Goal: Information Seeking & Learning: Learn about a topic

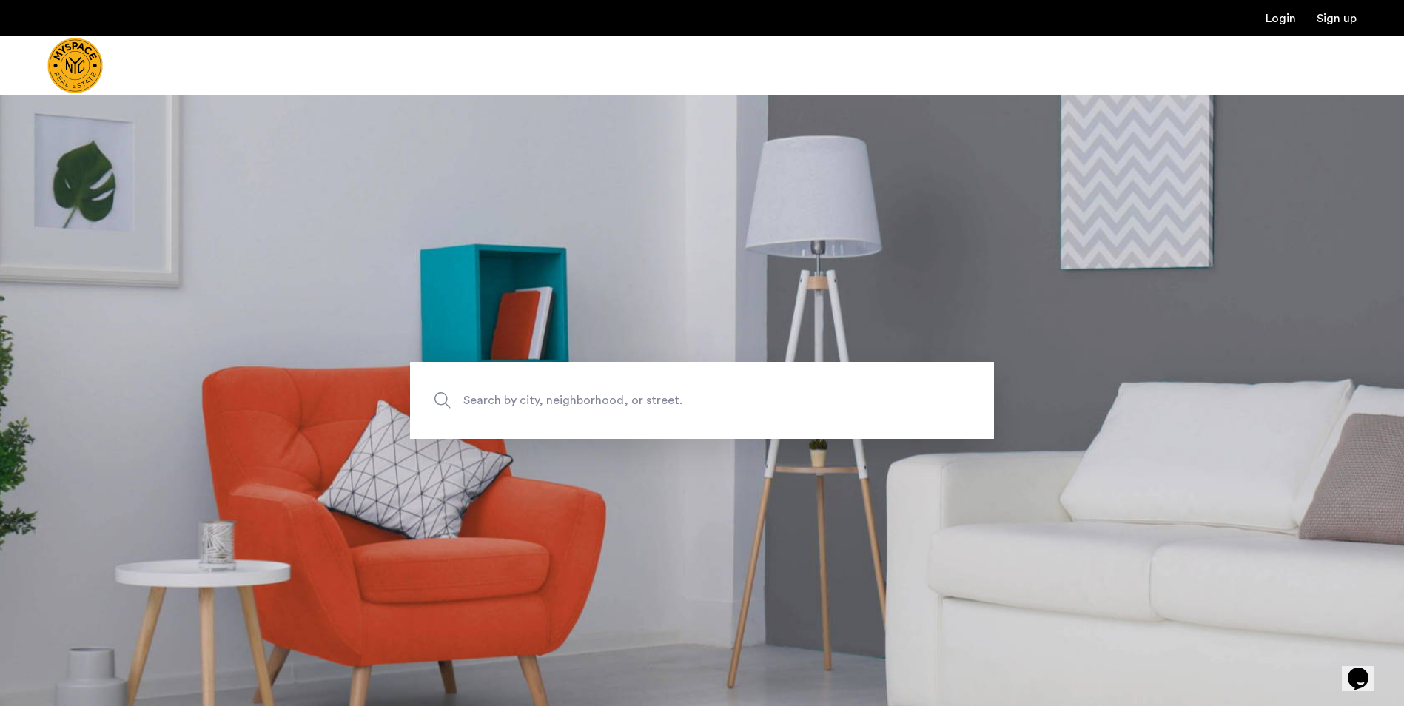
click at [667, 397] on span "Search by city, neighborhood, or street." at bounding box center [667, 401] width 408 height 20
click at [667, 397] on input "Search by city, neighborhood, or street." at bounding box center [702, 400] width 584 height 77
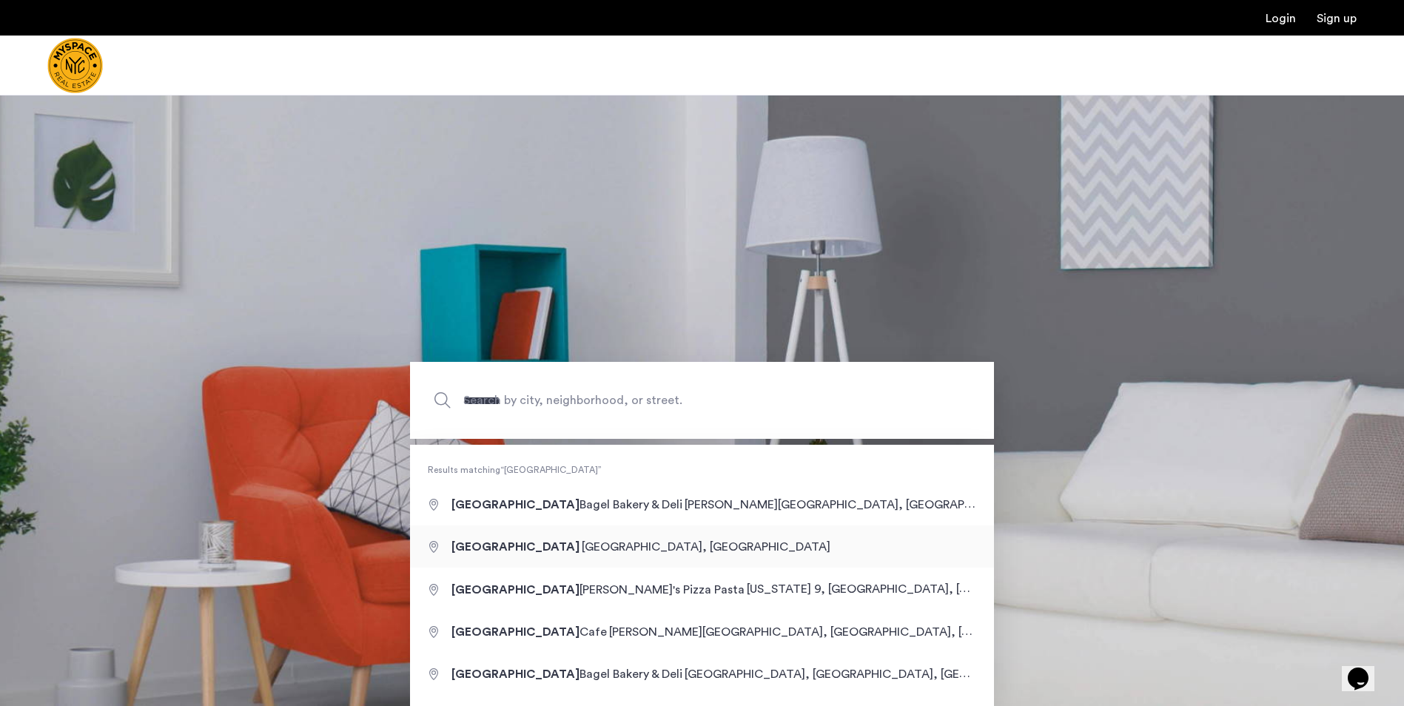
type input "**********"
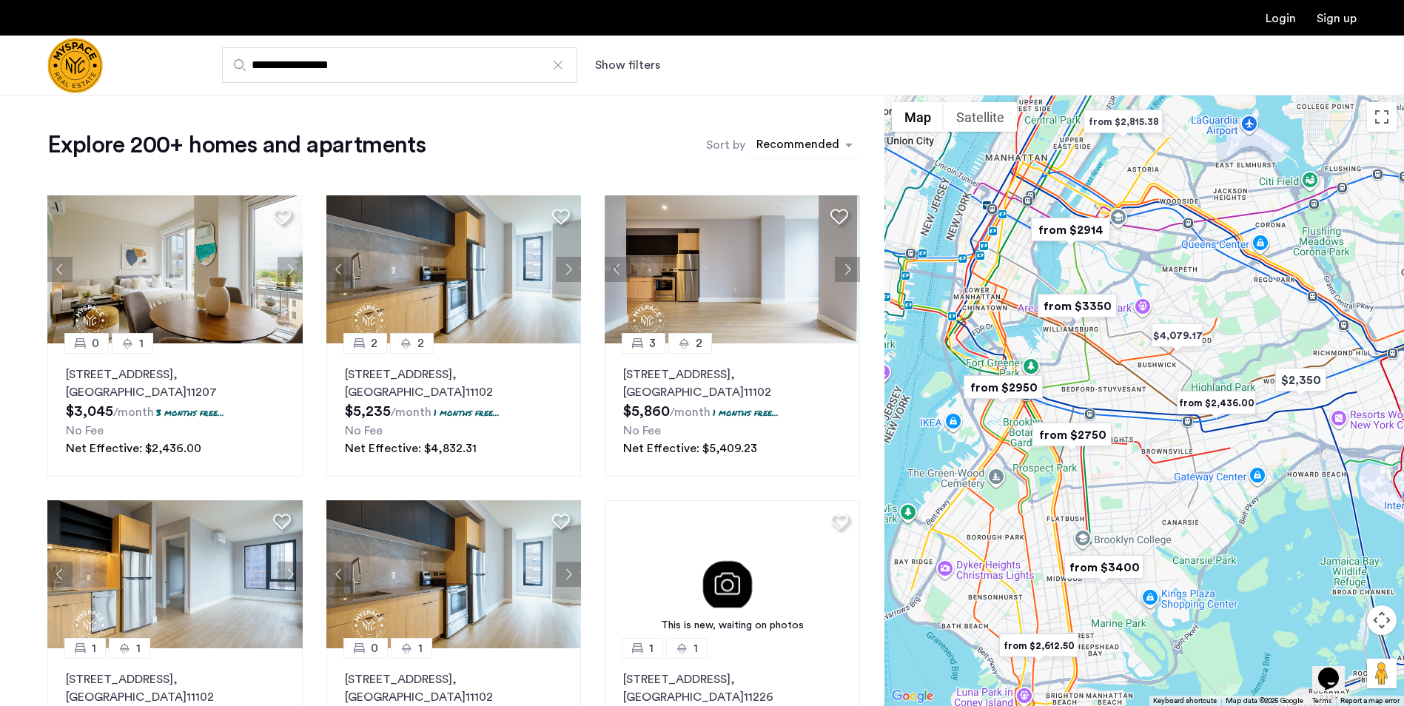
click at [832, 150] on div "sort-apartment" at bounding box center [797, 147] width 87 height 20
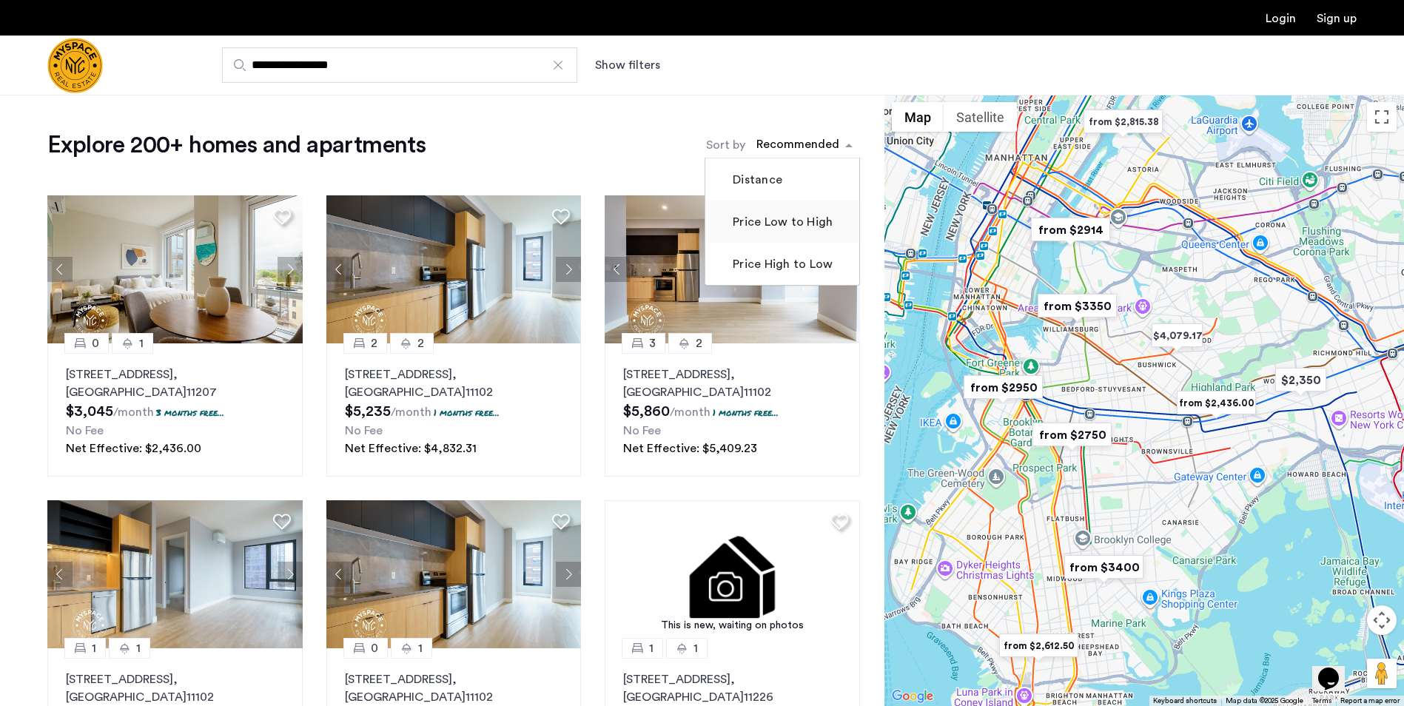
click at [815, 226] on label "Price Low to High" at bounding box center [780, 222] width 103 height 18
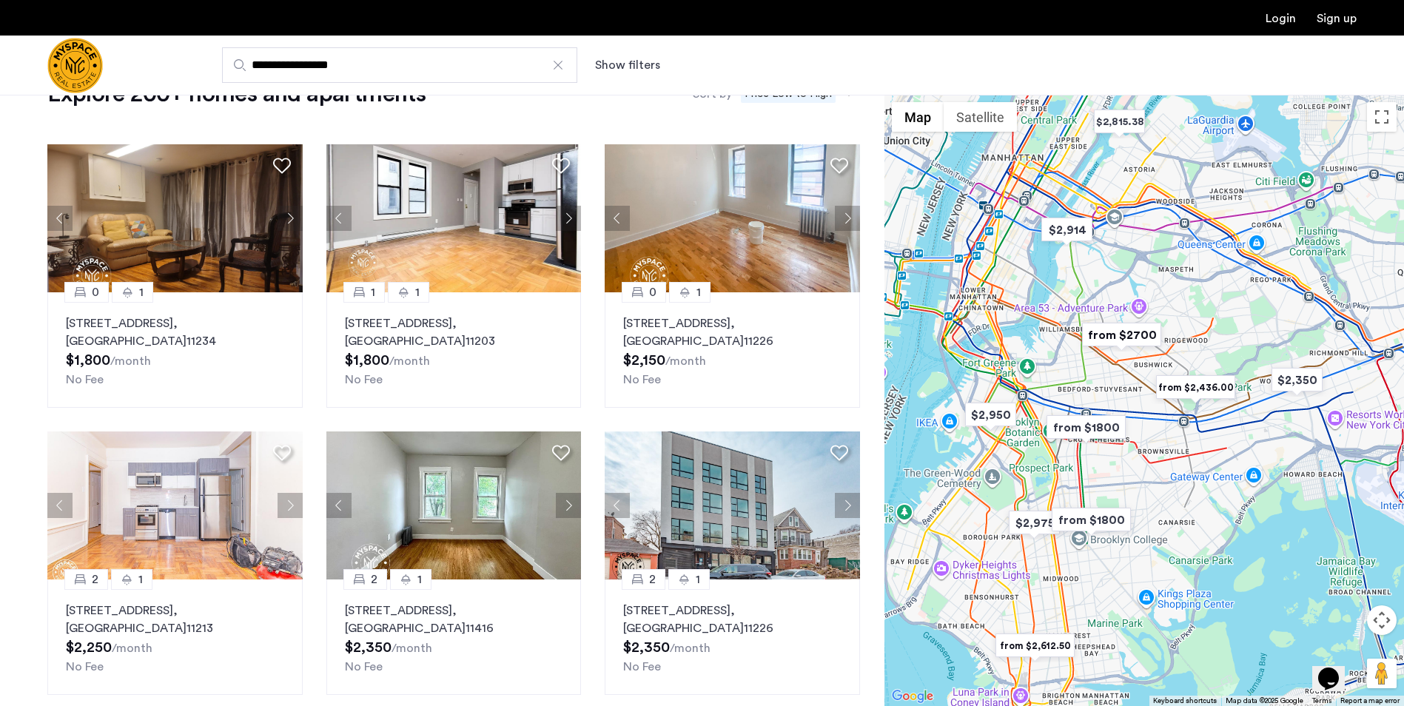
scroll to position [74, 0]
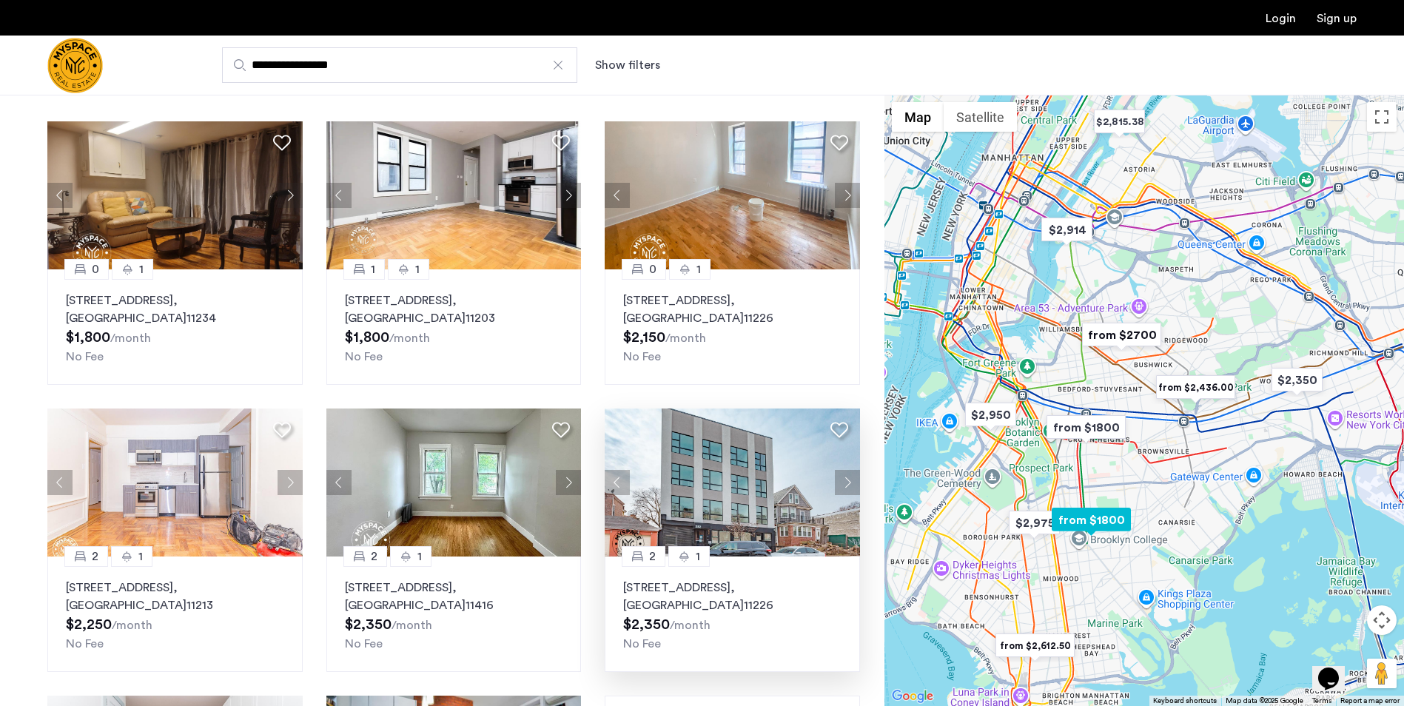
click at [844, 480] on button "Next apartment" at bounding box center [847, 482] width 25 height 25
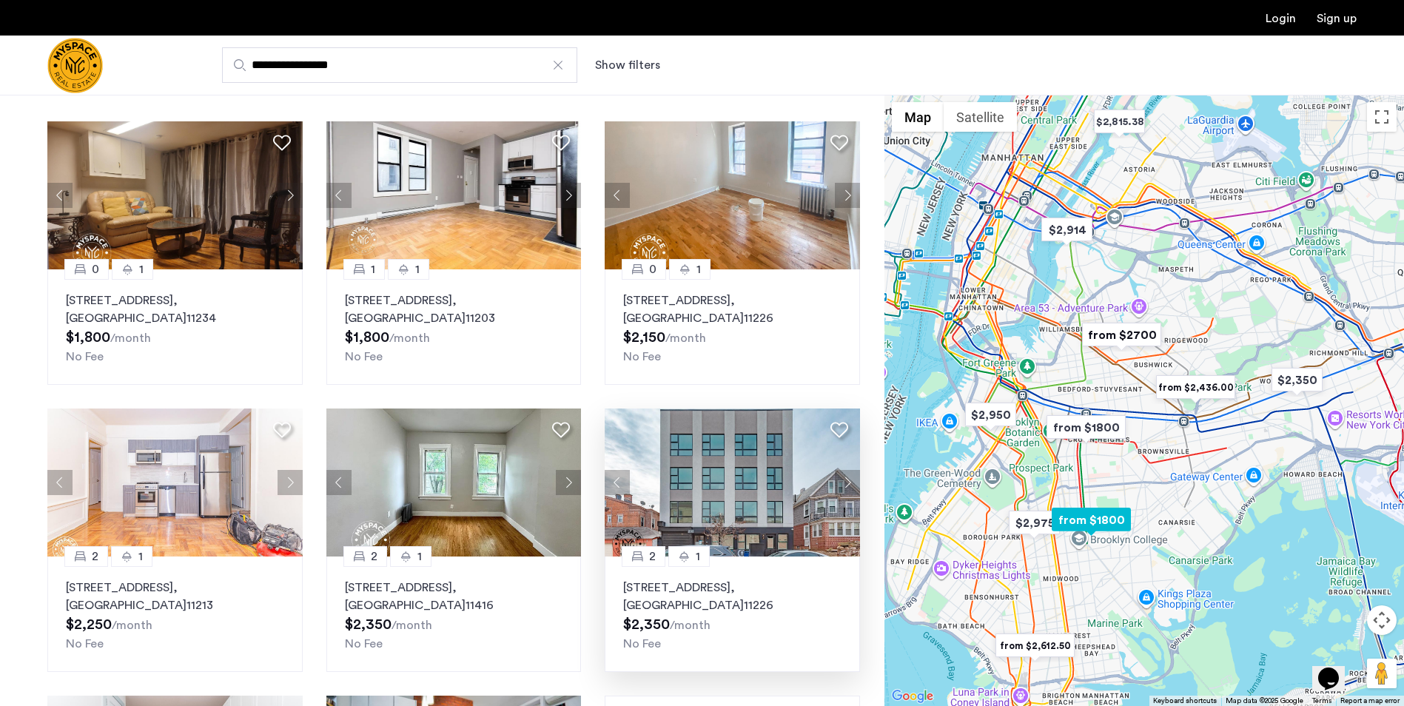
click at [844, 480] on button "Next apartment" at bounding box center [847, 482] width 25 height 25
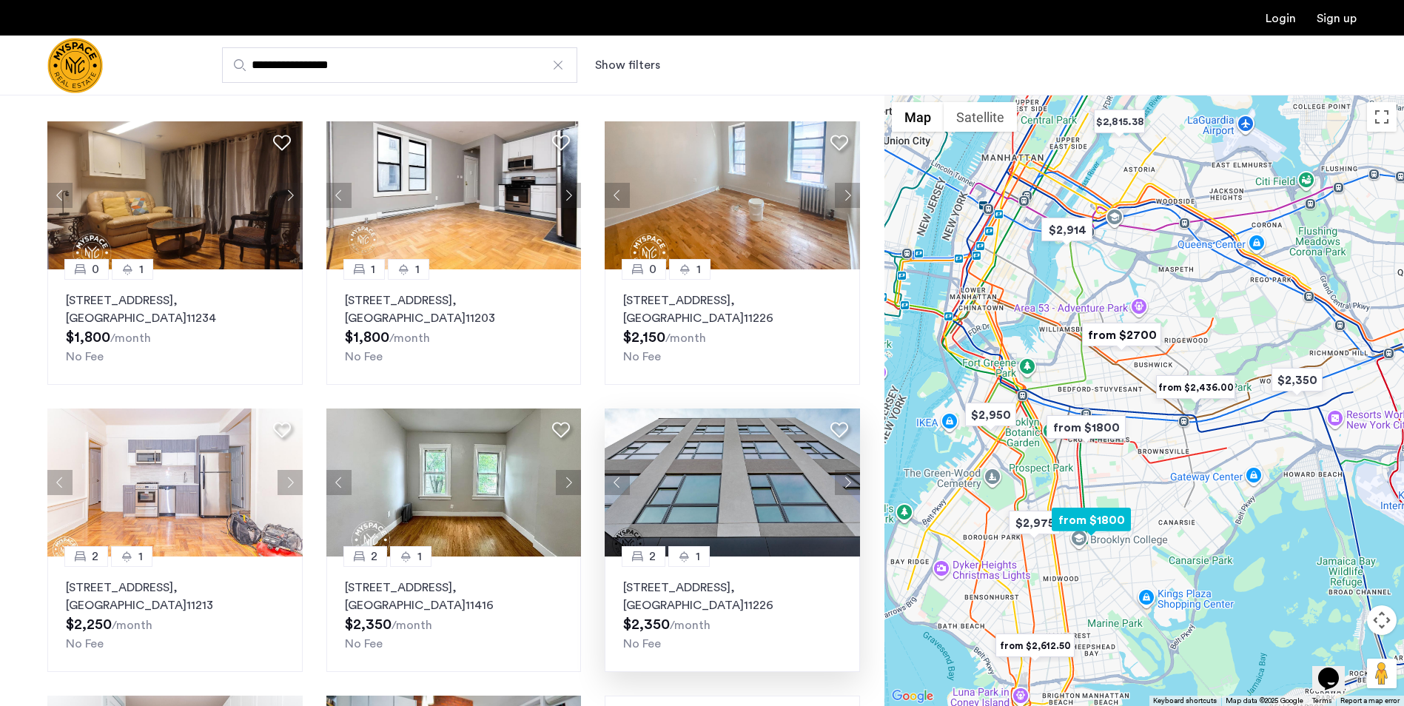
click at [844, 480] on button "Next apartment" at bounding box center [847, 482] width 25 height 25
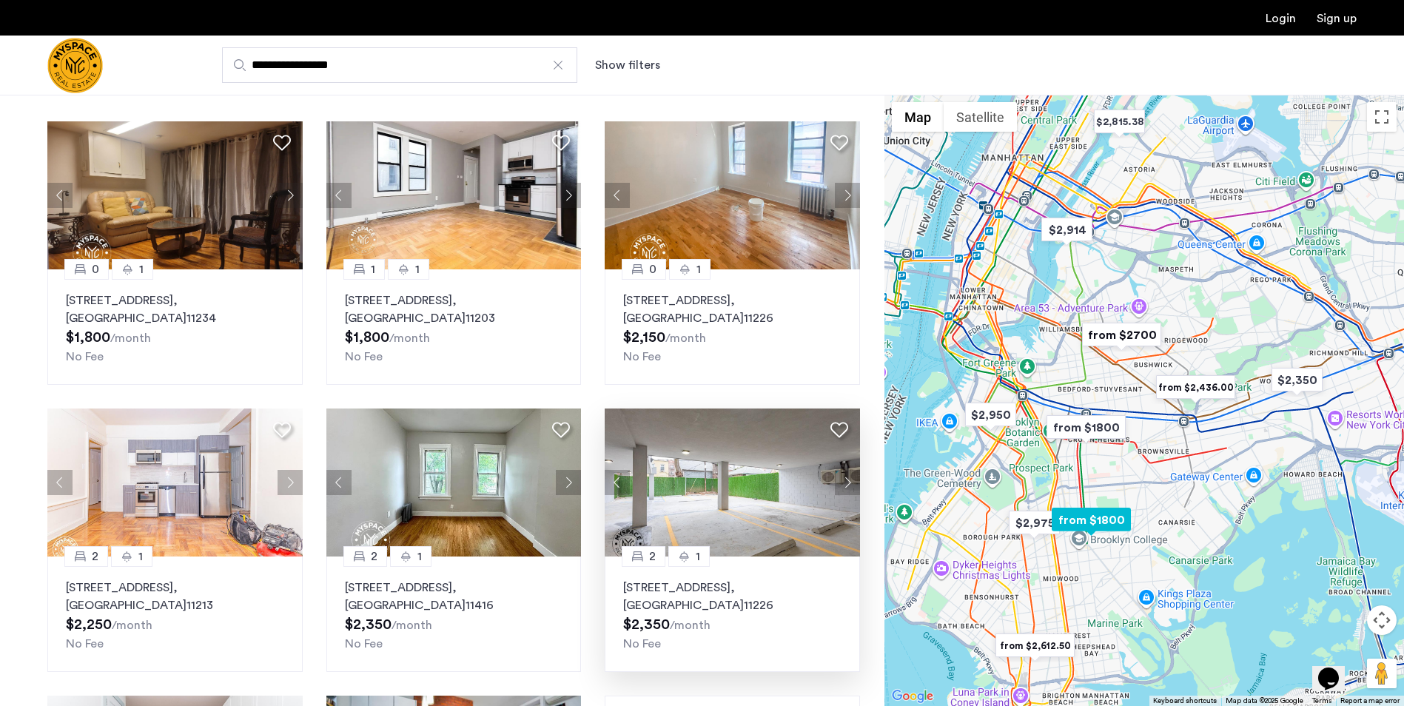
click at [844, 480] on button "Next apartment" at bounding box center [847, 482] width 25 height 25
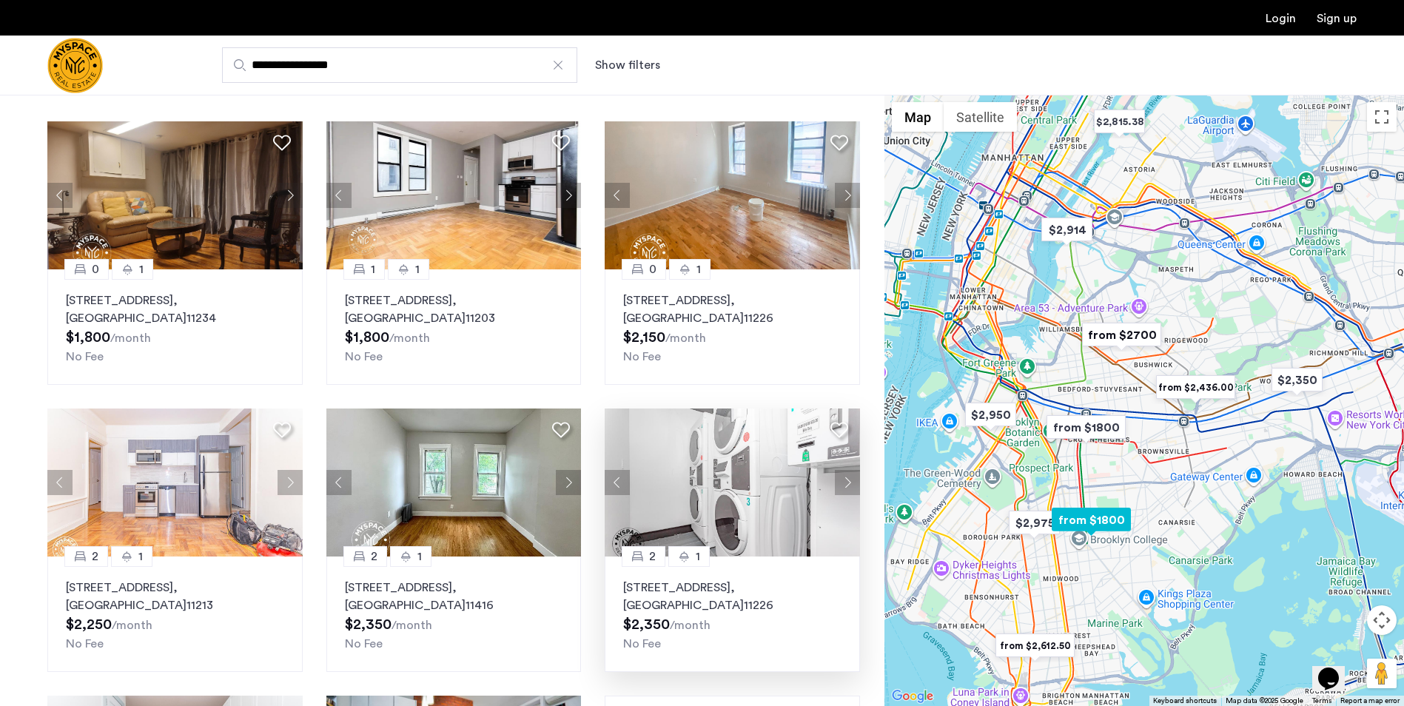
click at [844, 480] on button "Next apartment" at bounding box center [847, 482] width 25 height 25
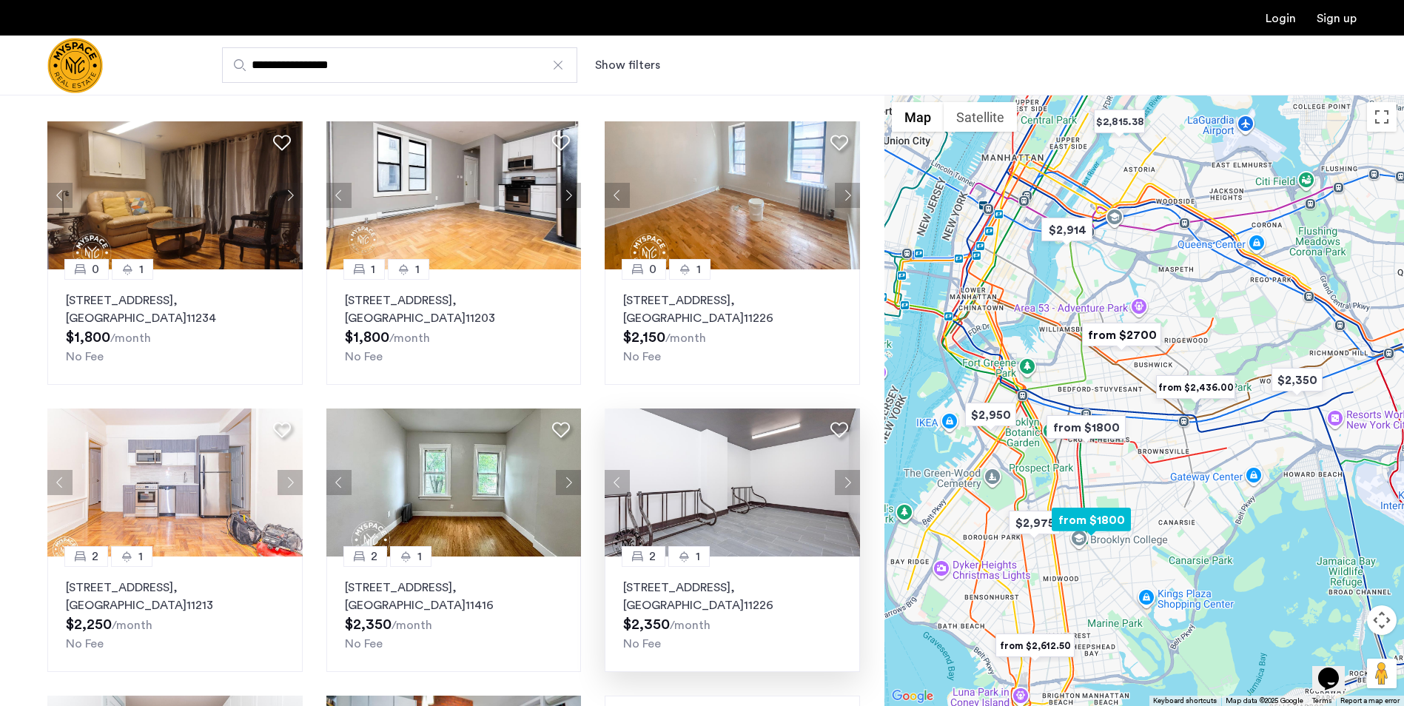
click at [844, 480] on button "Next apartment" at bounding box center [847, 482] width 25 height 25
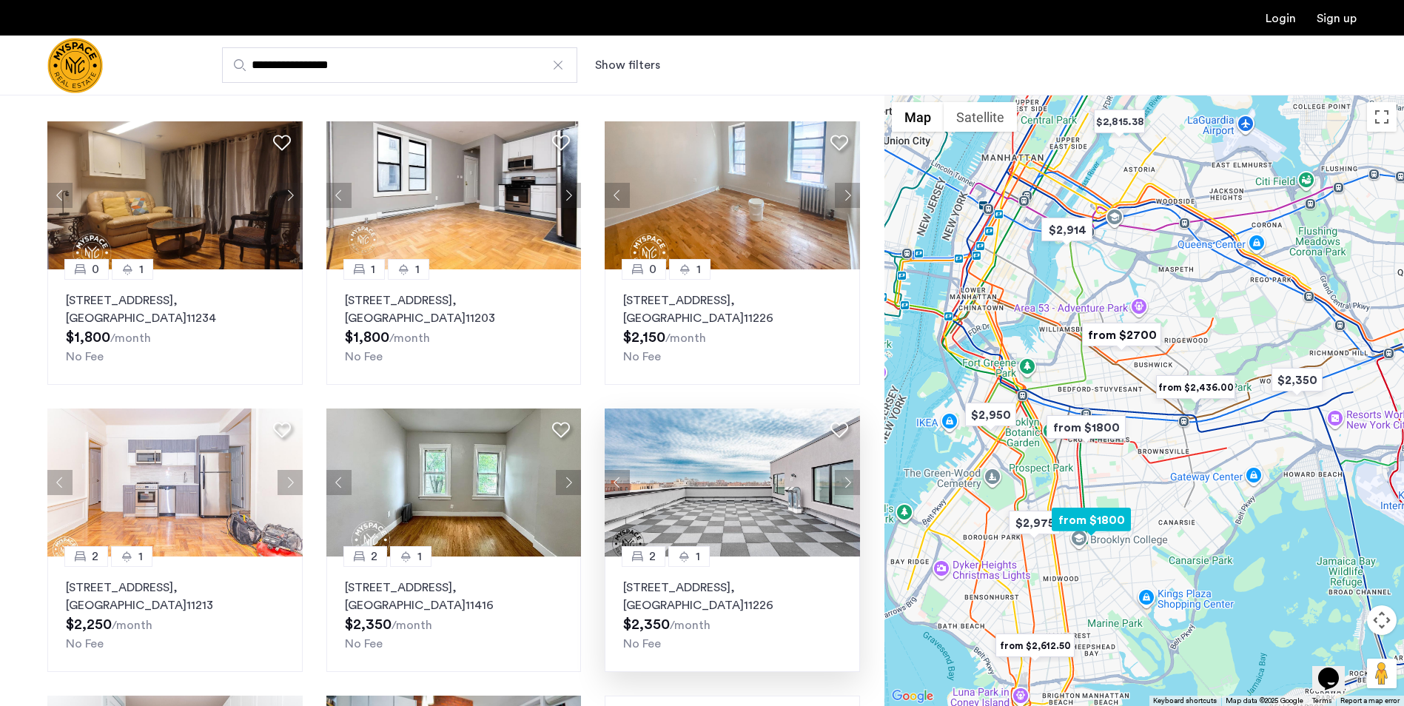
click at [844, 480] on button "Next apartment" at bounding box center [847, 482] width 25 height 25
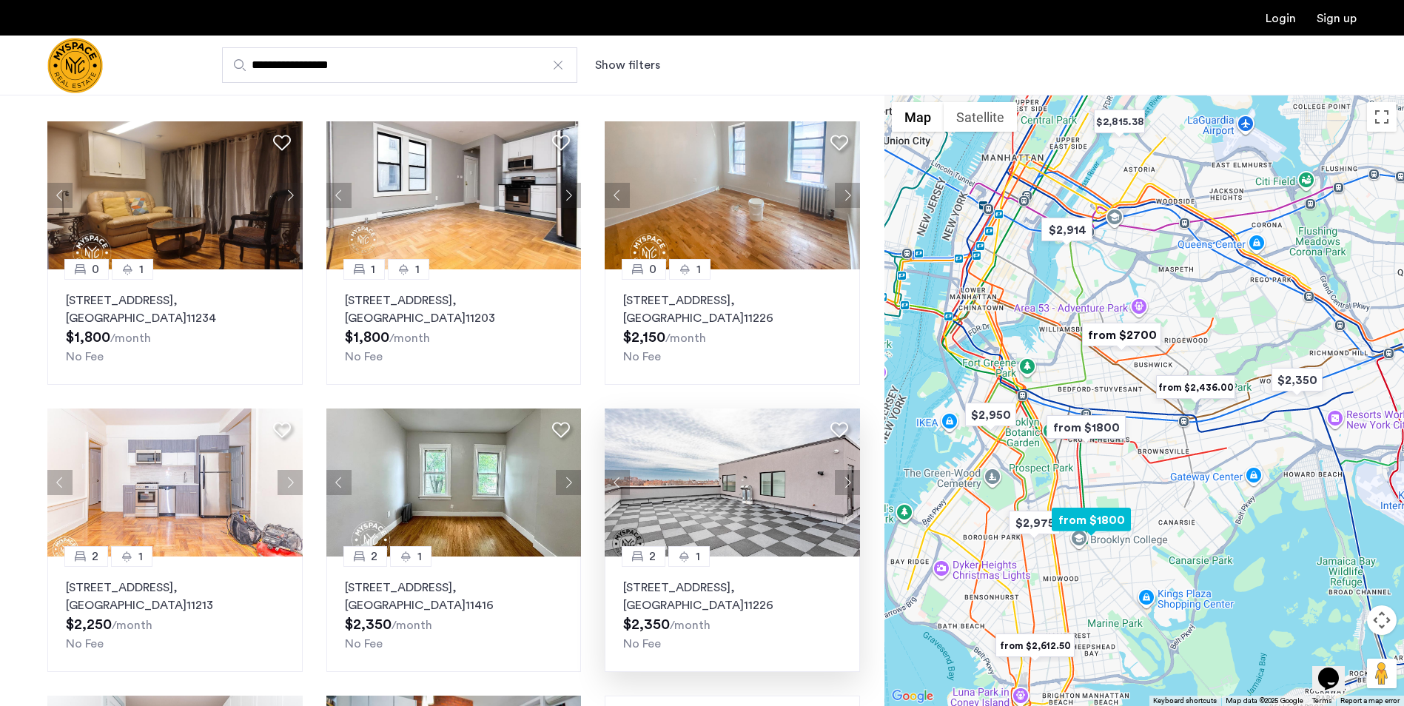
click at [844, 480] on button "Next apartment" at bounding box center [847, 482] width 25 height 25
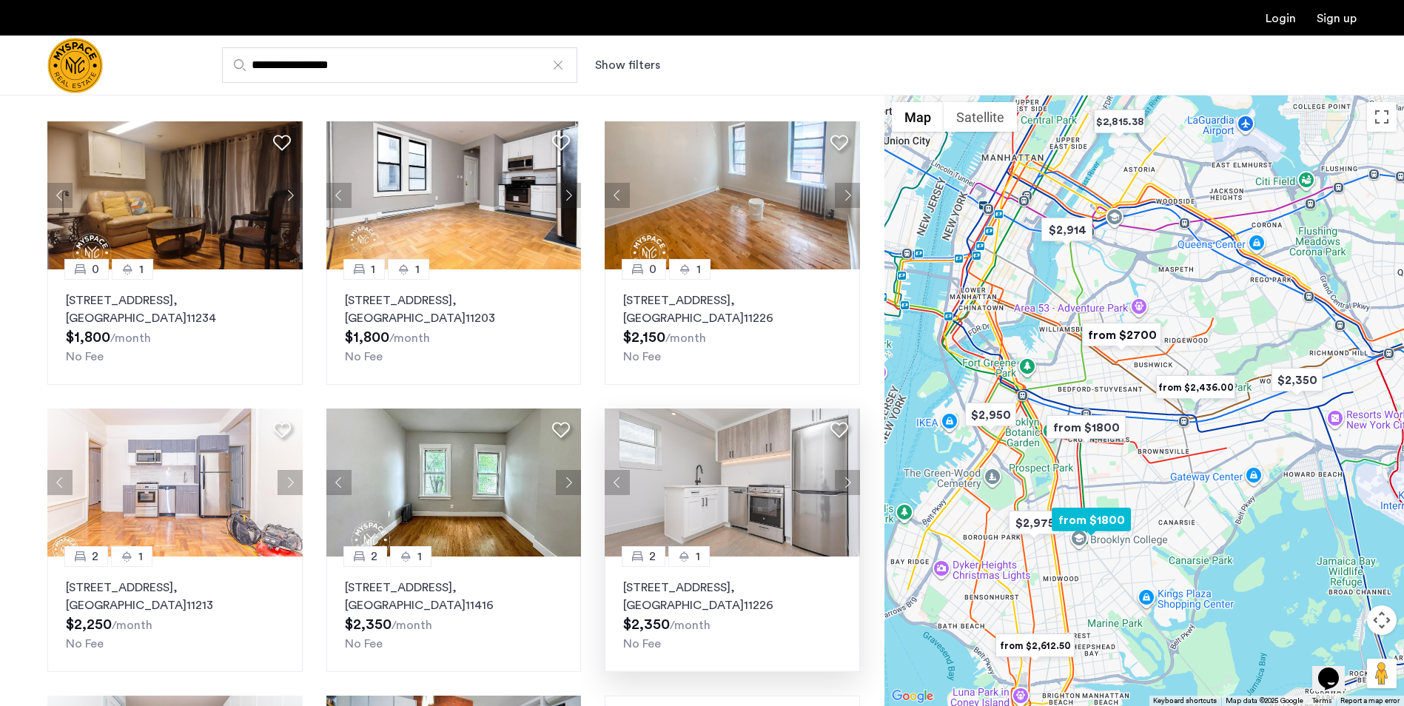
click at [844, 480] on button "Next apartment" at bounding box center [847, 482] width 25 height 25
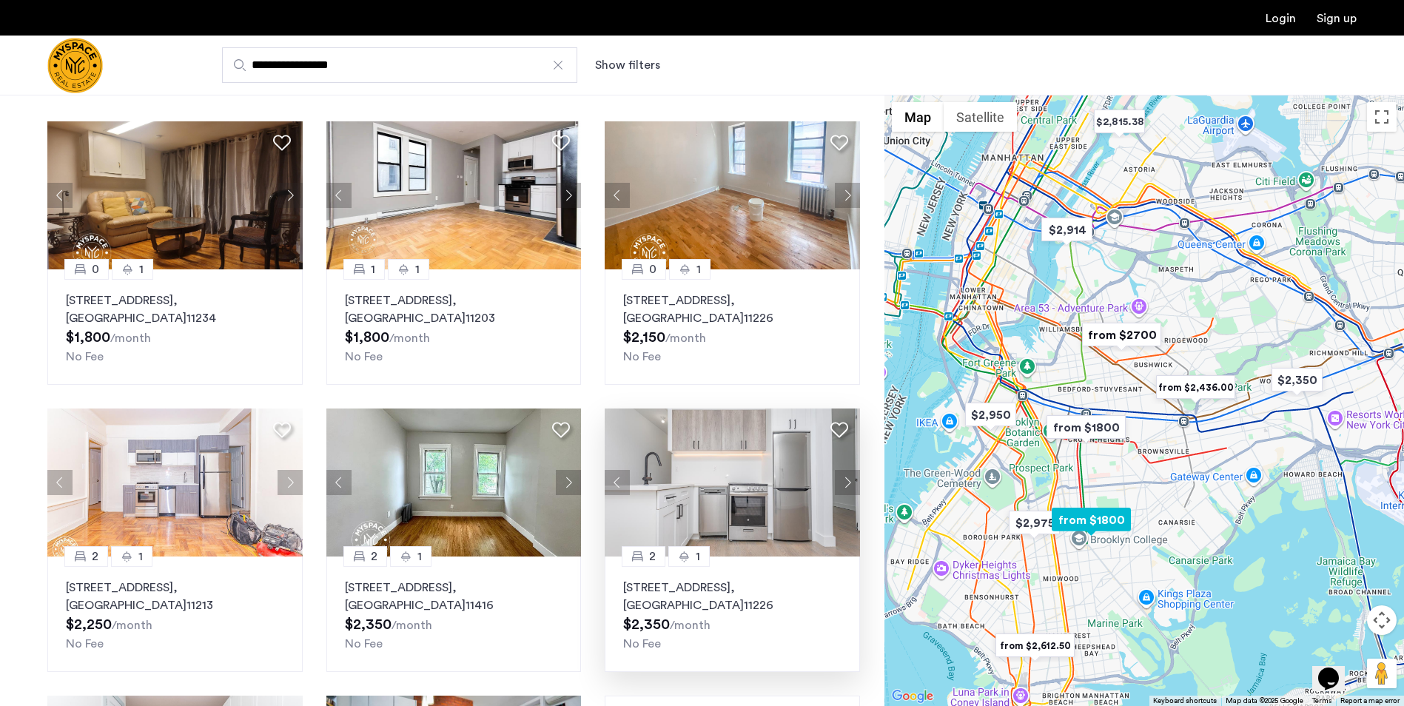
click at [844, 480] on button "Next apartment" at bounding box center [847, 482] width 25 height 25
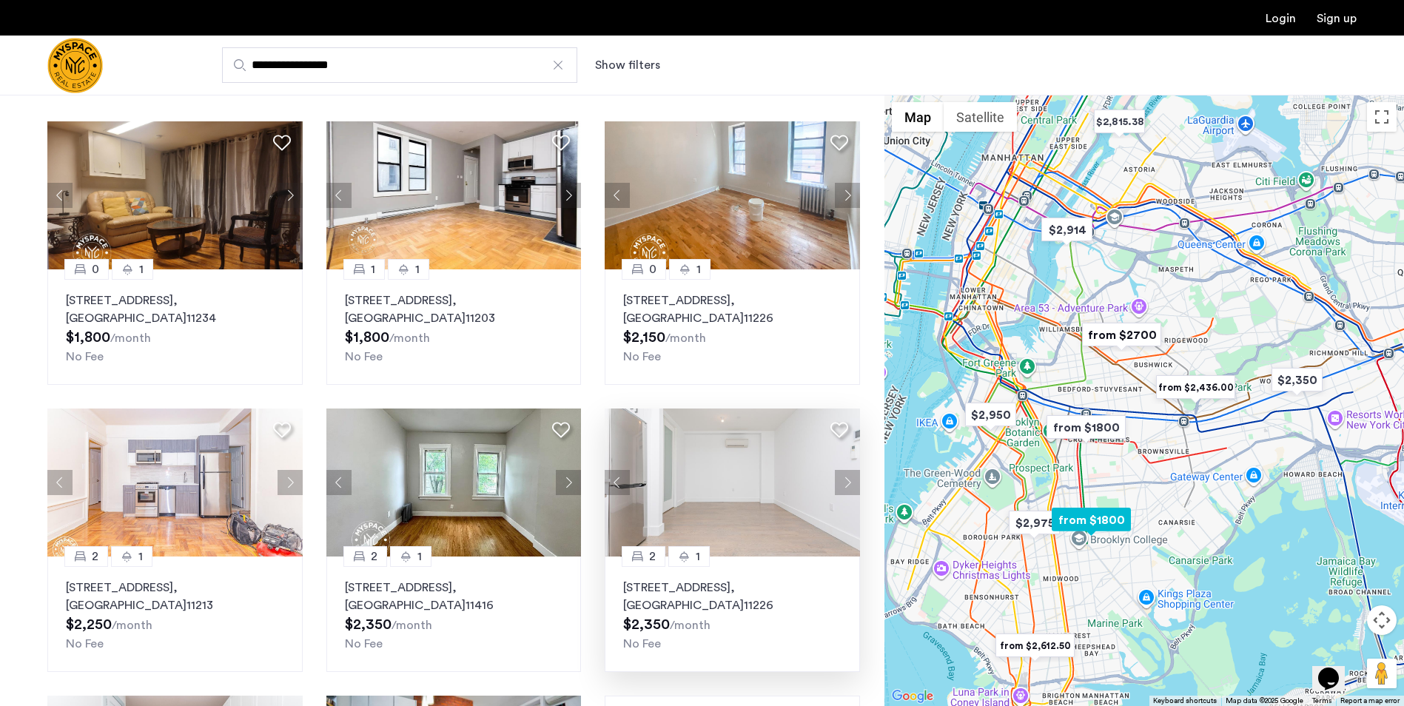
click at [844, 480] on button "Next apartment" at bounding box center [847, 482] width 25 height 25
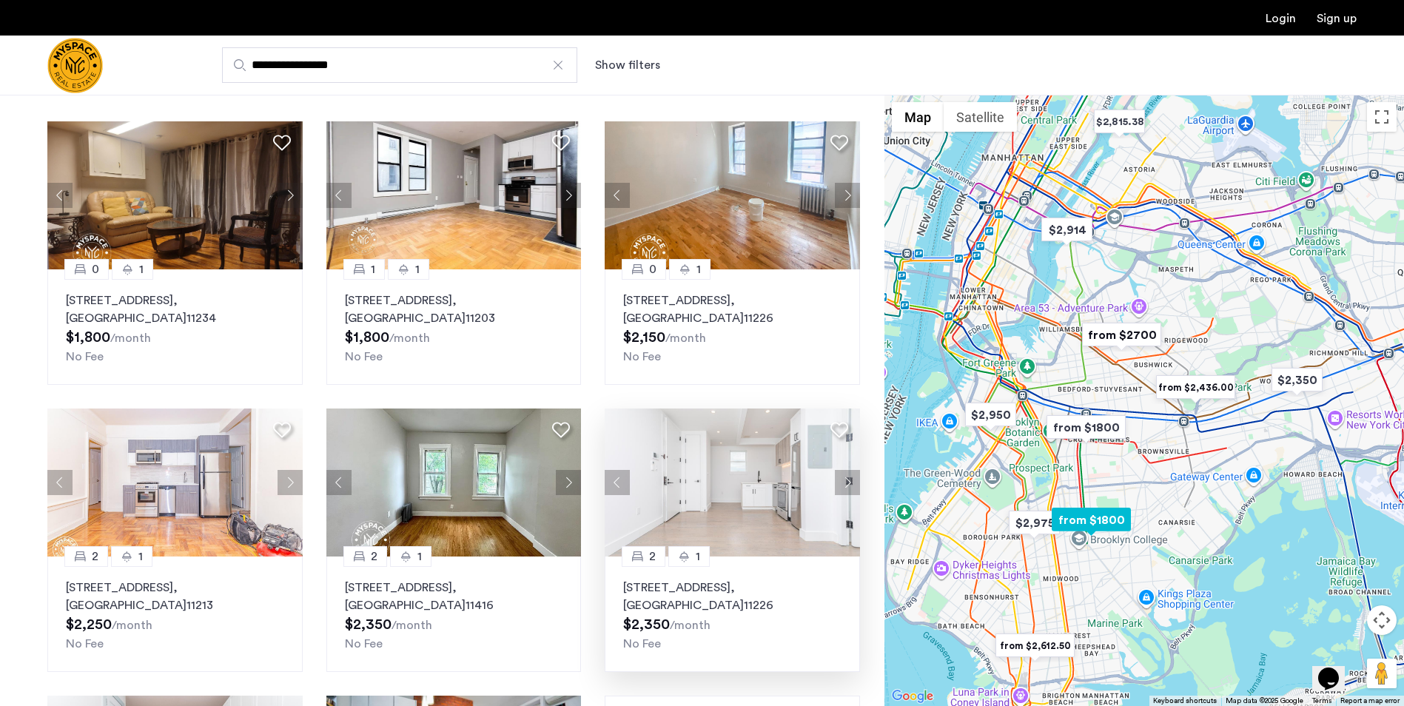
click at [844, 480] on button "Next apartment" at bounding box center [847, 482] width 25 height 25
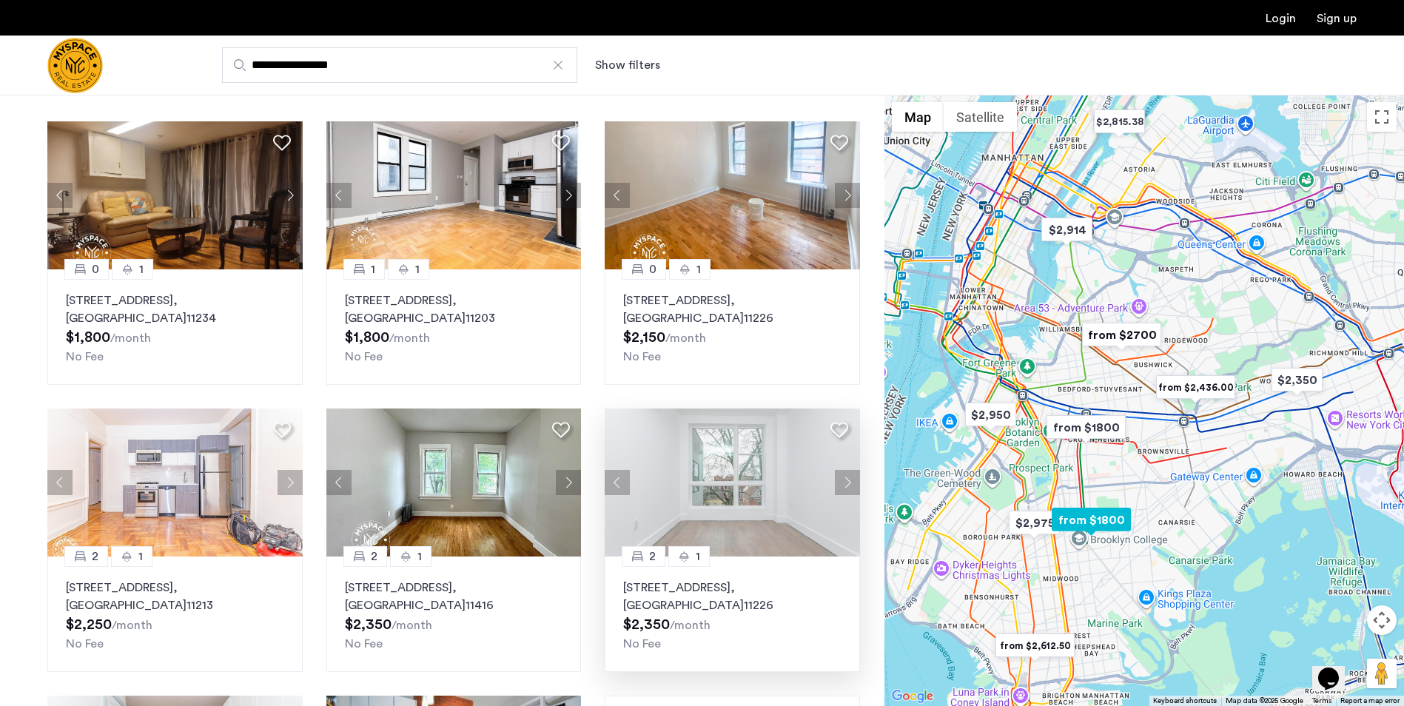
click at [844, 480] on button "Next apartment" at bounding box center [847, 482] width 25 height 25
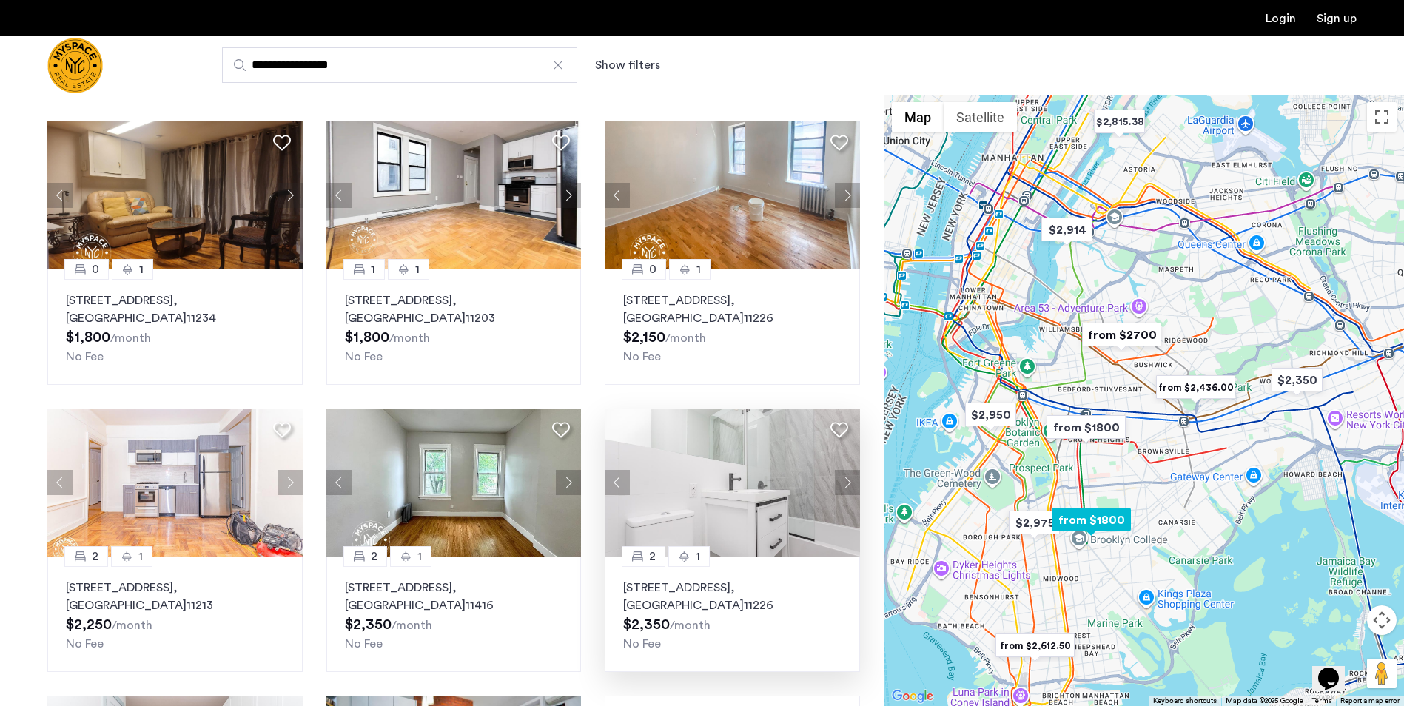
click at [844, 480] on button "Next apartment" at bounding box center [847, 482] width 25 height 25
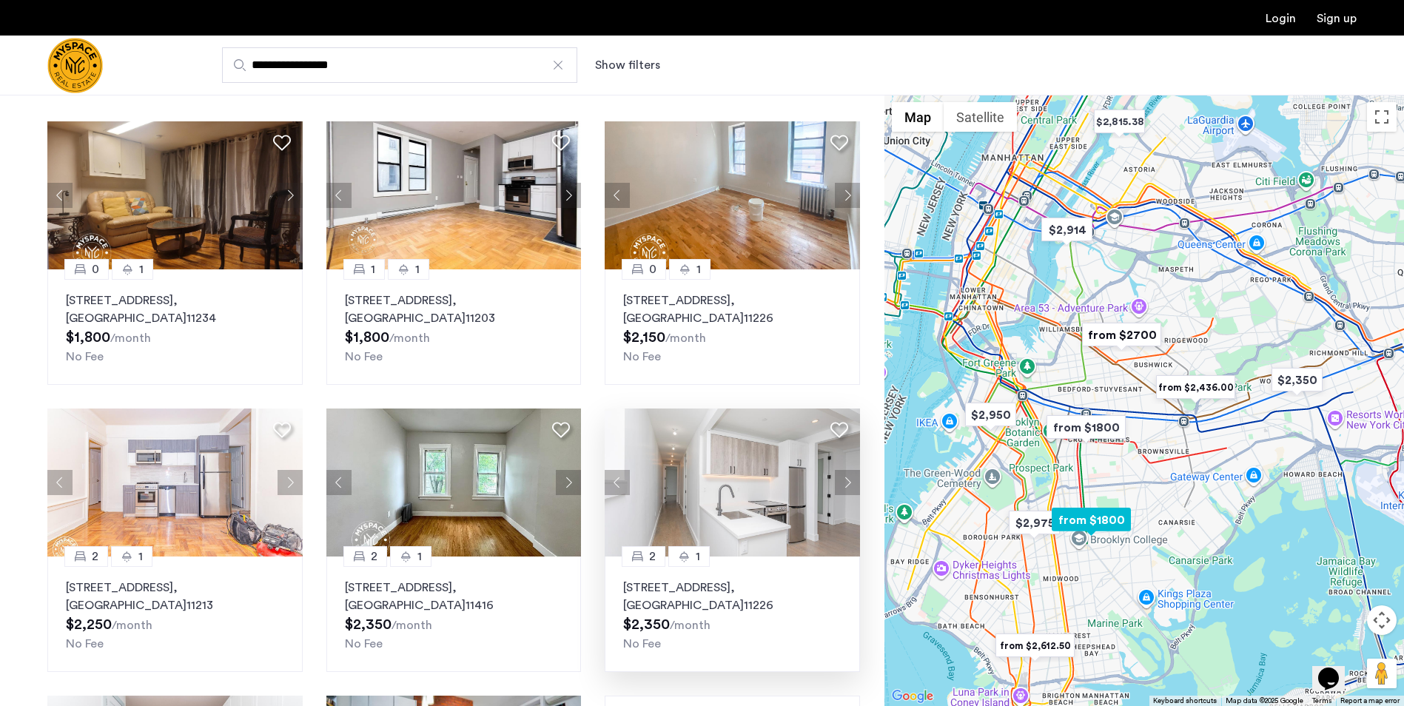
click at [844, 480] on button "Next apartment" at bounding box center [847, 482] width 25 height 25
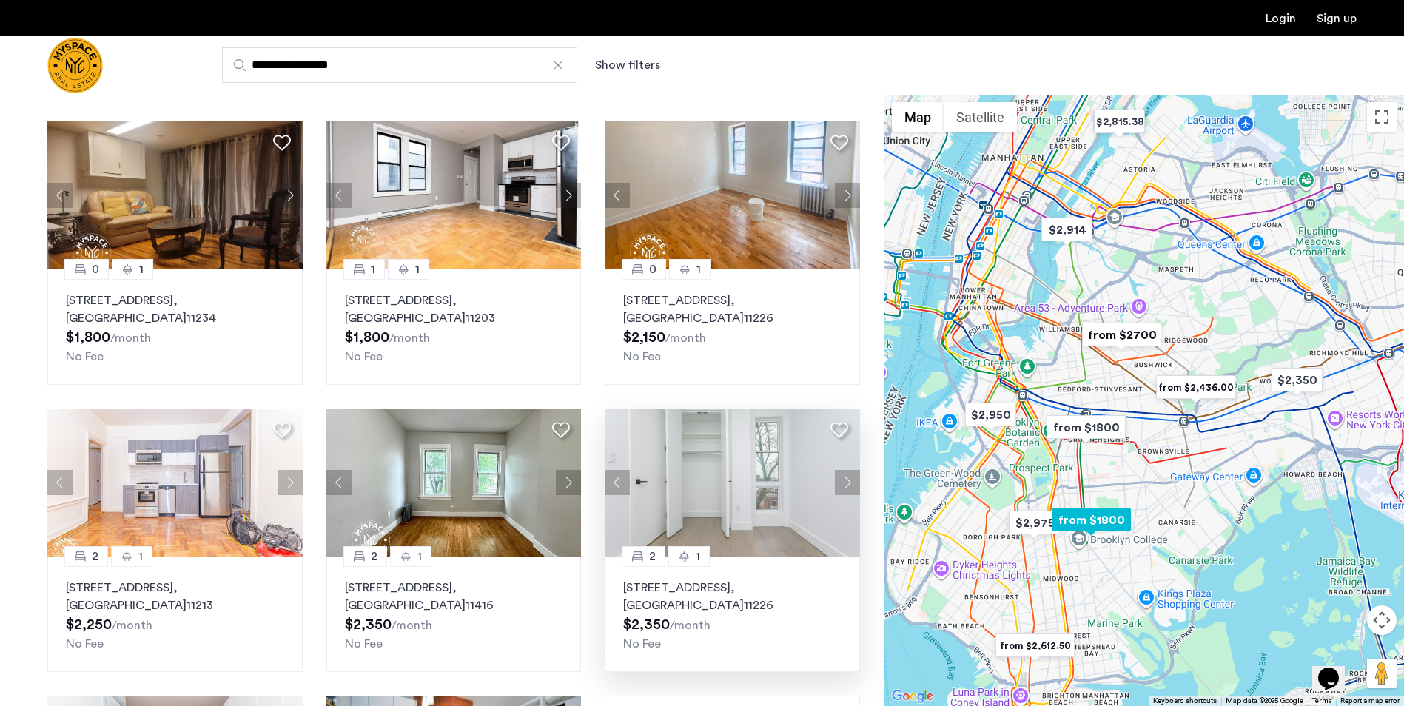
click at [844, 480] on button "Next apartment" at bounding box center [847, 482] width 25 height 25
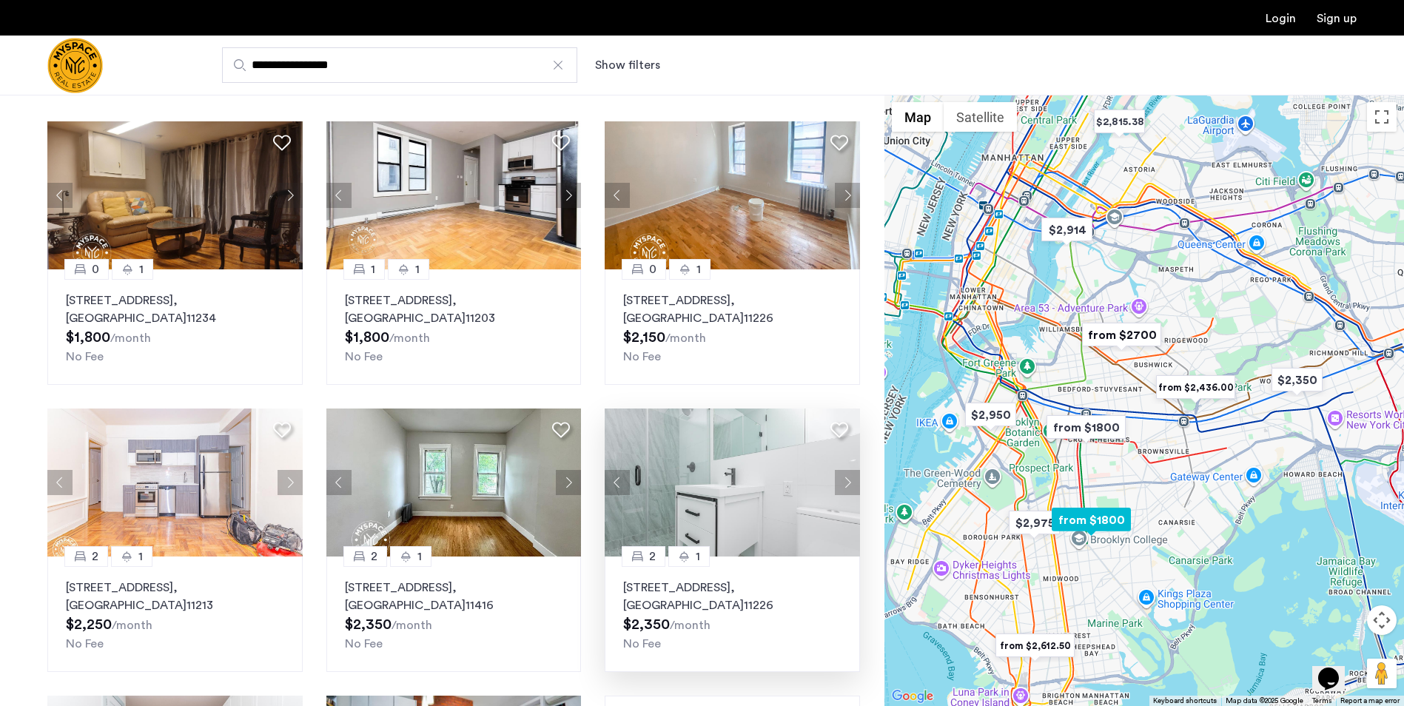
click at [844, 480] on button "Next apartment" at bounding box center [847, 482] width 25 height 25
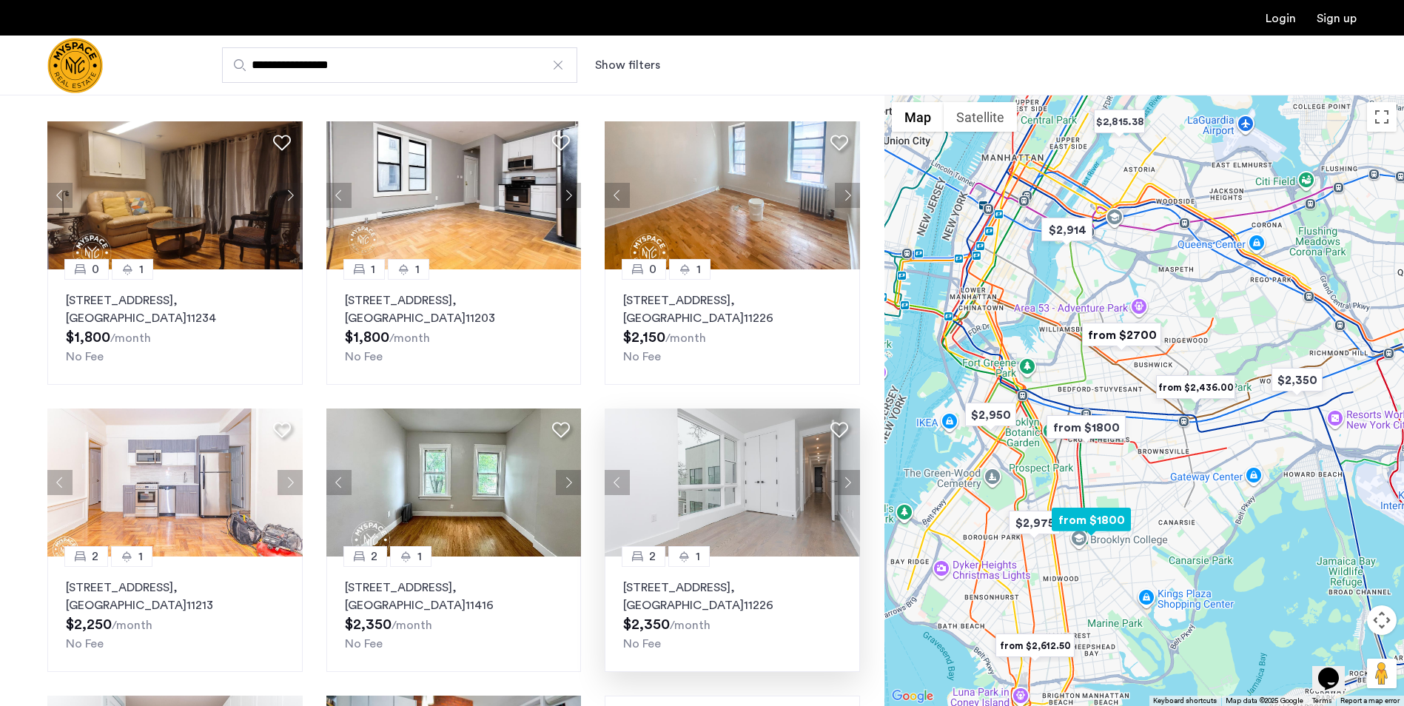
click at [844, 480] on button "Next apartment" at bounding box center [847, 482] width 25 height 25
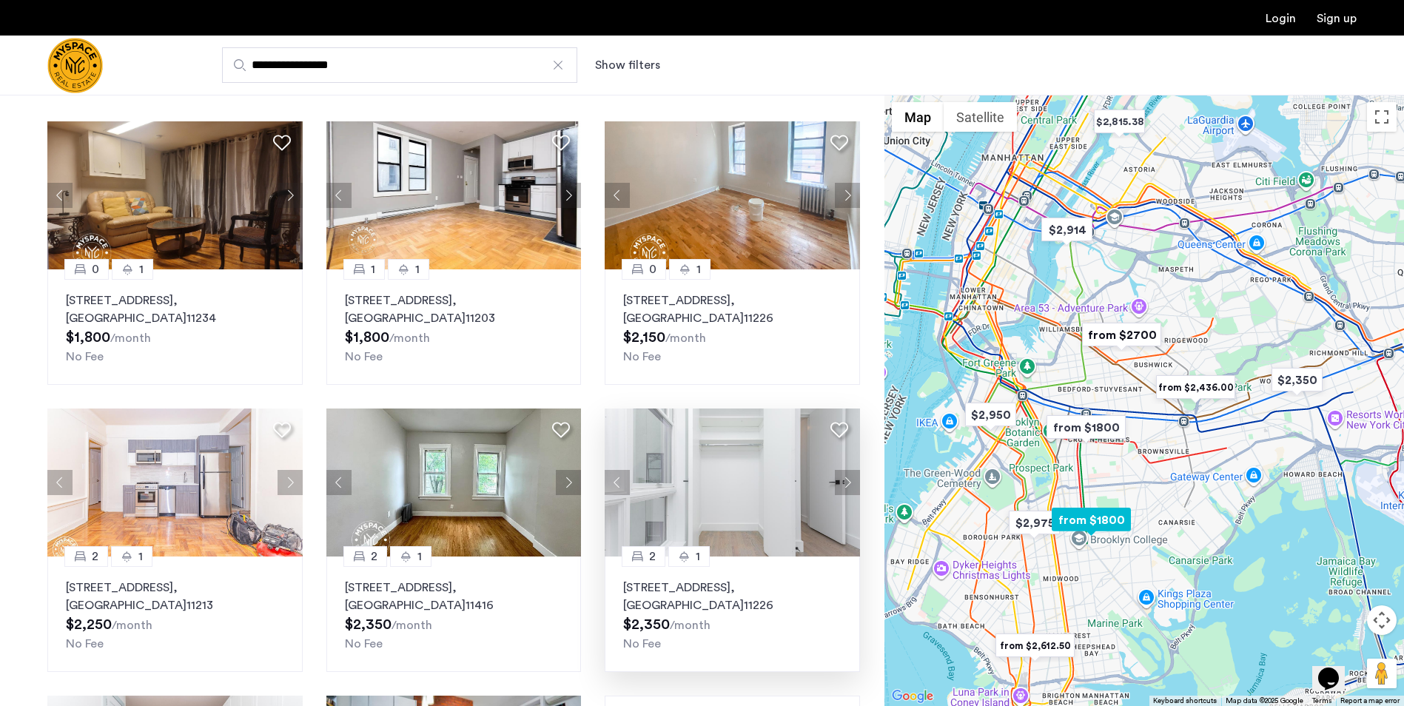
click at [844, 480] on button "Next apartment" at bounding box center [847, 482] width 25 height 25
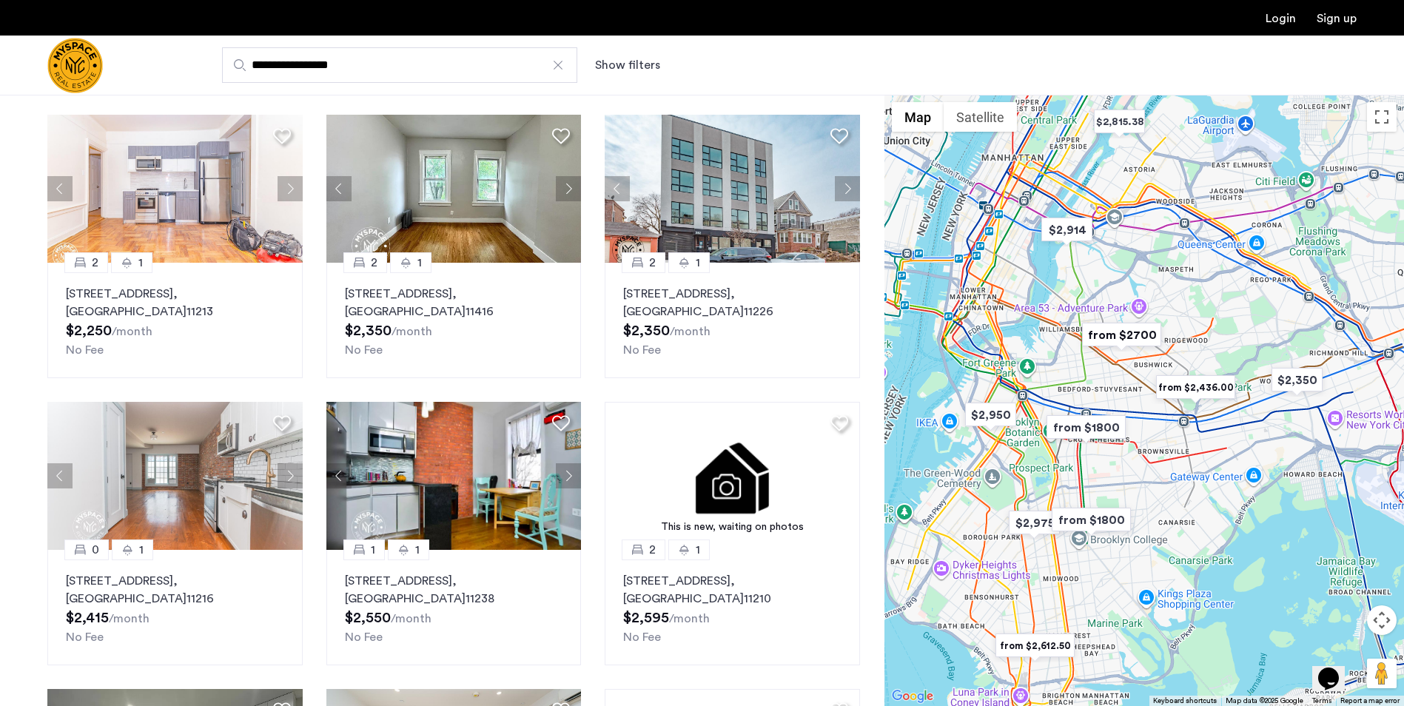
scroll to position [370, 0]
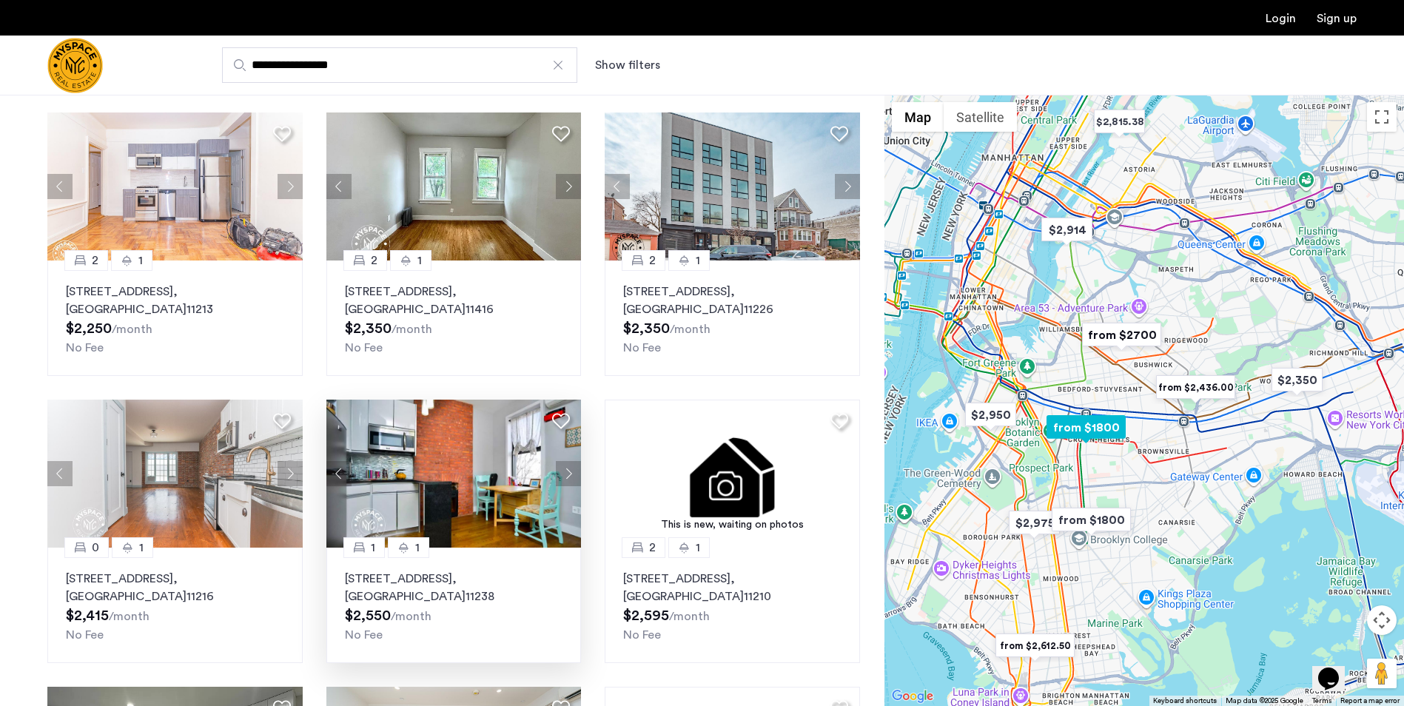
click at [570, 476] on button "Next apartment" at bounding box center [568, 473] width 25 height 25
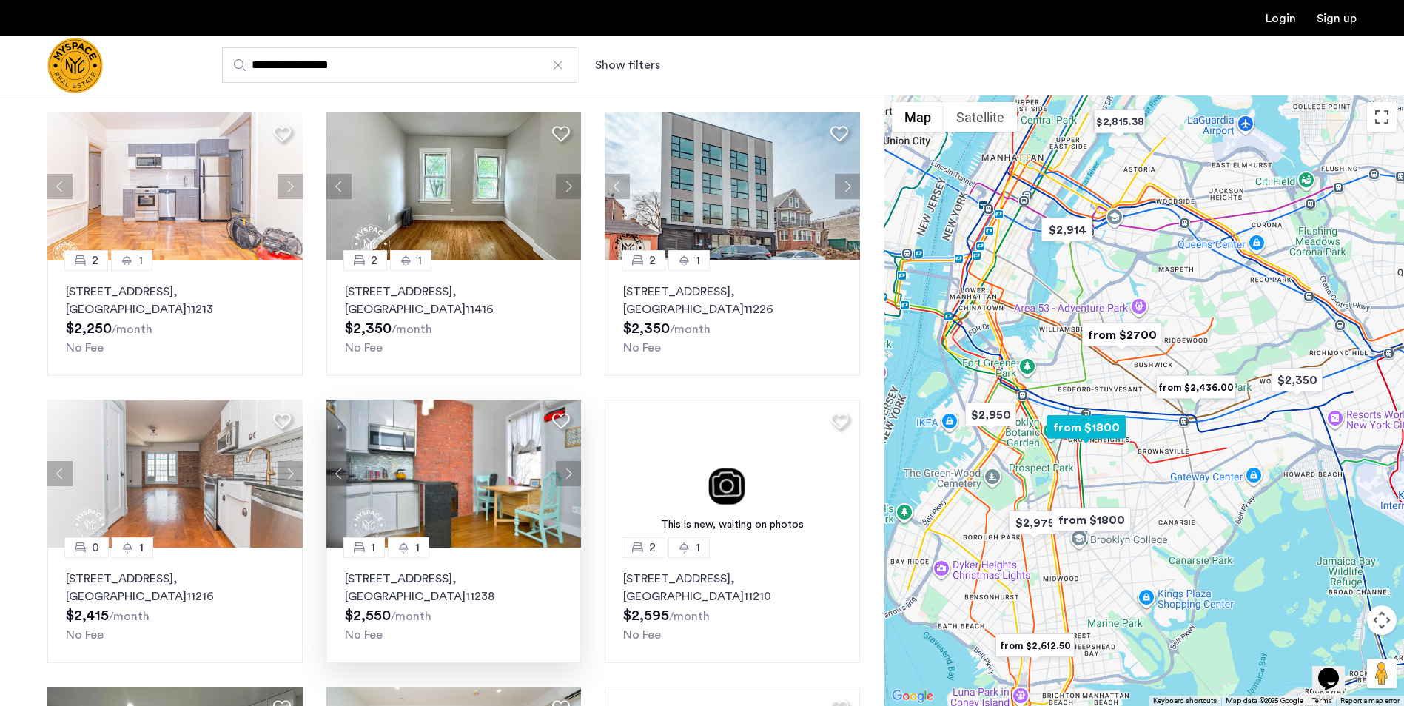
click at [570, 476] on button "Next apartment" at bounding box center [568, 473] width 25 height 25
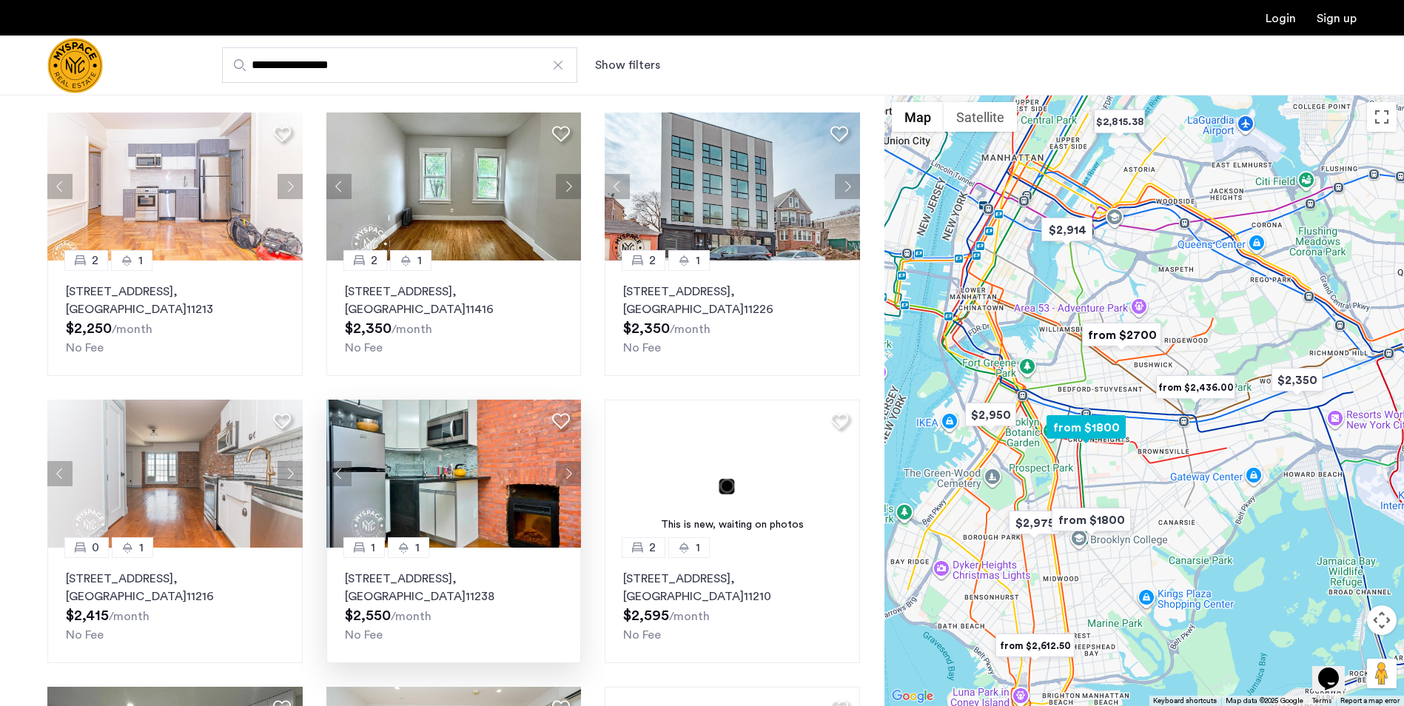
click at [570, 476] on button "Next apartment" at bounding box center [568, 473] width 25 height 25
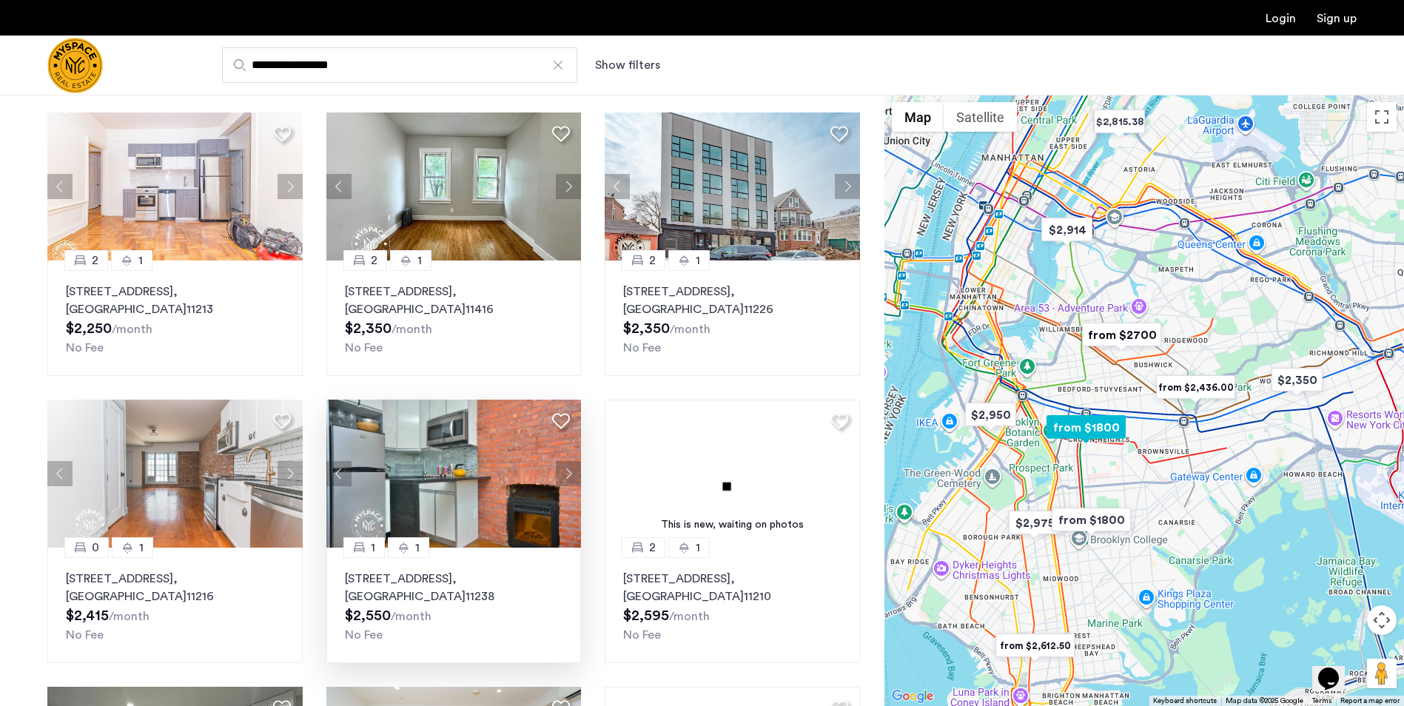
click at [570, 476] on button "Next apartment" at bounding box center [568, 473] width 25 height 25
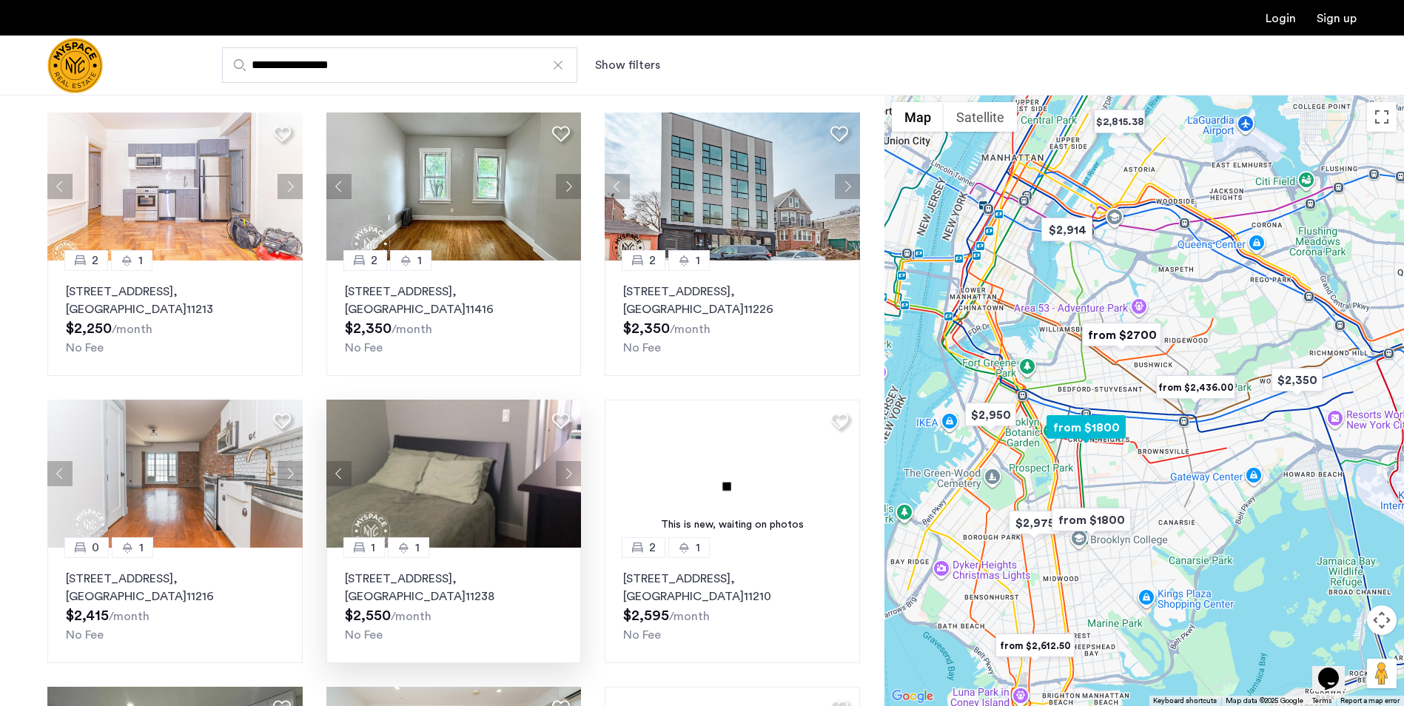
click at [570, 476] on button "Next apartment" at bounding box center [568, 473] width 25 height 25
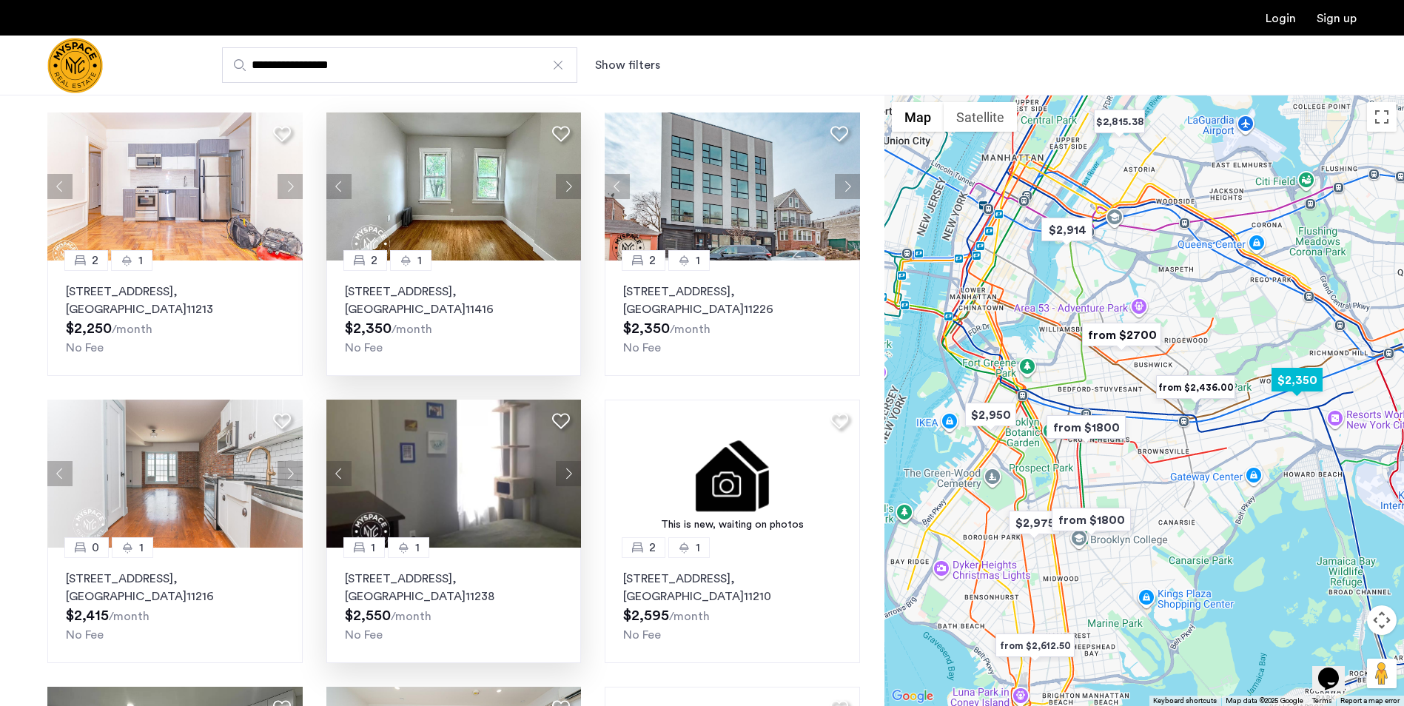
scroll to position [0, 0]
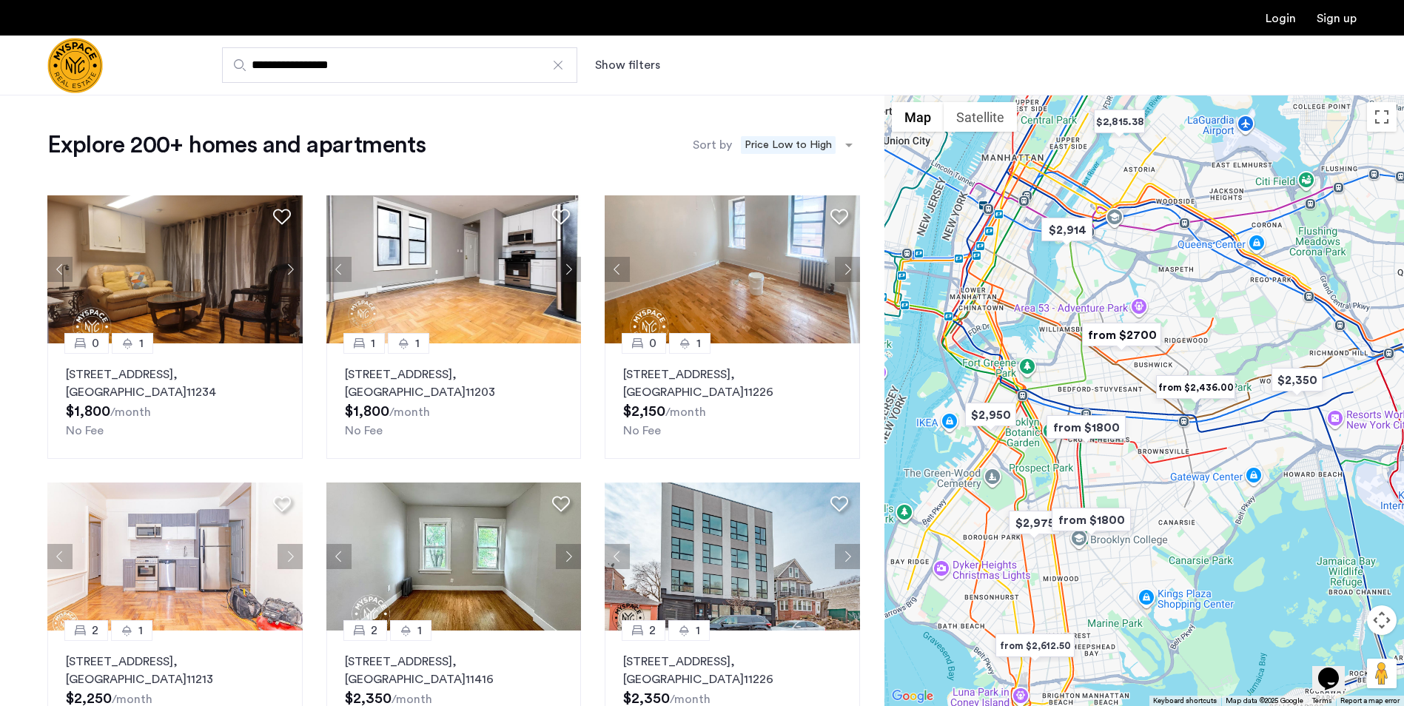
click at [652, 68] on button "Show filters" at bounding box center [627, 65] width 65 height 18
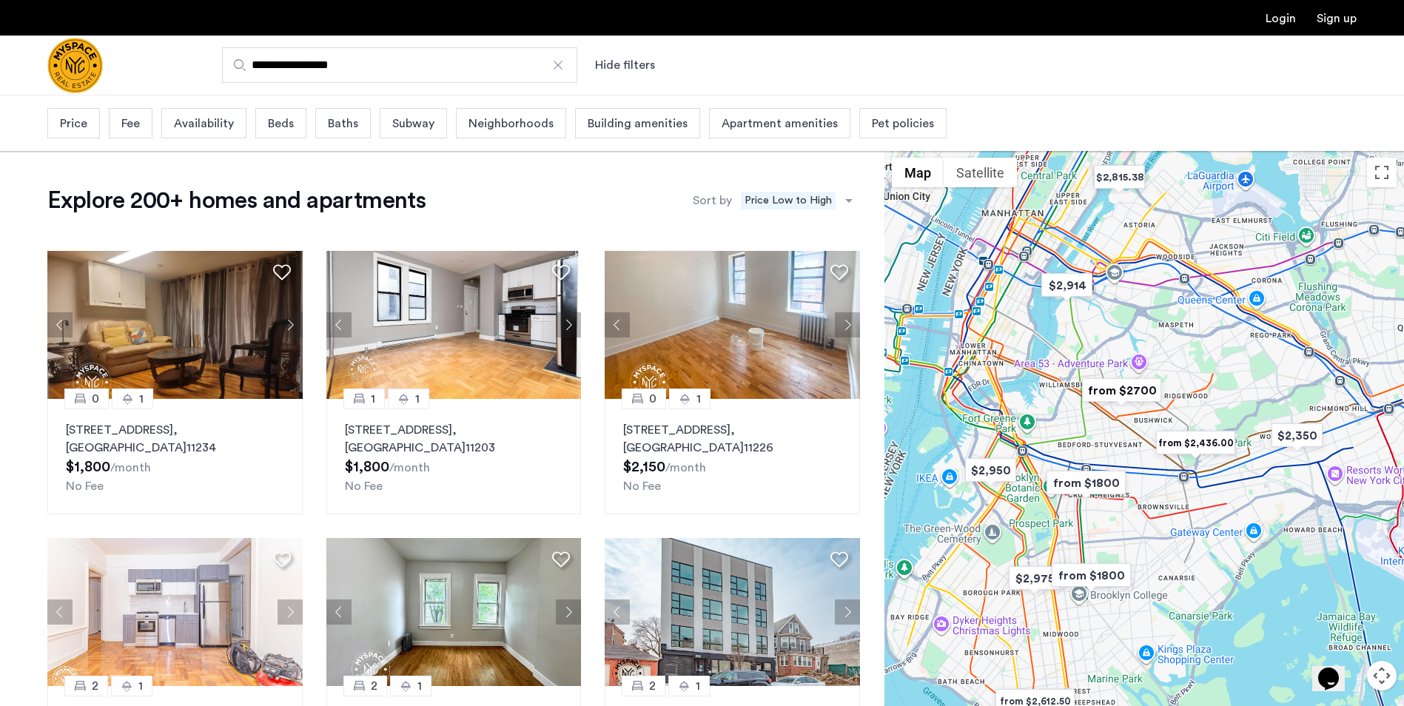
click at [893, 126] on span "Pet policies" at bounding box center [903, 124] width 62 height 18
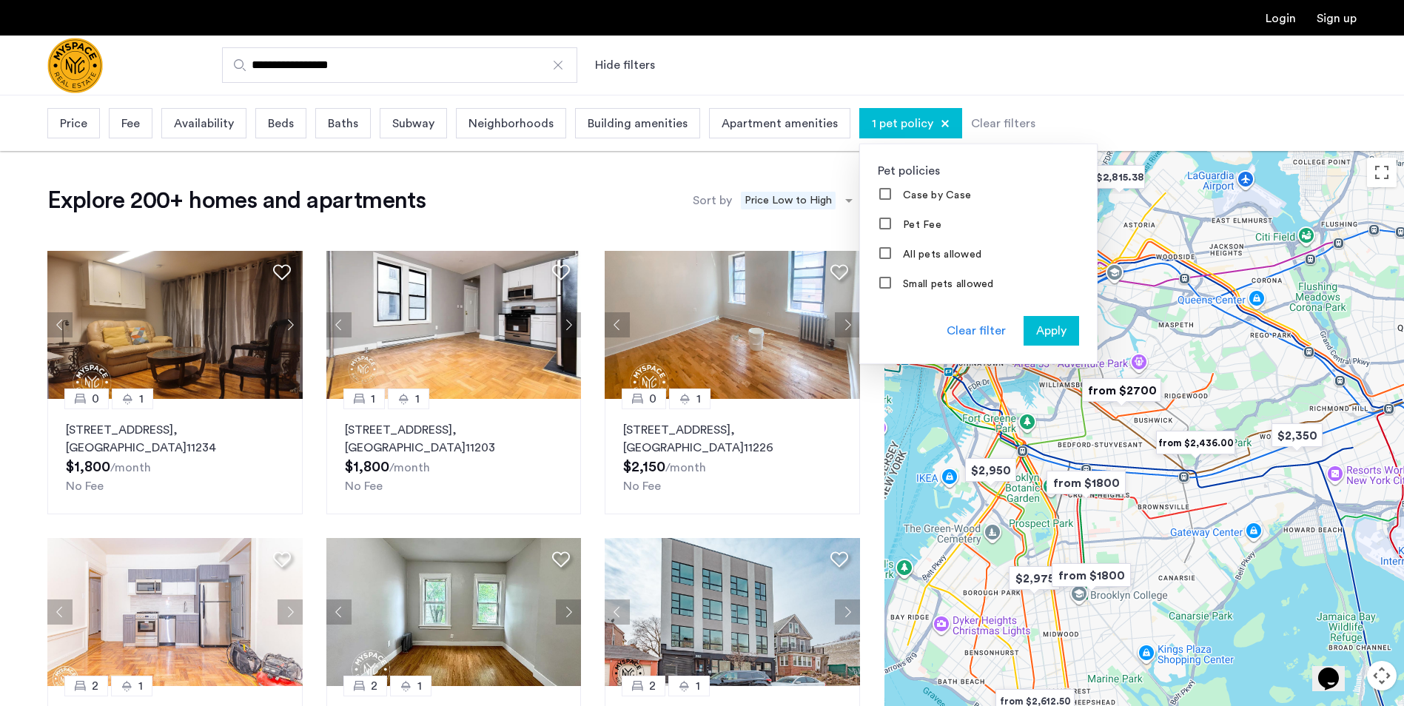
click at [1059, 335] on div "Apply" at bounding box center [1051, 331] width 47 height 18
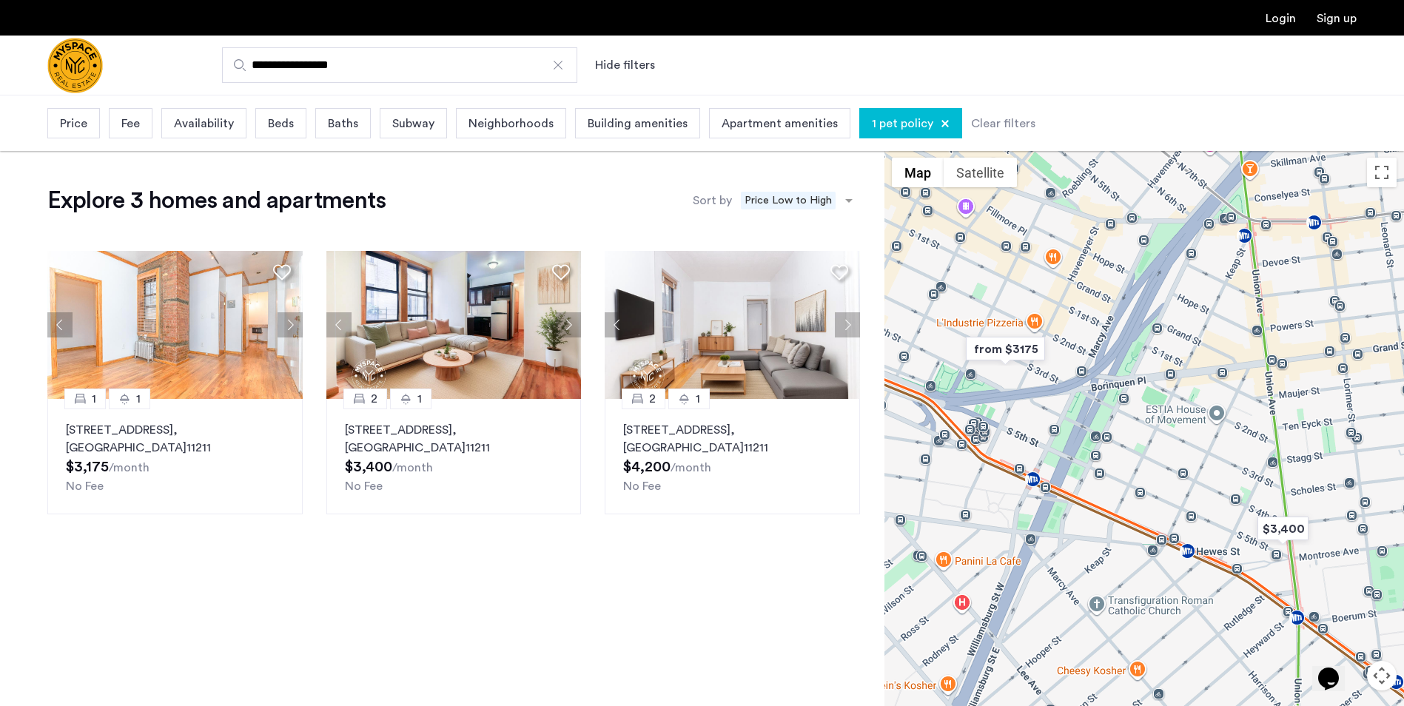
click at [937, 124] on div "1 pet policy" at bounding box center [910, 123] width 103 height 30
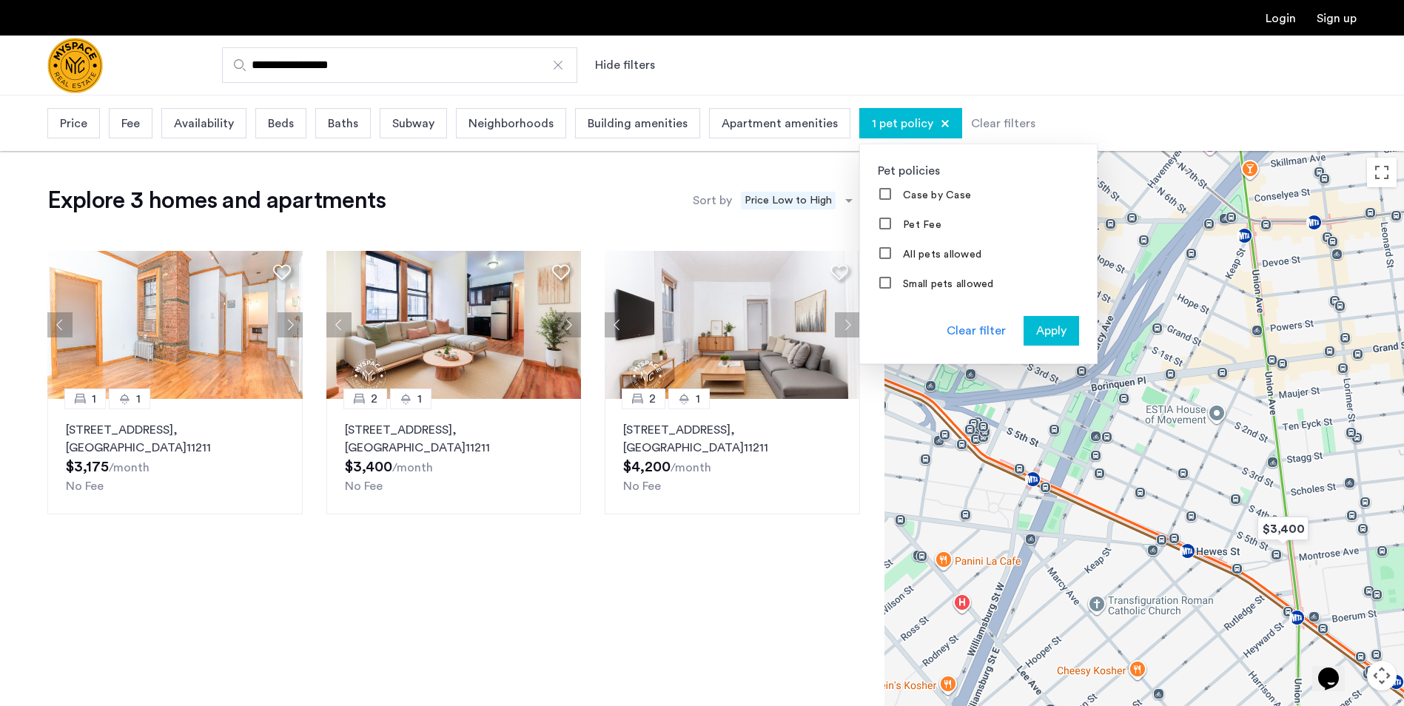
click at [1039, 330] on span "Apply" at bounding box center [1051, 331] width 30 height 18
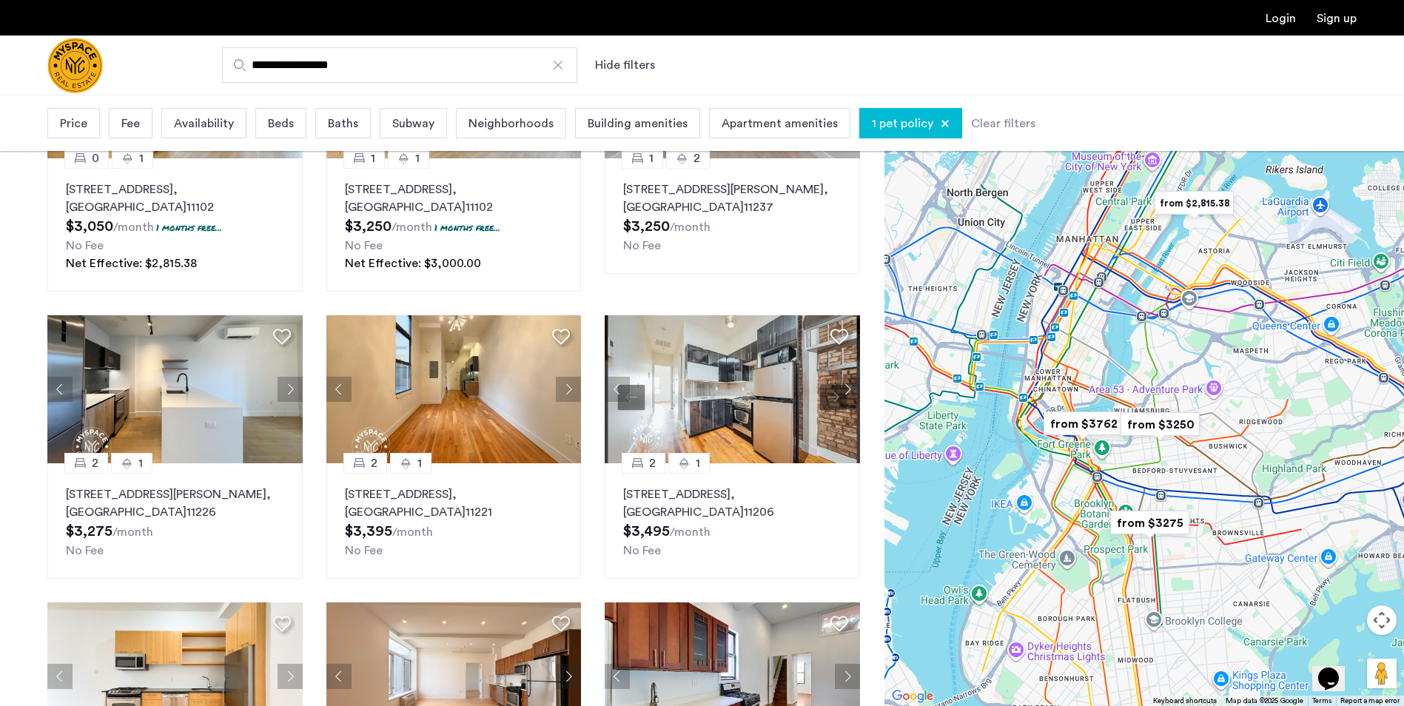
scroll to position [296, 0]
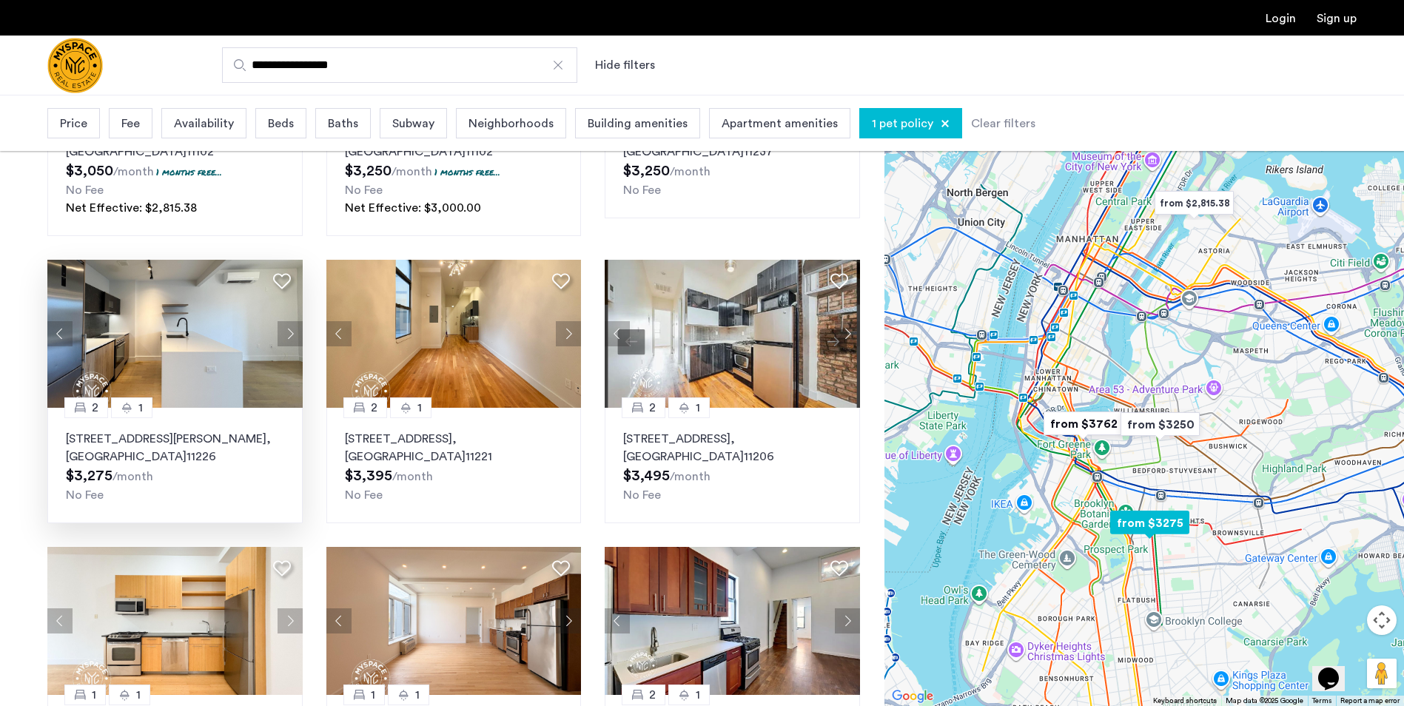
click at [287, 330] on button "Next apartment" at bounding box center [289, 333] width 25 height 25
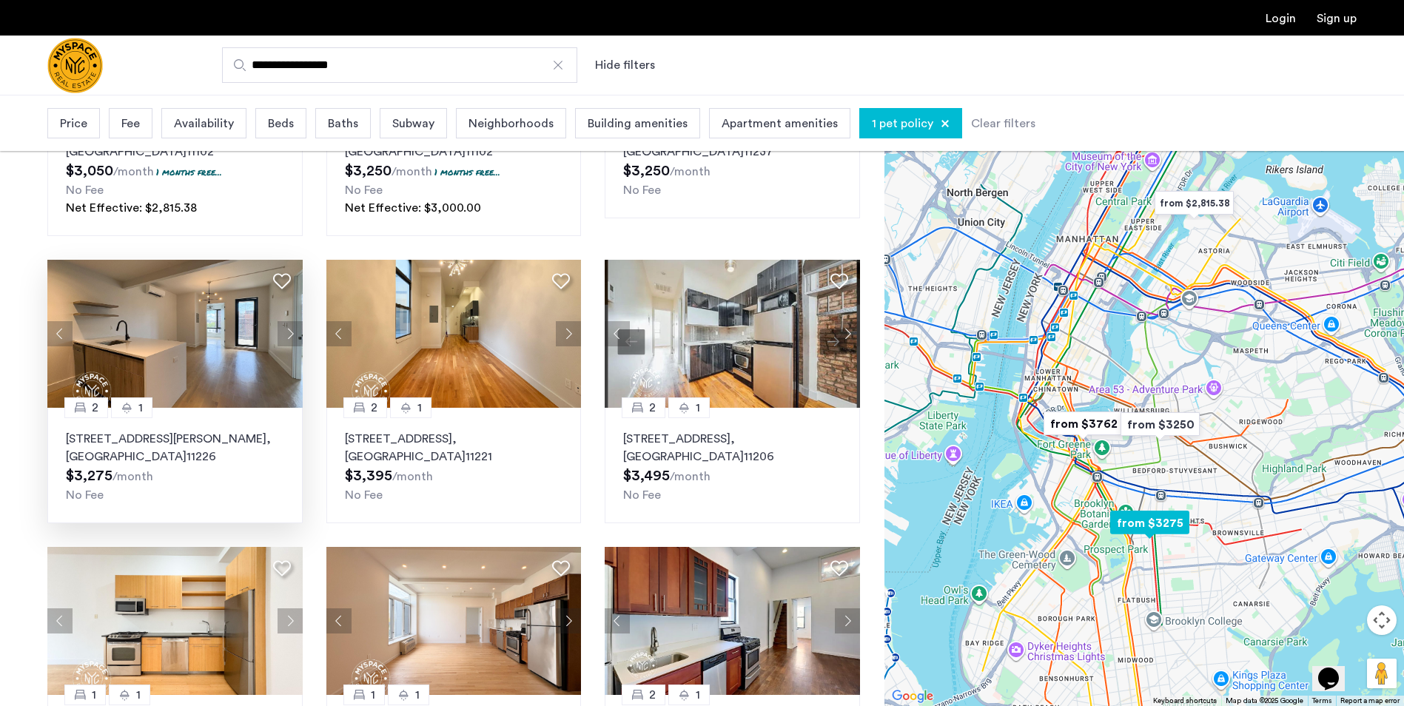
click at [287, 330] on button "Next apartment" at bounding box center [289, 333] width 25 height 25
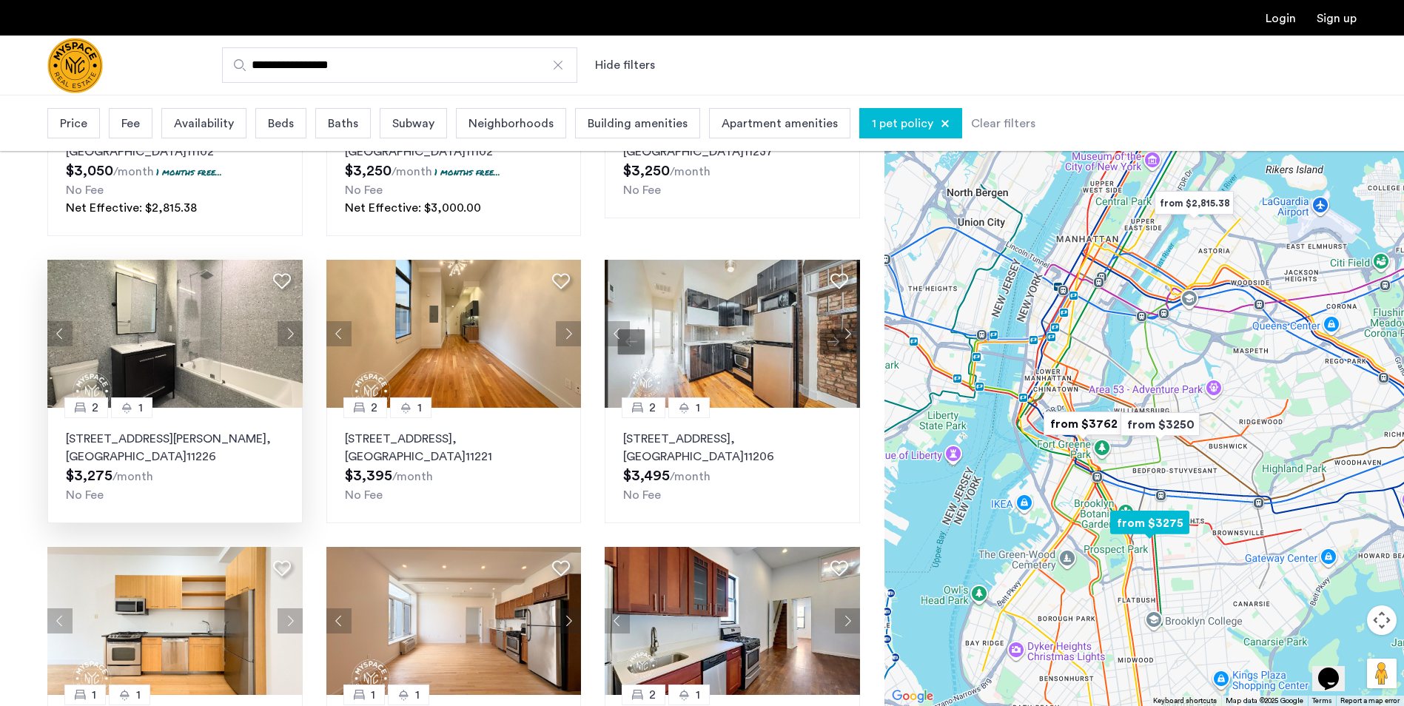
click at [287, 330] on button "Next apartment" at bounding box center [289, 333] width 25 height 25
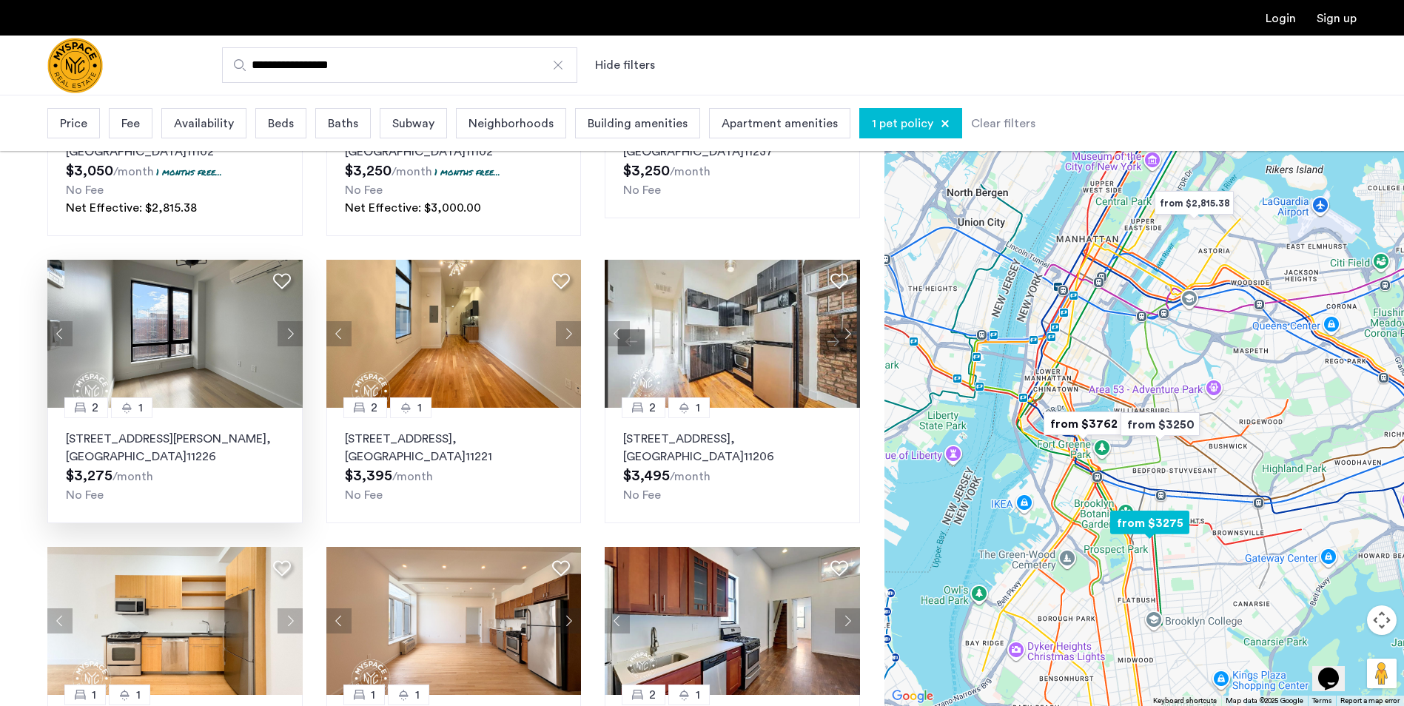
click at [287, 330] on button "Next apartment" at bounding box center [289, 333] width 25 height 25
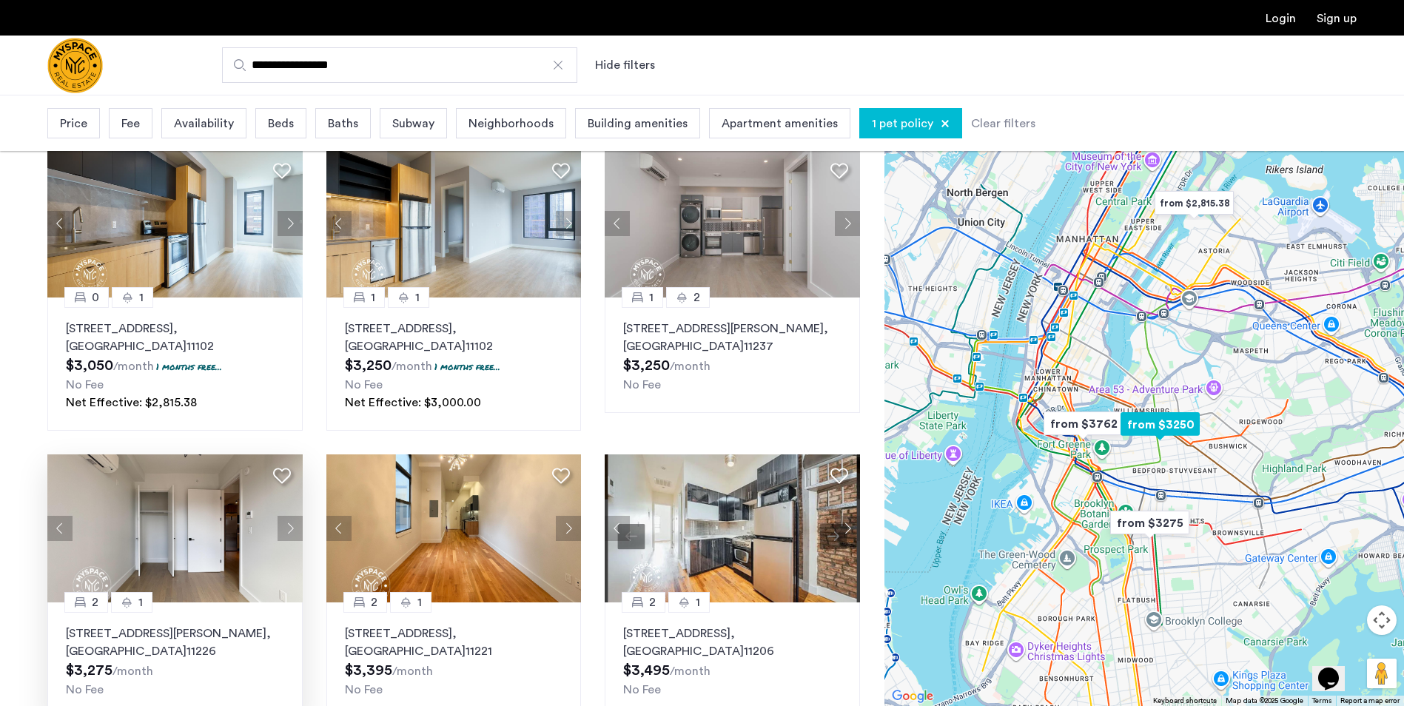
scroll to position [0, 0]
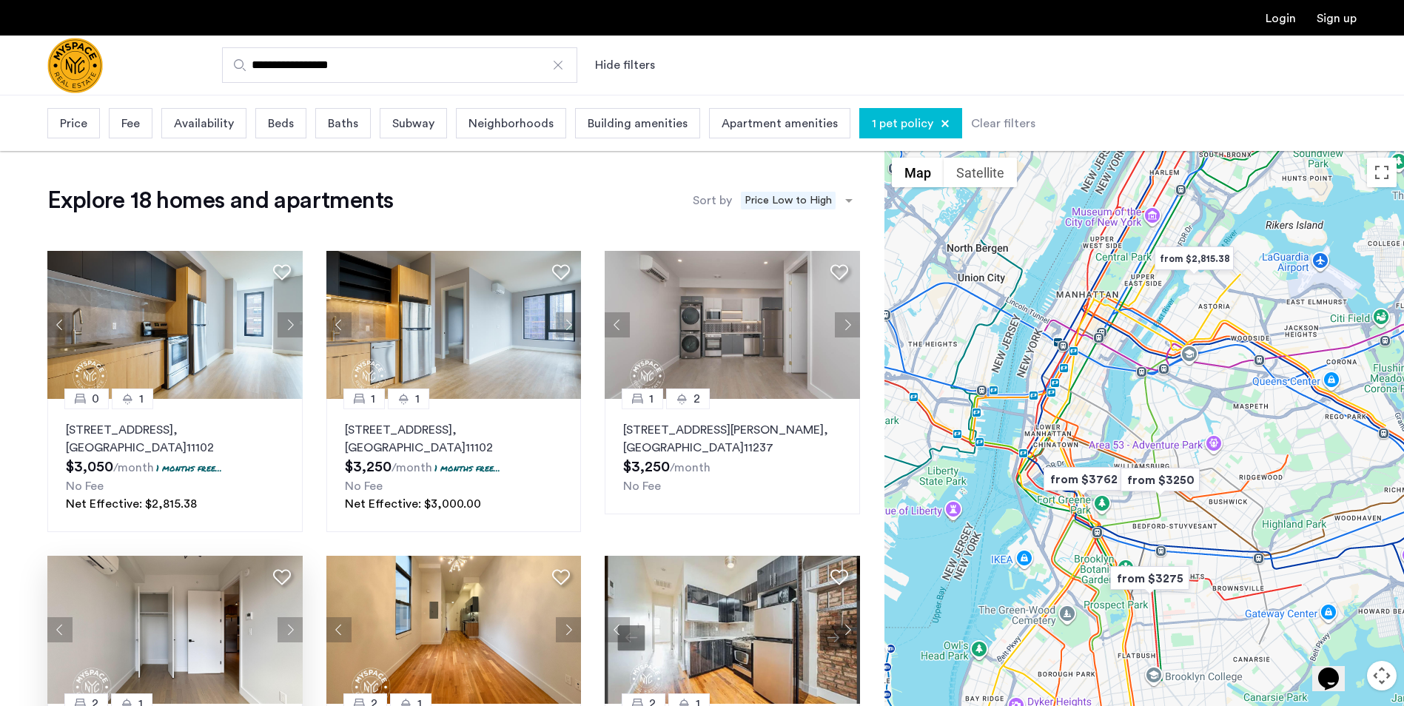
click at [940, 123] on div at bounding box center [944, 123] width 9 height 9
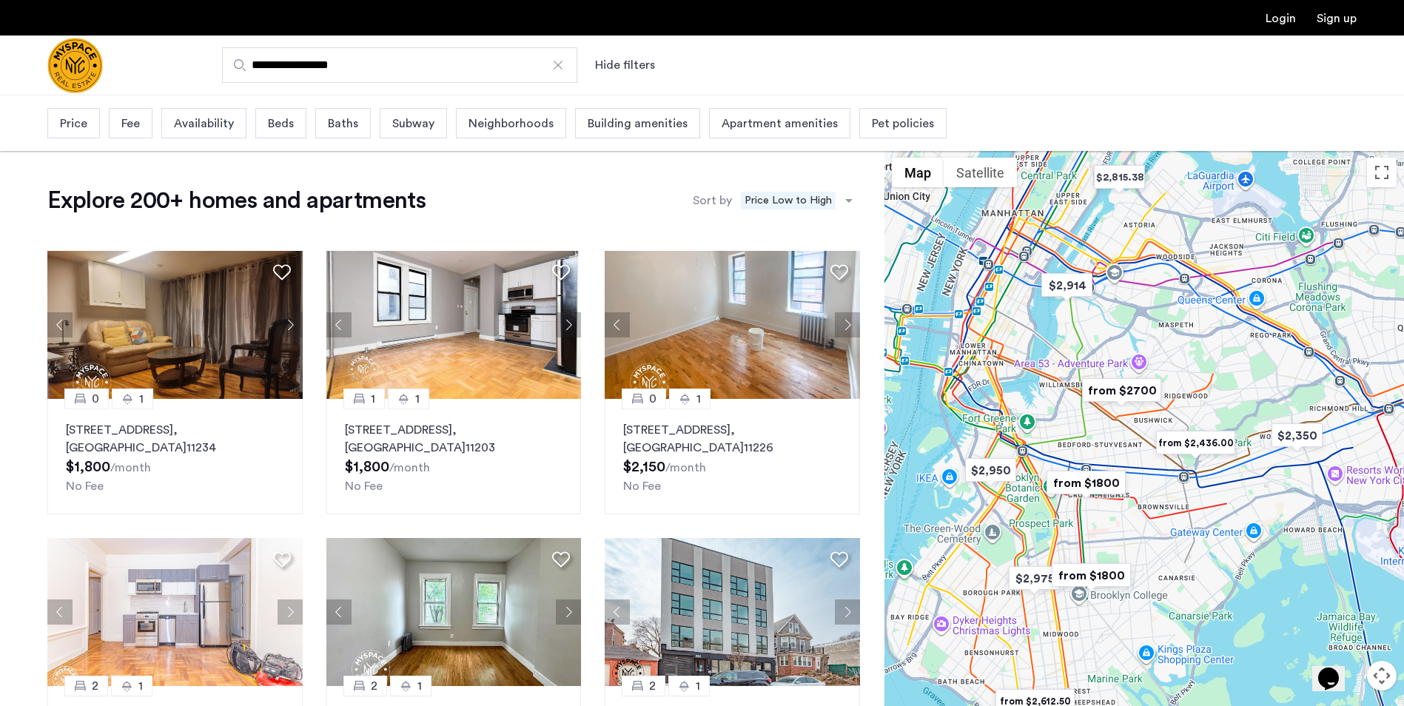
click at [883, 115] on span "Pet policies" at bounding box center [903, 124] width 62 height 18
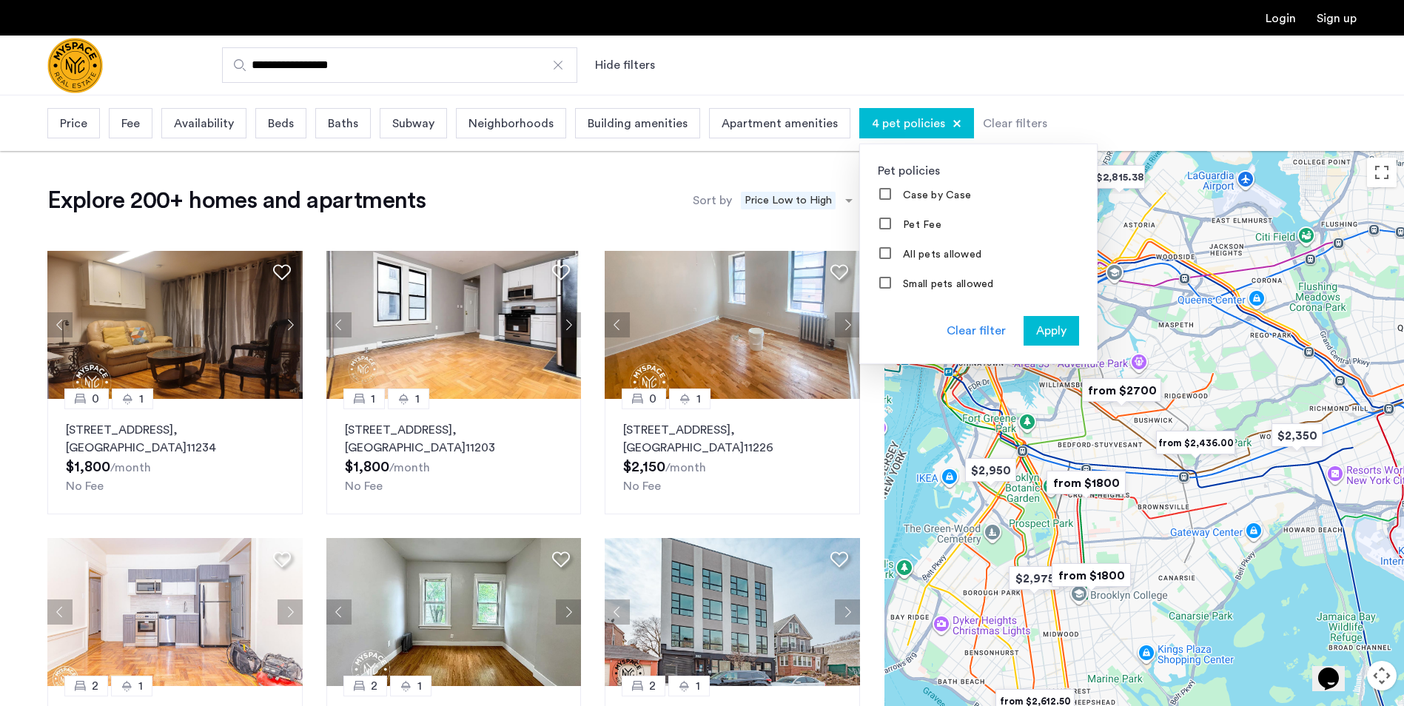
click at [1057, 334] on div "Apply" at bounding box center [1051, 331] width 47 height 18
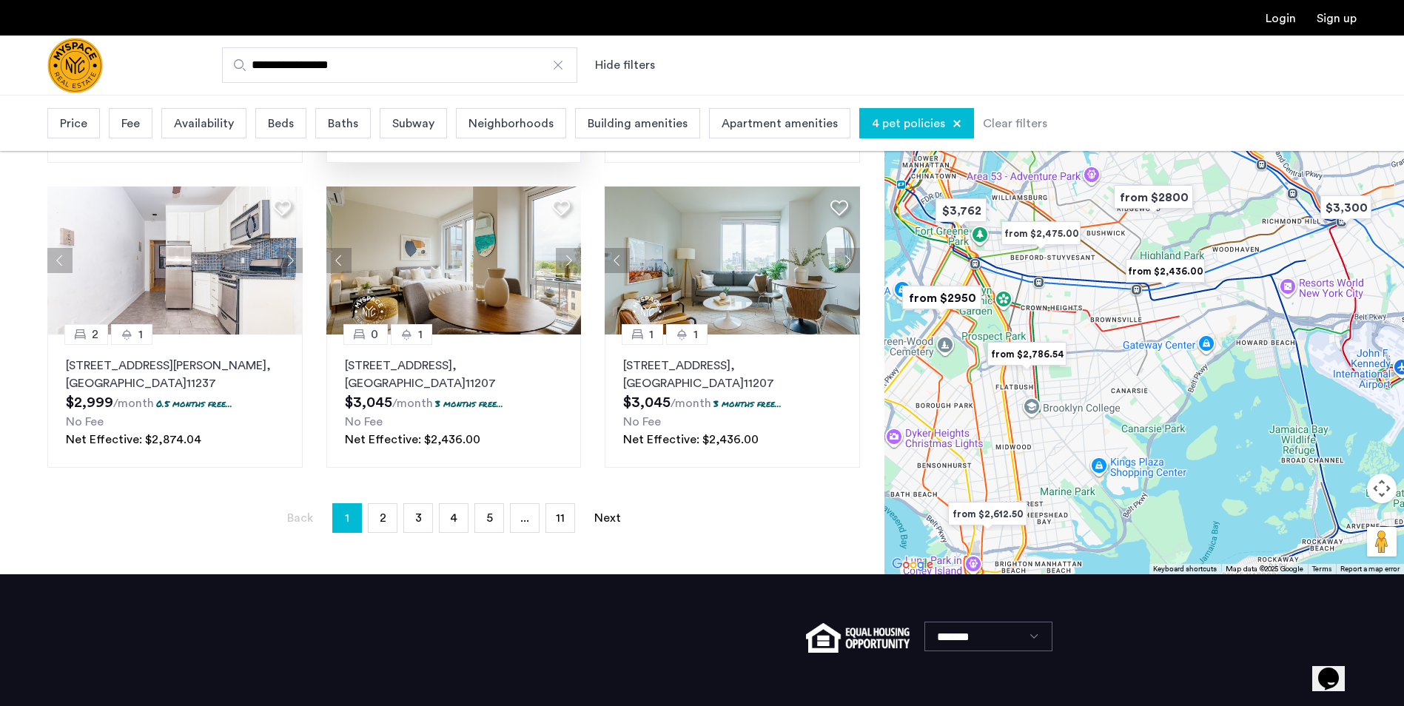
scroll to position [962, 0]
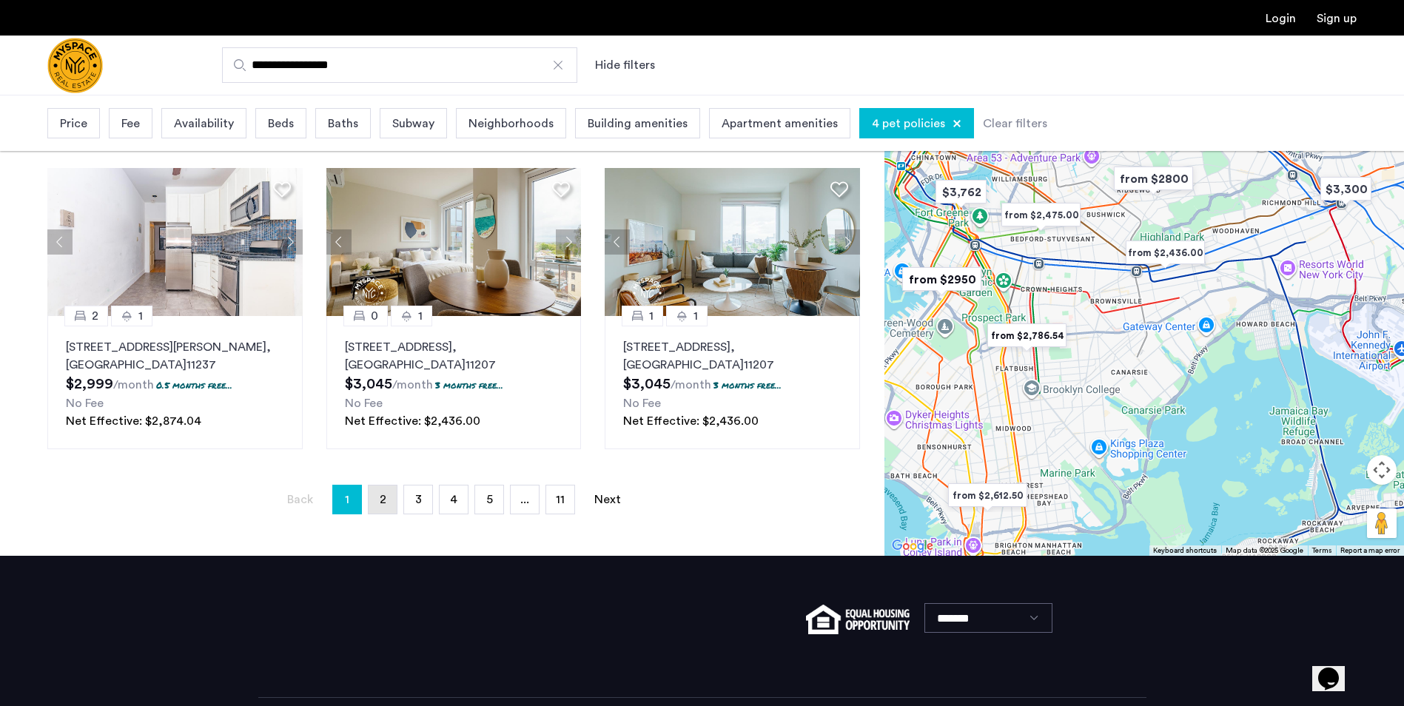
click at [381, 504] on span "2" at bounding box center [383, 499] width 7 height 12
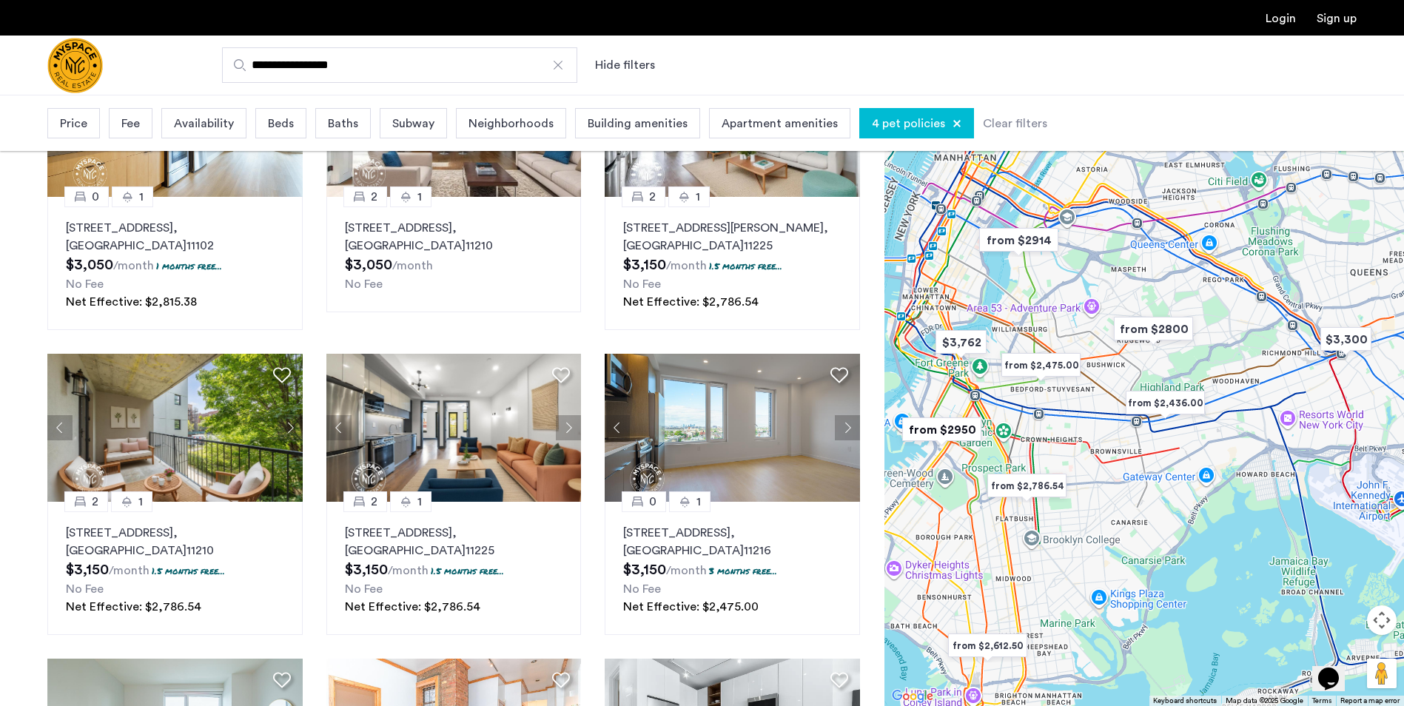
scroll to position [222, 0]
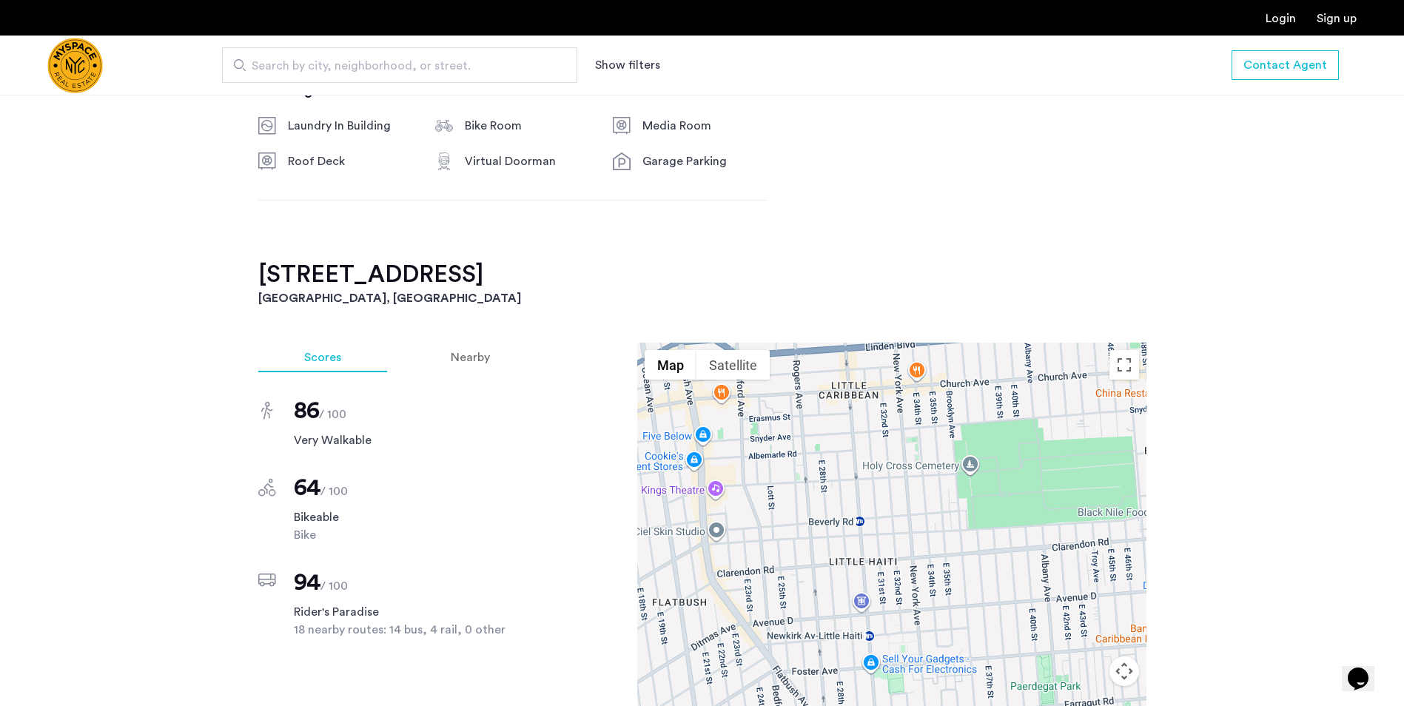
scroll to position [1029, 0]
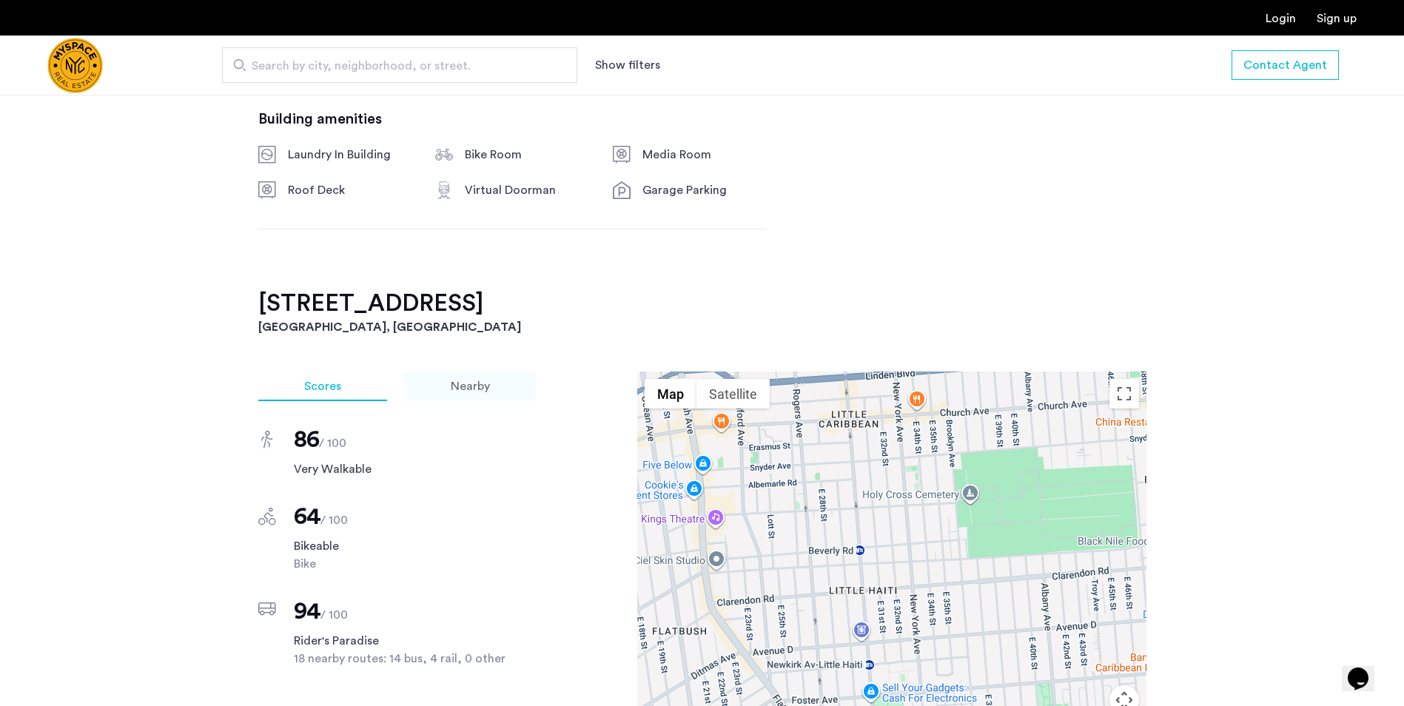
click at [478, 380] on span "Nearby" at bounding box center [470, 386] width 39 height 12
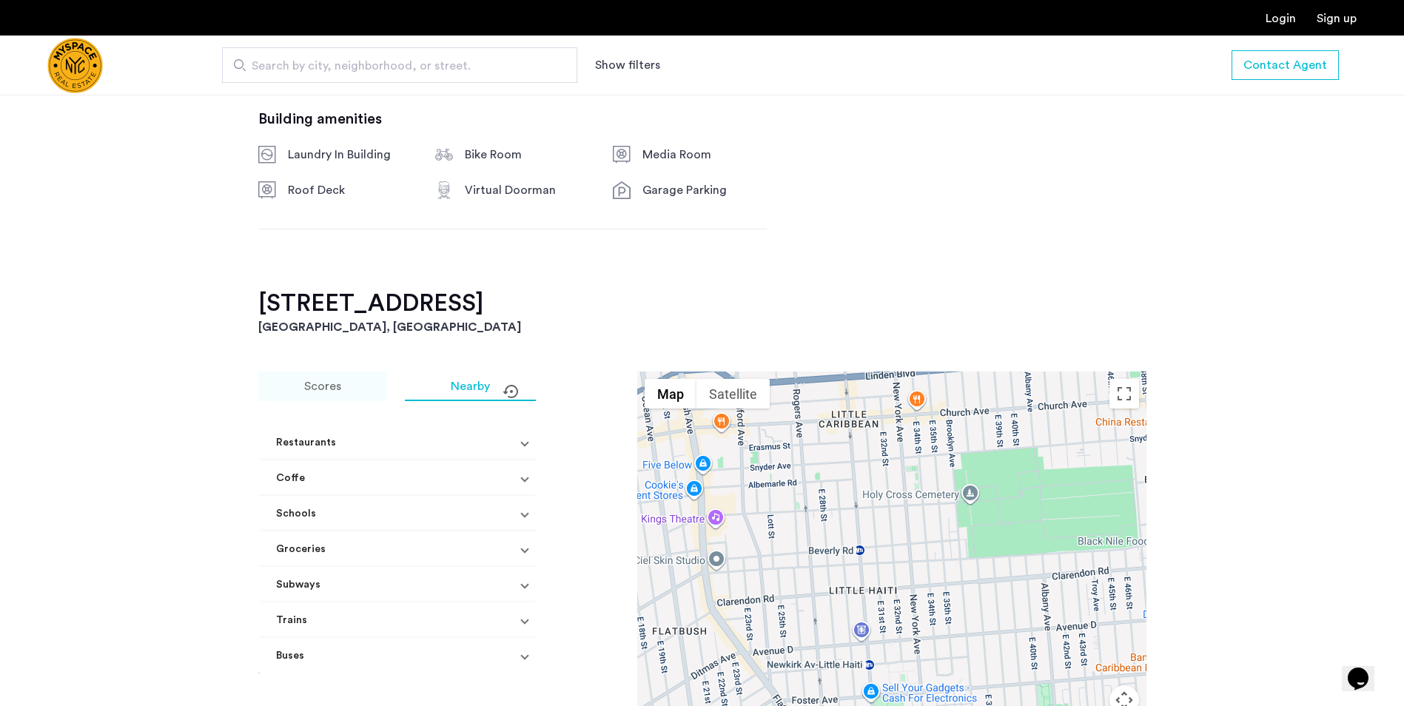
click at [333, 381] on span "Scores" at bounding box center [322, 386] width 37 height 12
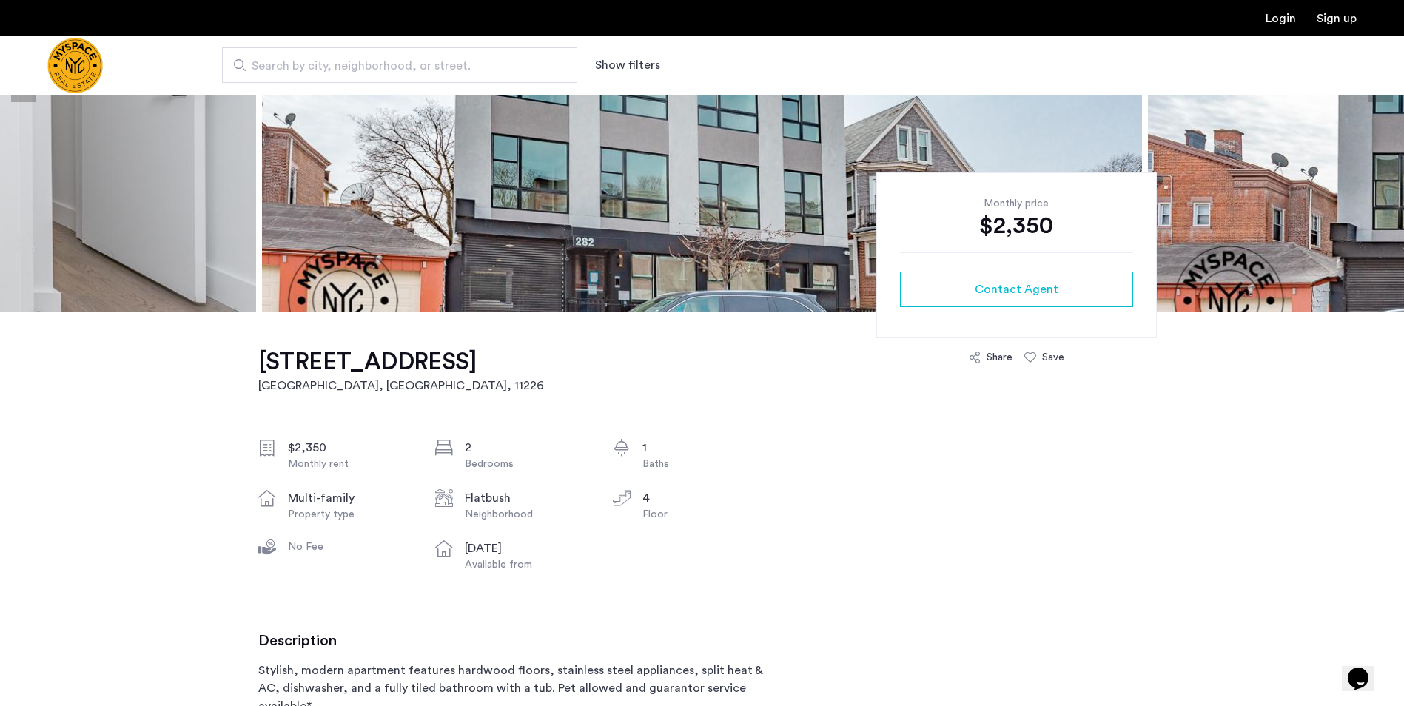
scroll to position [0, 0]
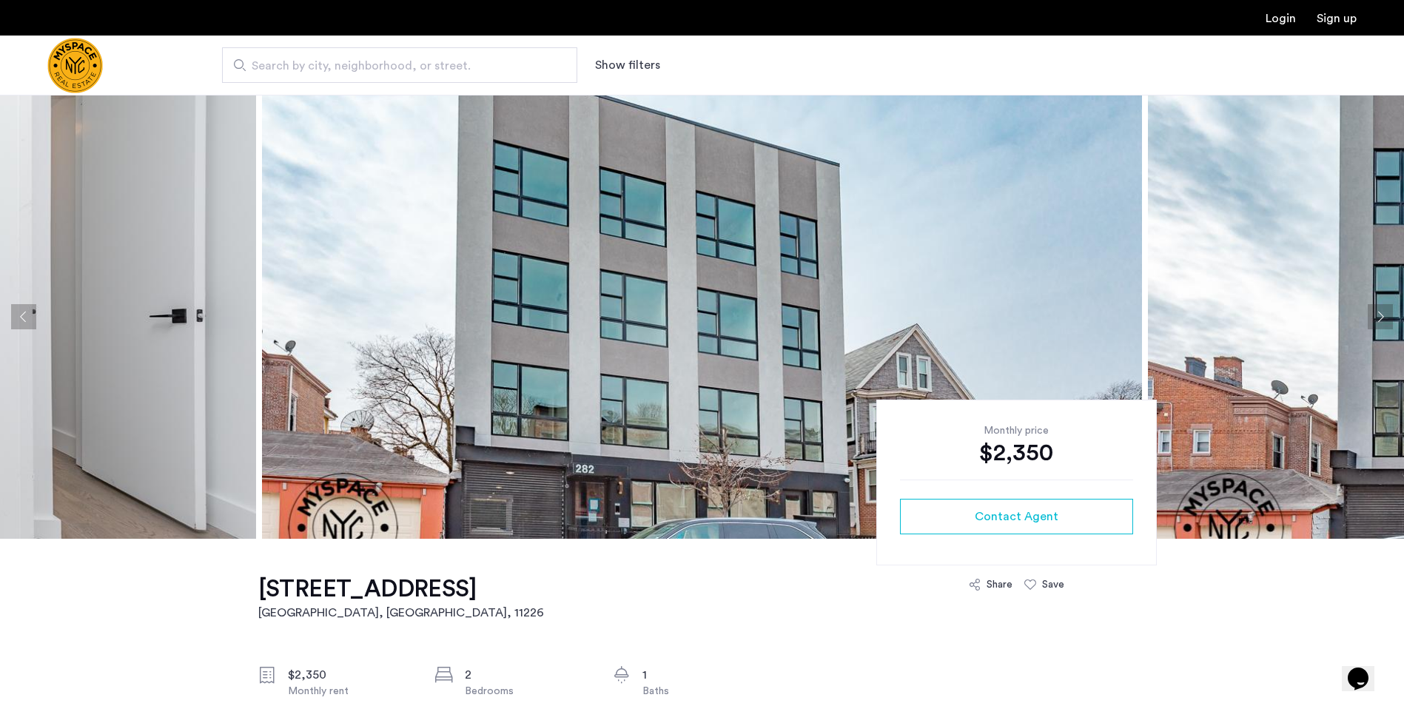
click at [642, 334] on img at bounding box center [702, 317] width 880 height 444
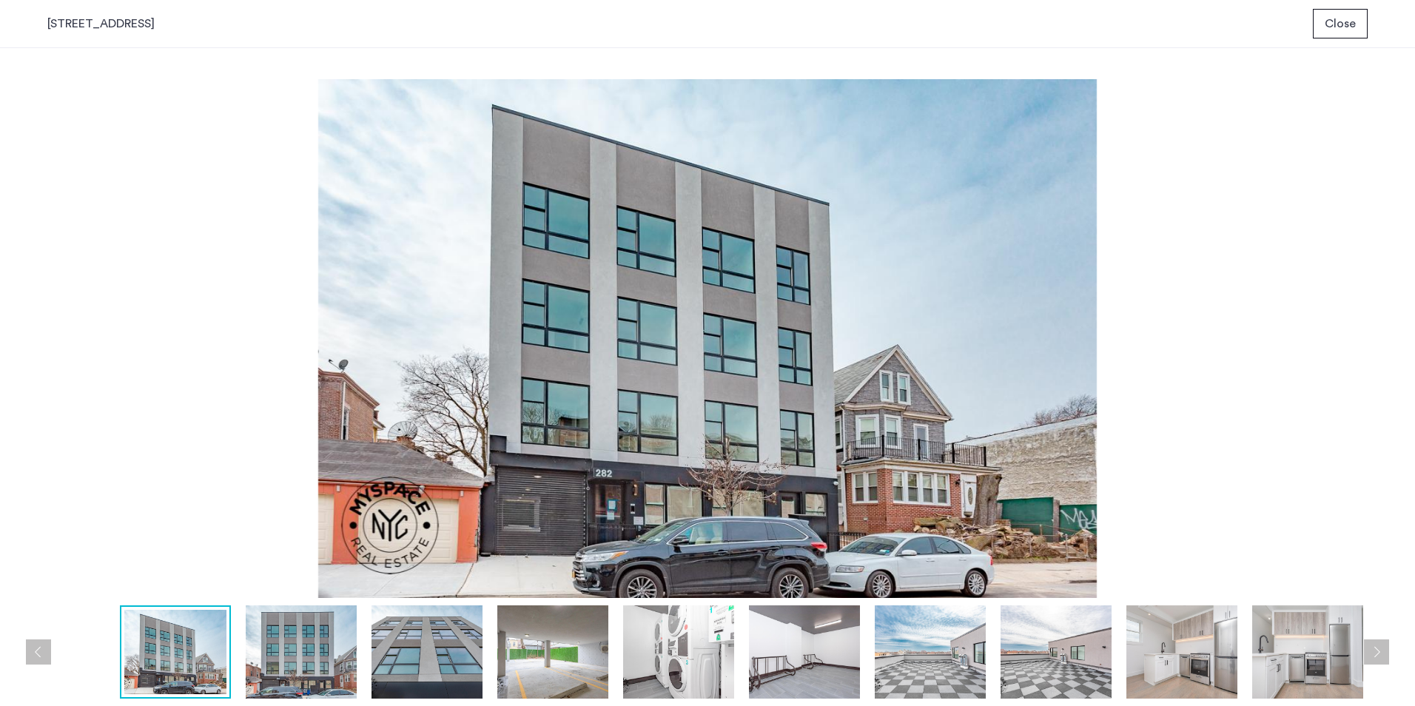
click at [1382, 653] on button "Next apartment" at bounding box center [1376, 651] width 25 height 25
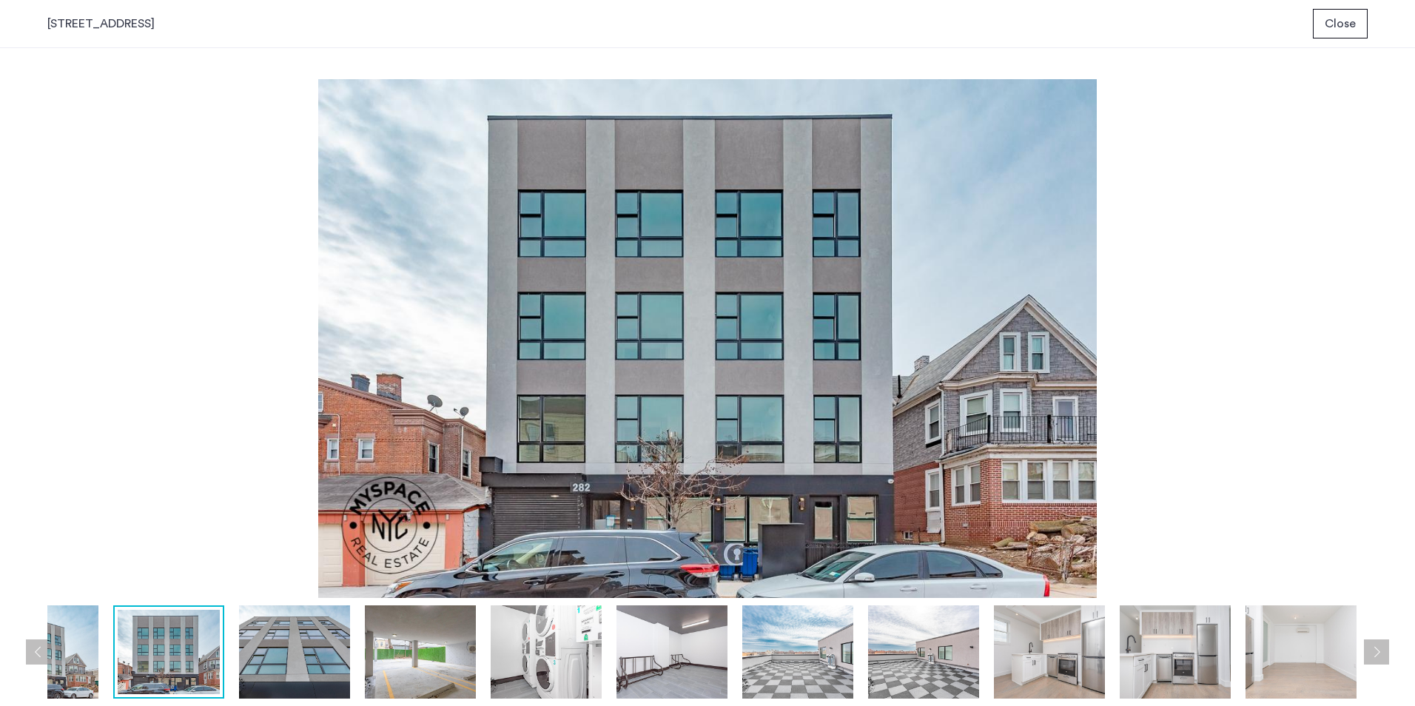
click at [1382, 653] on button "Next apartment" at bounding box center [1376, 651] width 25 height 25
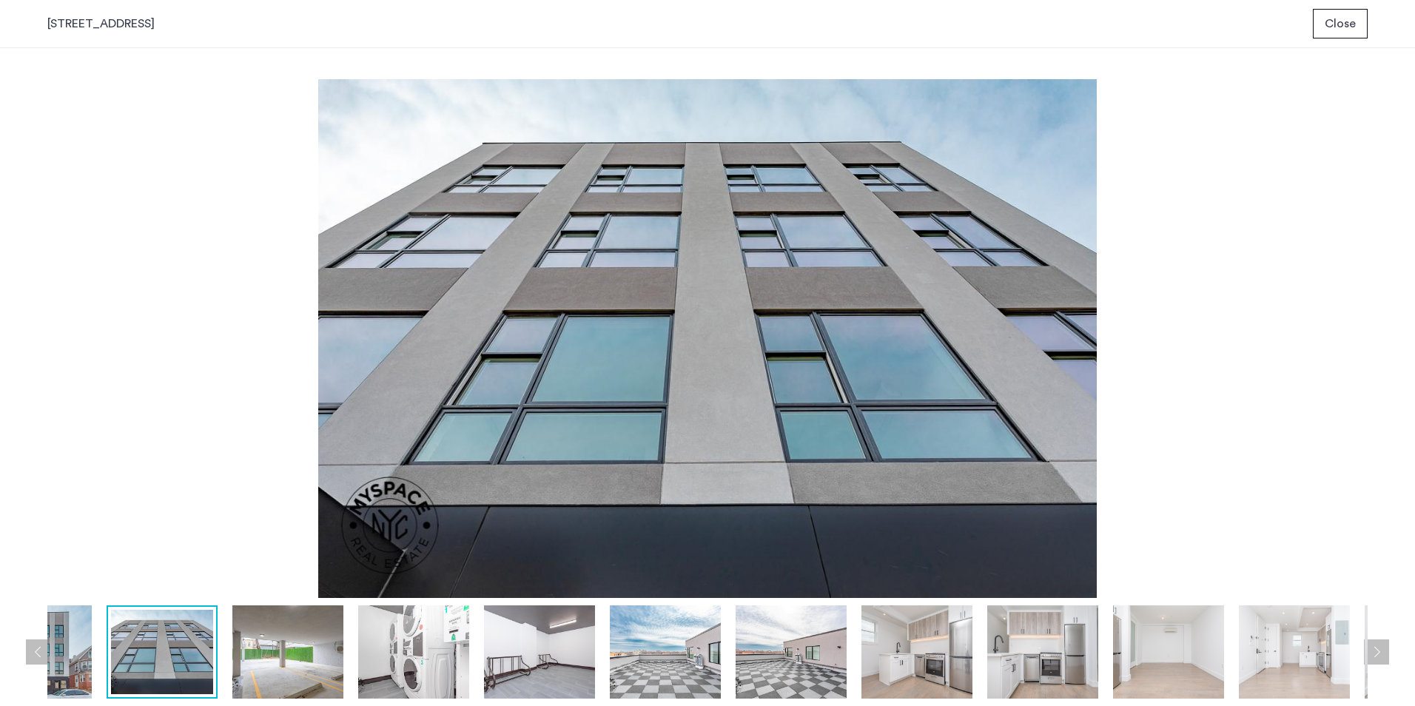
click at [1383, 653] on button "Next apartment" at bounding box center [1376, 651] width 25 height 25
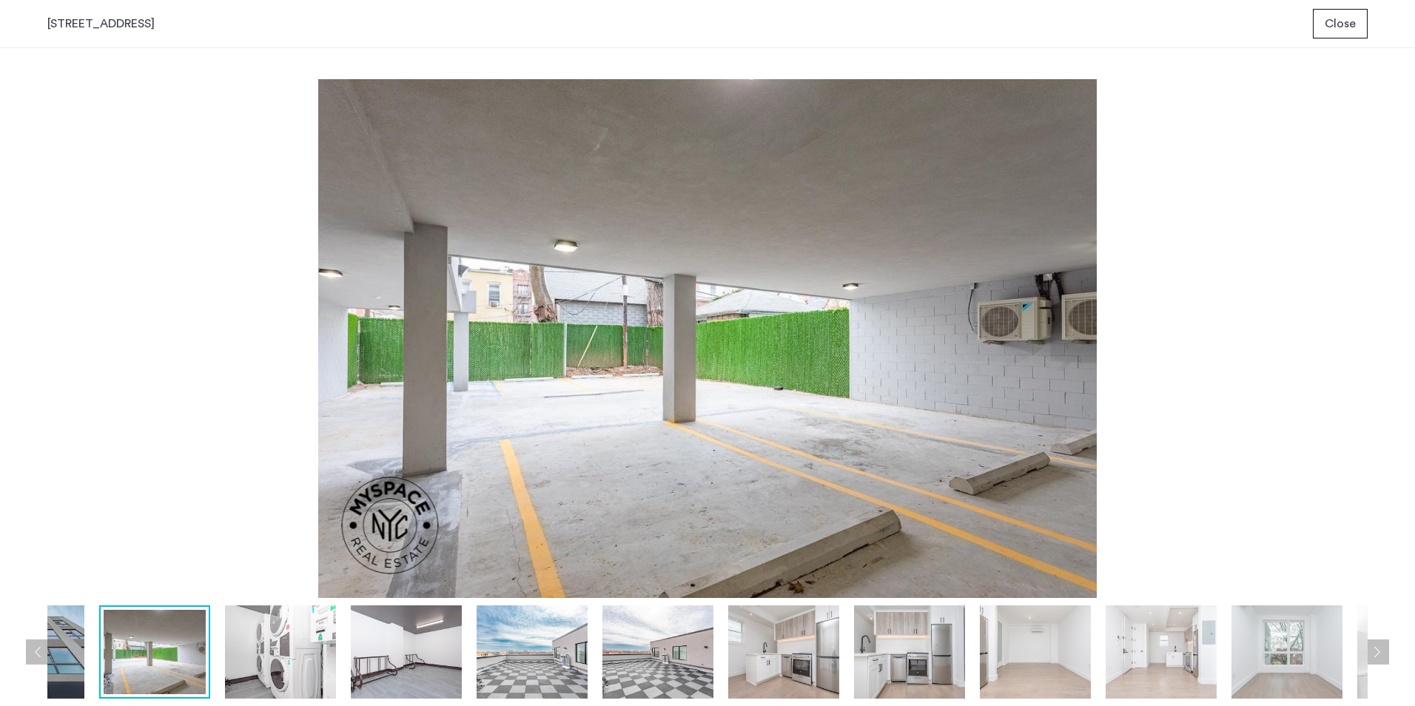
click at [1385, 654] on button "Next apartment" at bounding box center [1376, 651] width 25 height 25
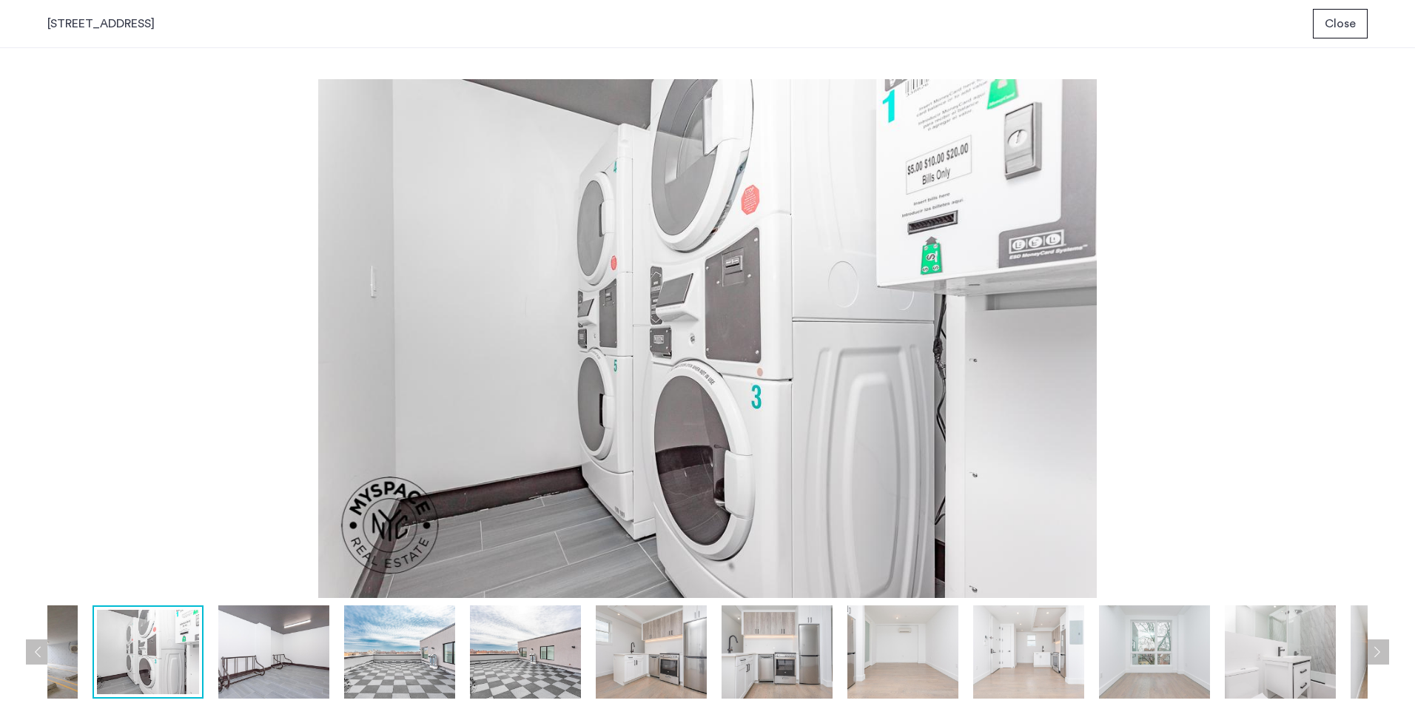
click at [34, 654] on button "Previous apartment" at bounding box center [38, 651] width 25 height 25
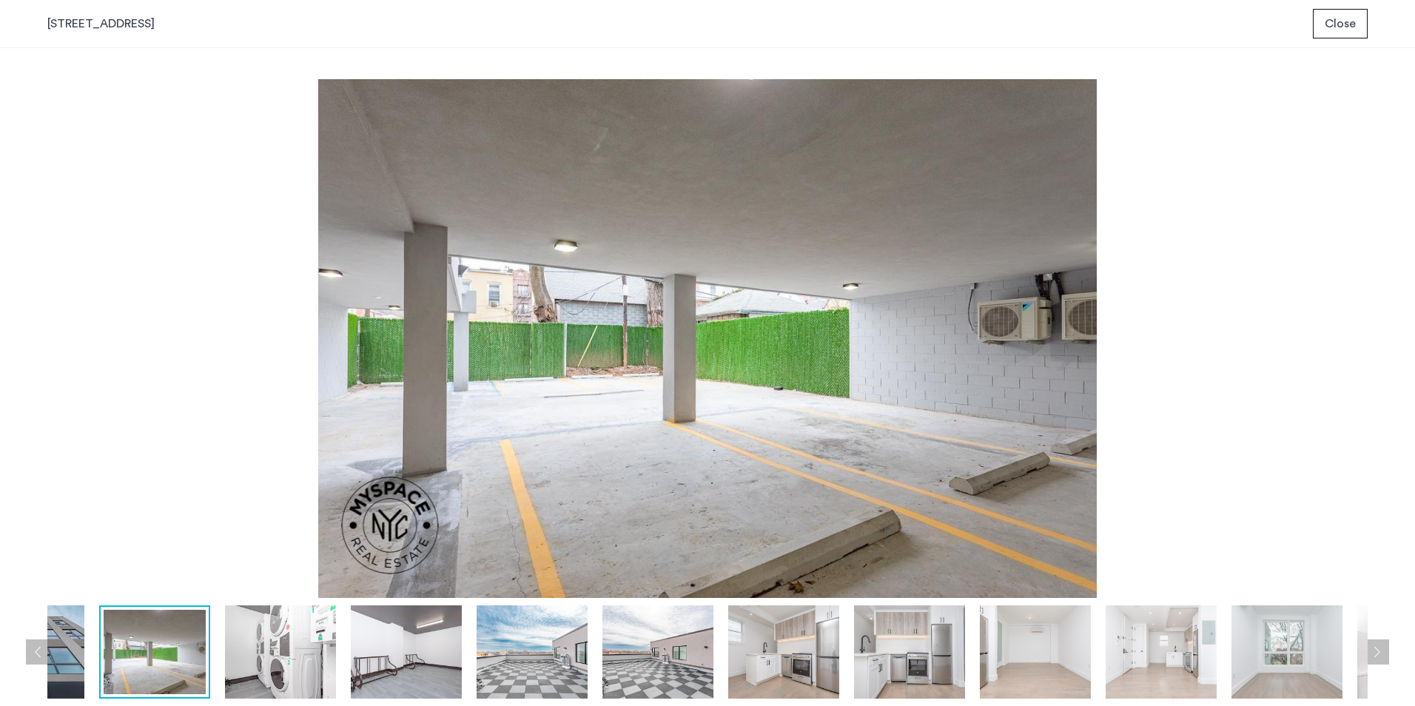
click at [1374, 645] on button "Next apartment" at bounding box center [1376, 651] width 25 height 25
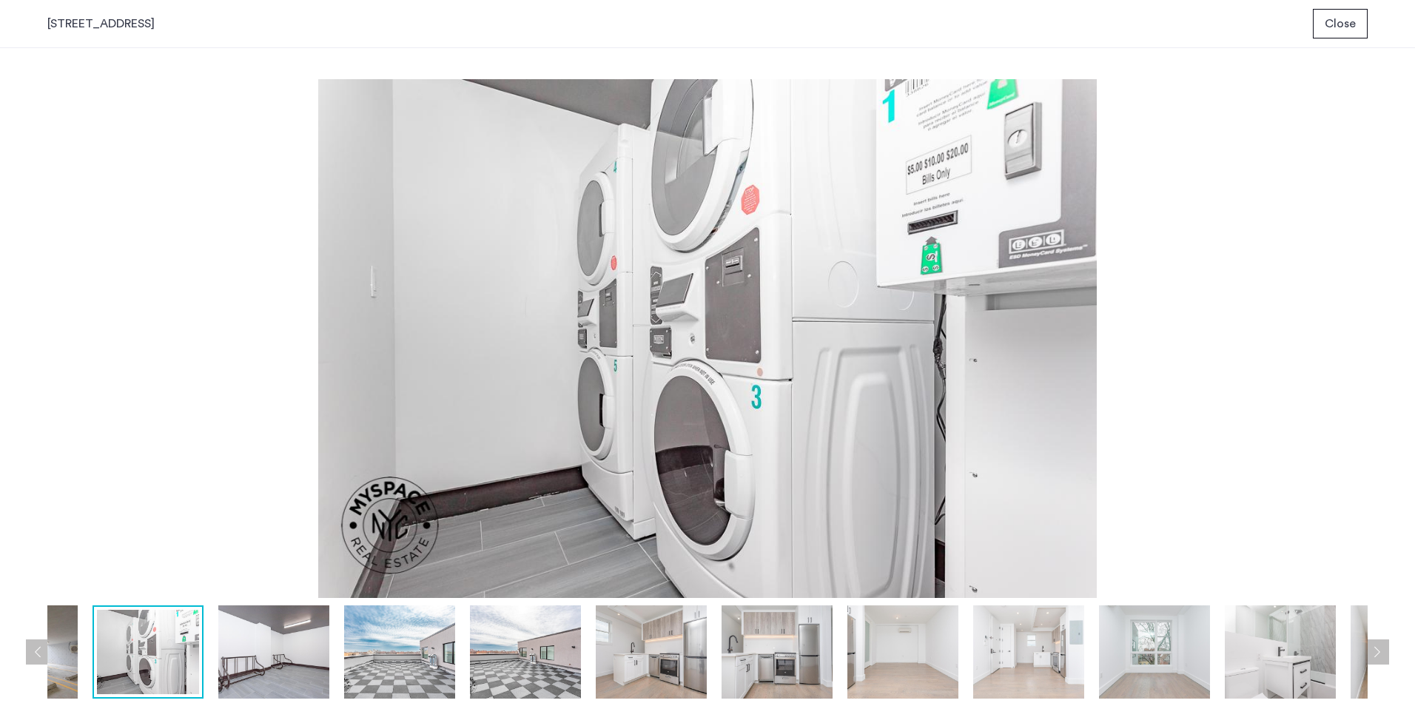
click at [1374, 645] on button "Next apartment" at bounding box center [1376, 651] width 25 height 25
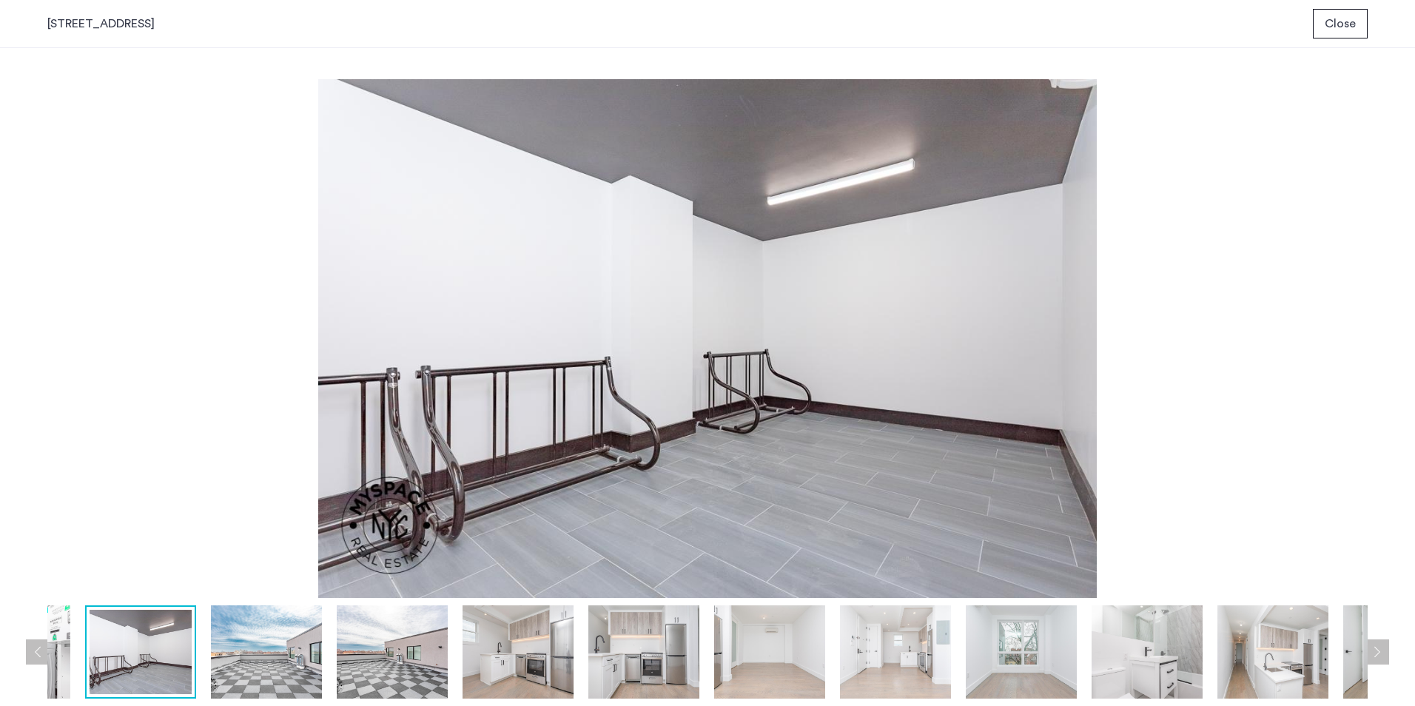
click at [1374, 645] on button "Next apartment" at bounding box center [1376, 651] width 25 height 25
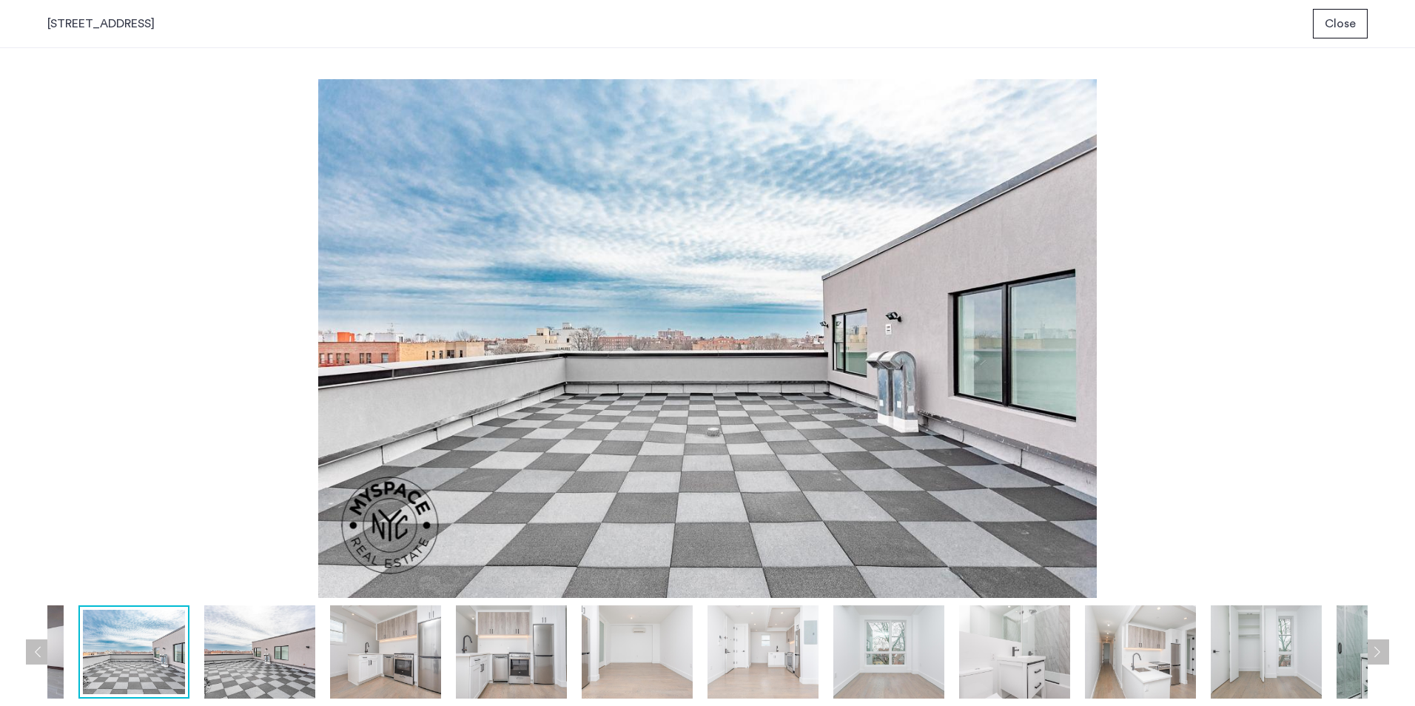
click at [1374, 645] on button "Next apartment" at bounding box center [1376, 651] width 25 height 25
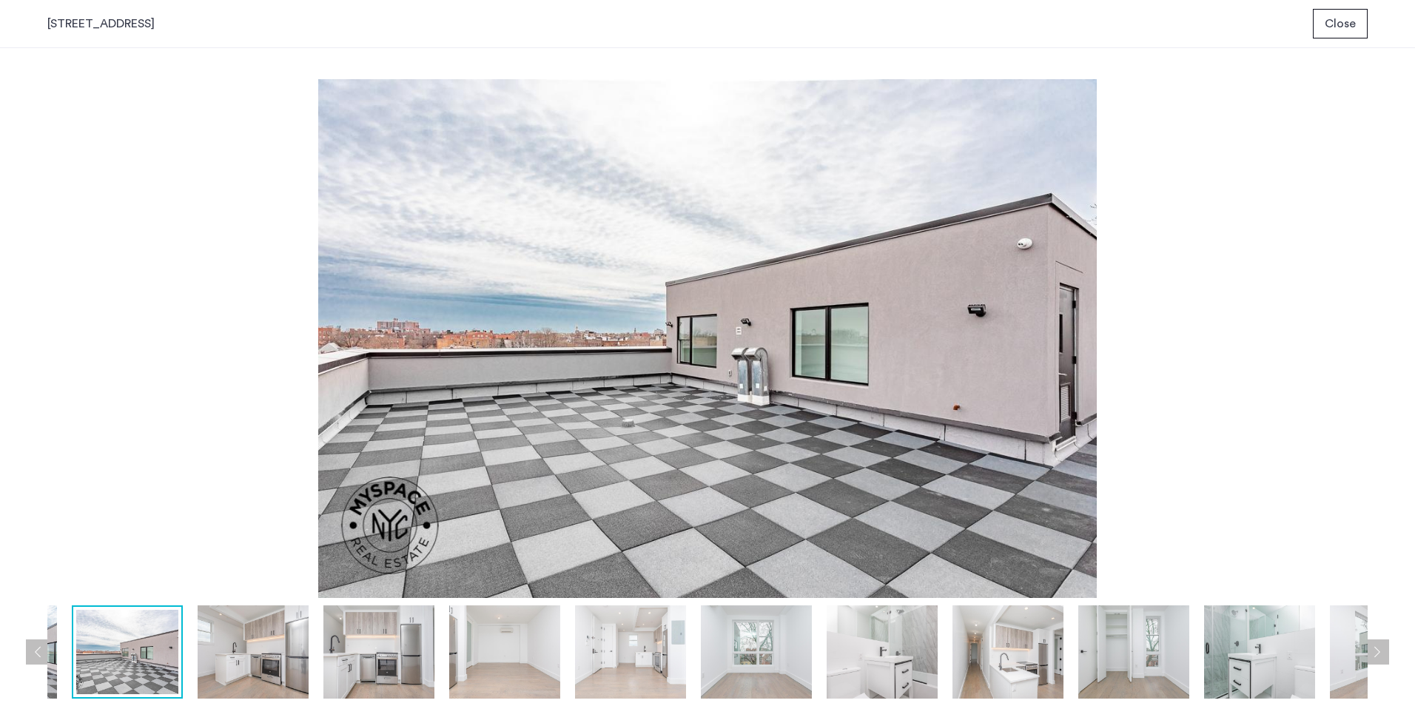
click at [1374, 645] on button "Next apartment" at bounding box center [1376, 651] width 25 height 25
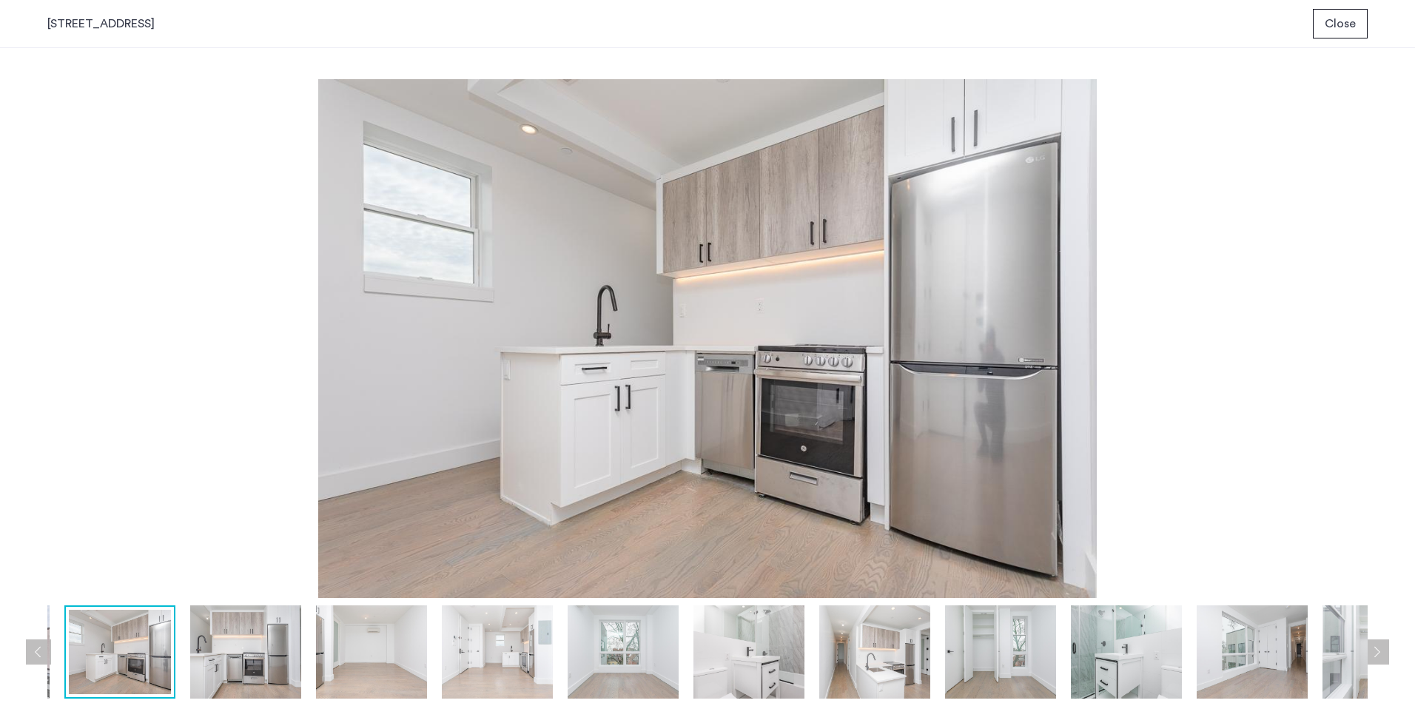
click at [1374, 645] on button "Next apartment" at bounding box center [1376, 651] width 25 height 25
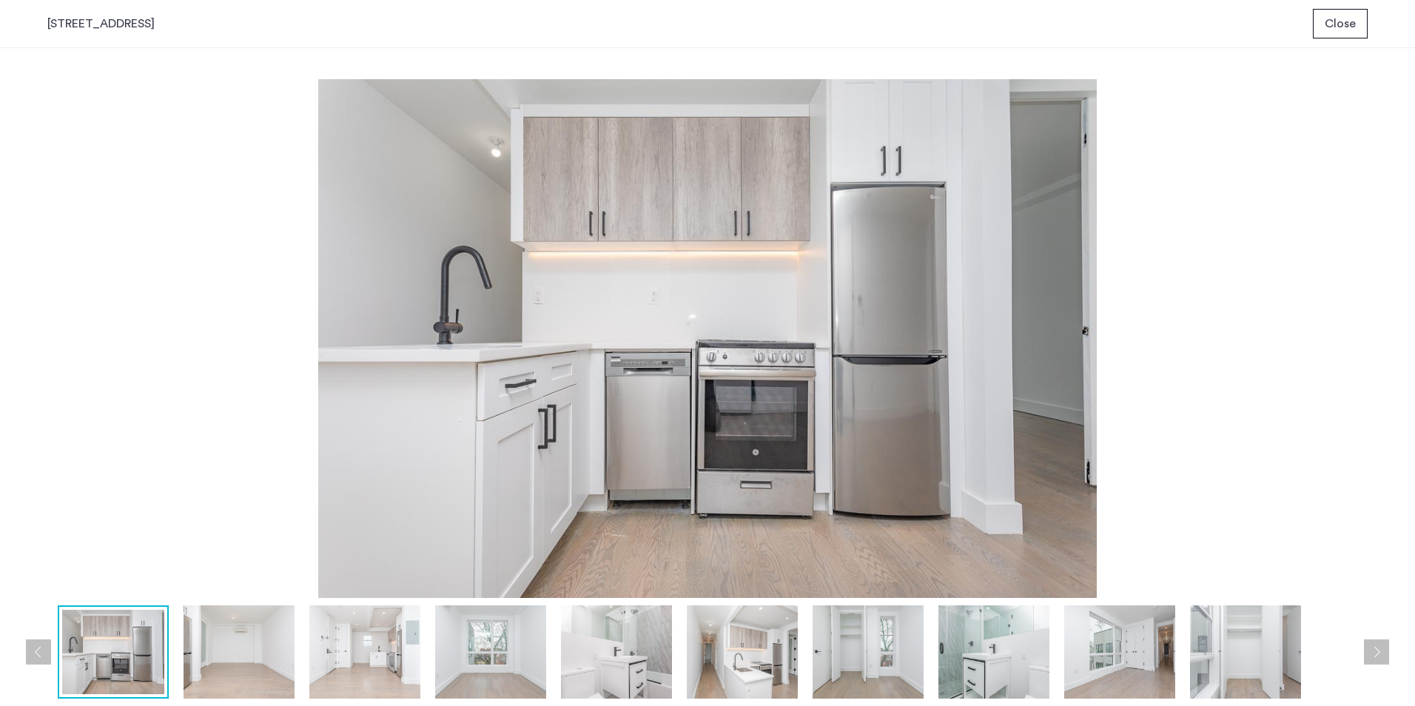
click at [1374, 645] on button "Next apartment" at bounding box center [1376, 651] width 25 height 25
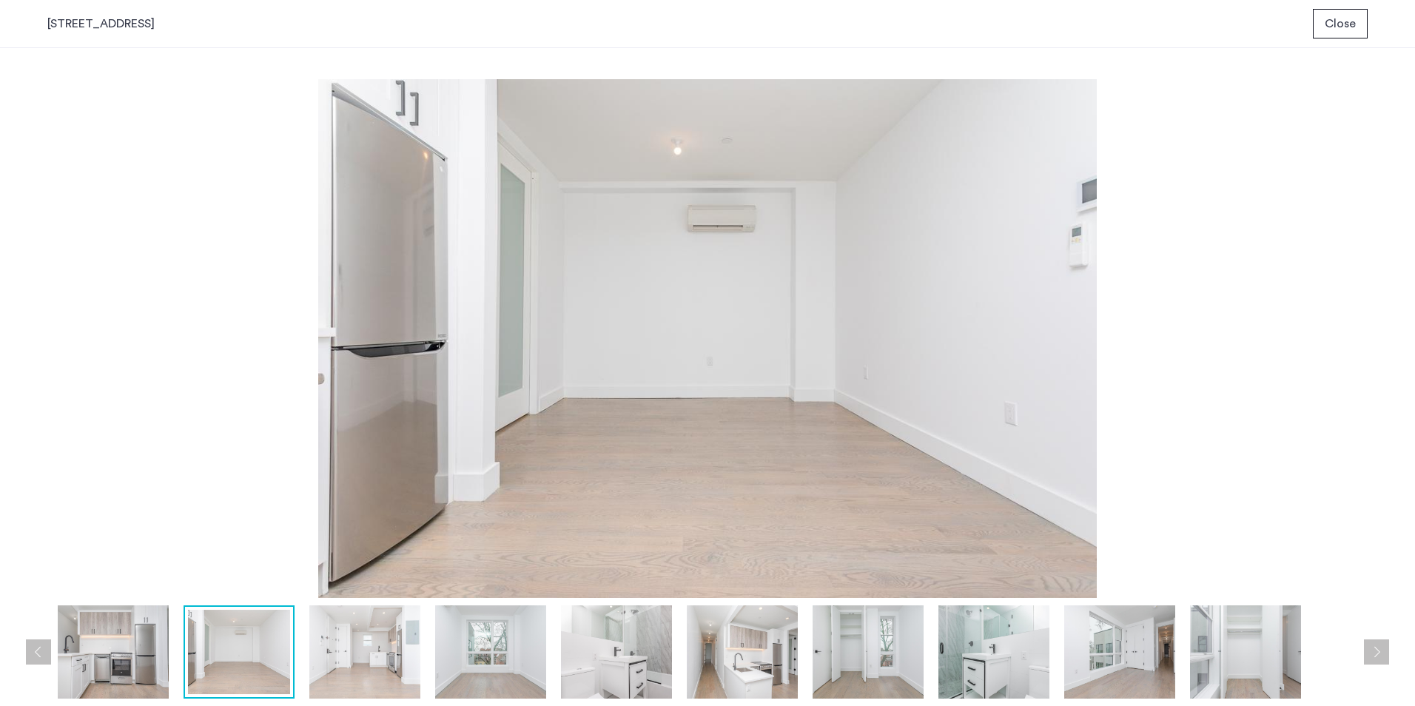
click at [1374, 645] on button "Next apartment" at bounding box center [1376, 651] width 25 height 25
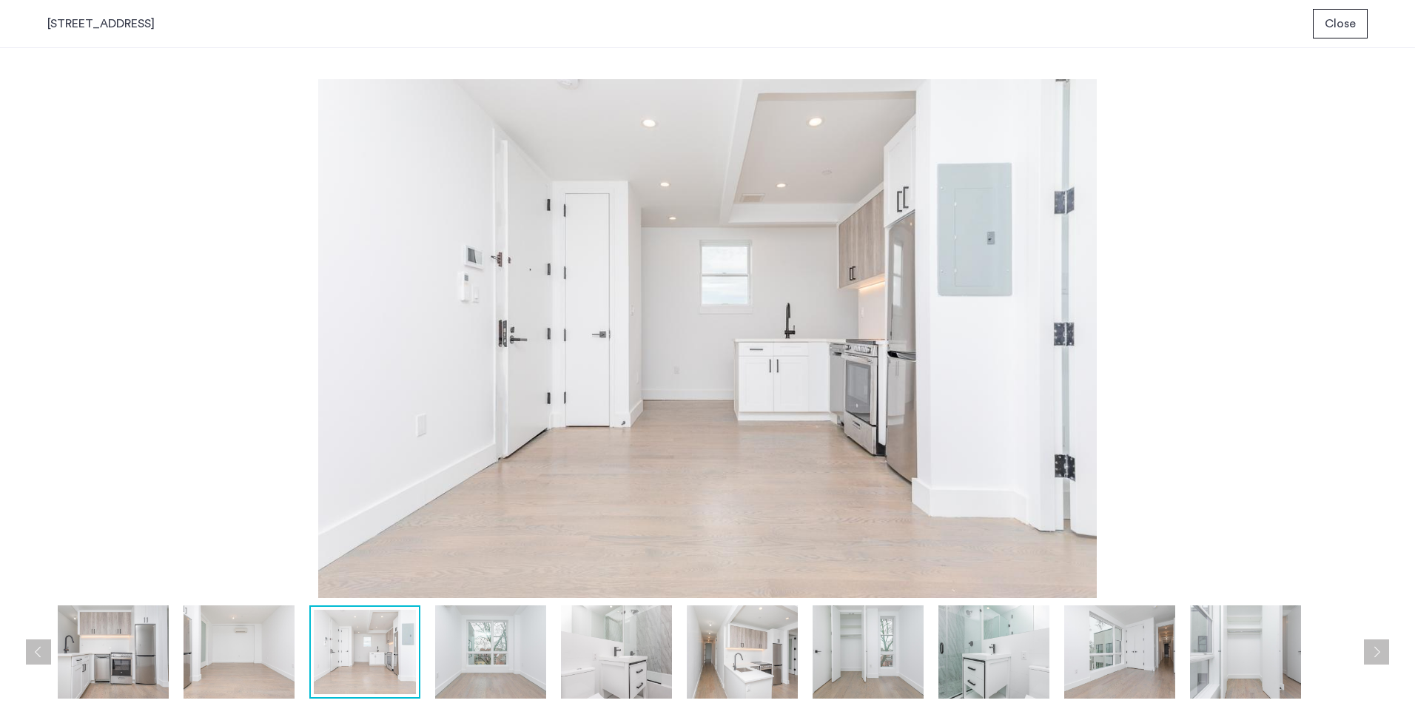
click at [1374, 645] on button "Next apartment" at bounding box center [1376, 651] width 25 height 25
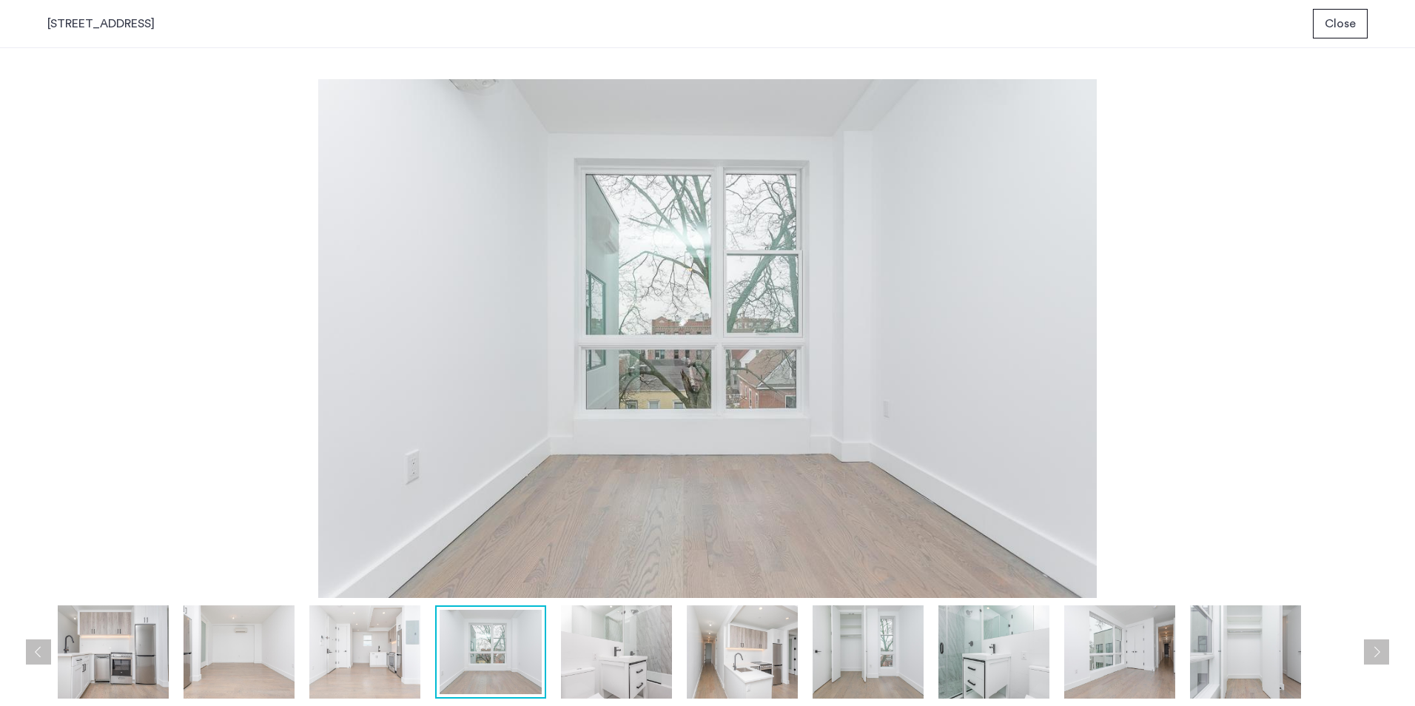
click at [1374, 645] on button "Next apartment" at bounding box center [1376, 651] width 25 height 25
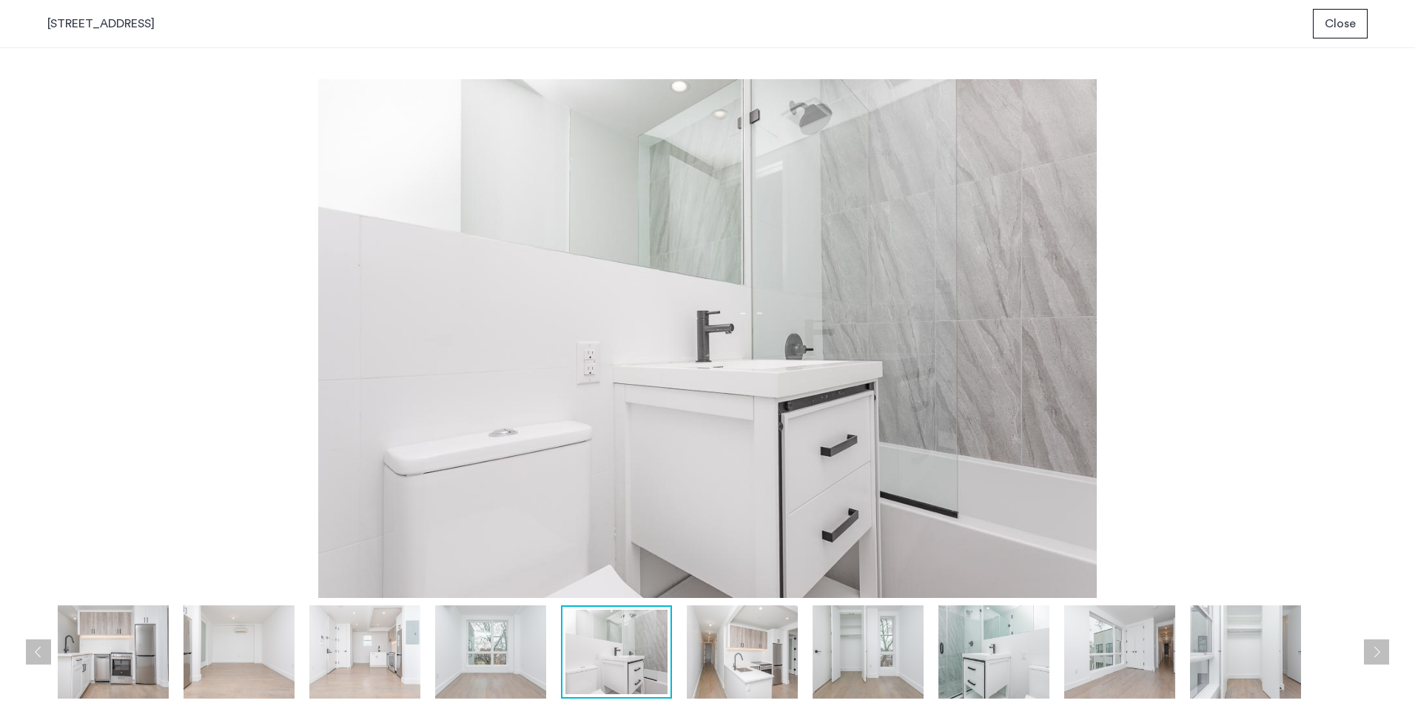
click at [1374, 645] on button "Next apartment" at bounding box center [1376, 651] width 25 height 25
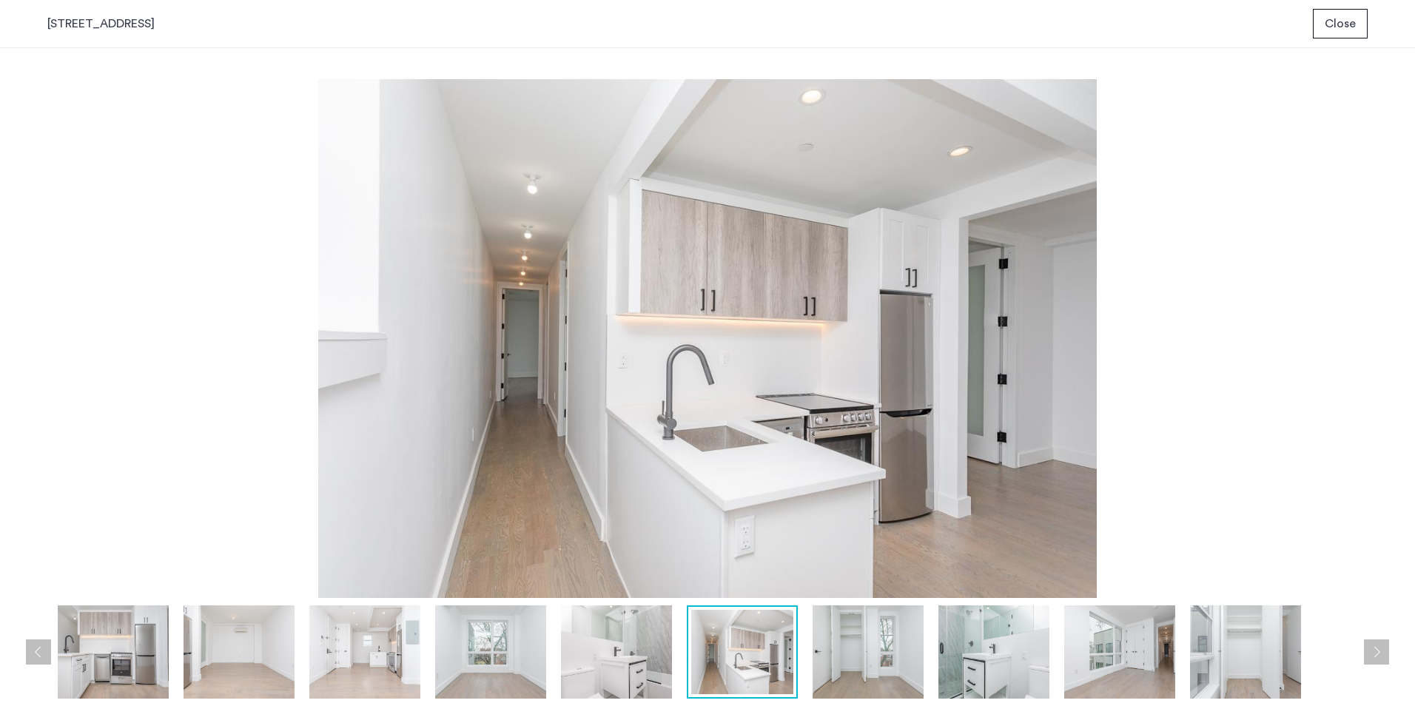
click at [1374, 645] on button "Next apartment" at bounding box center [1376, 651] width 25 height 25
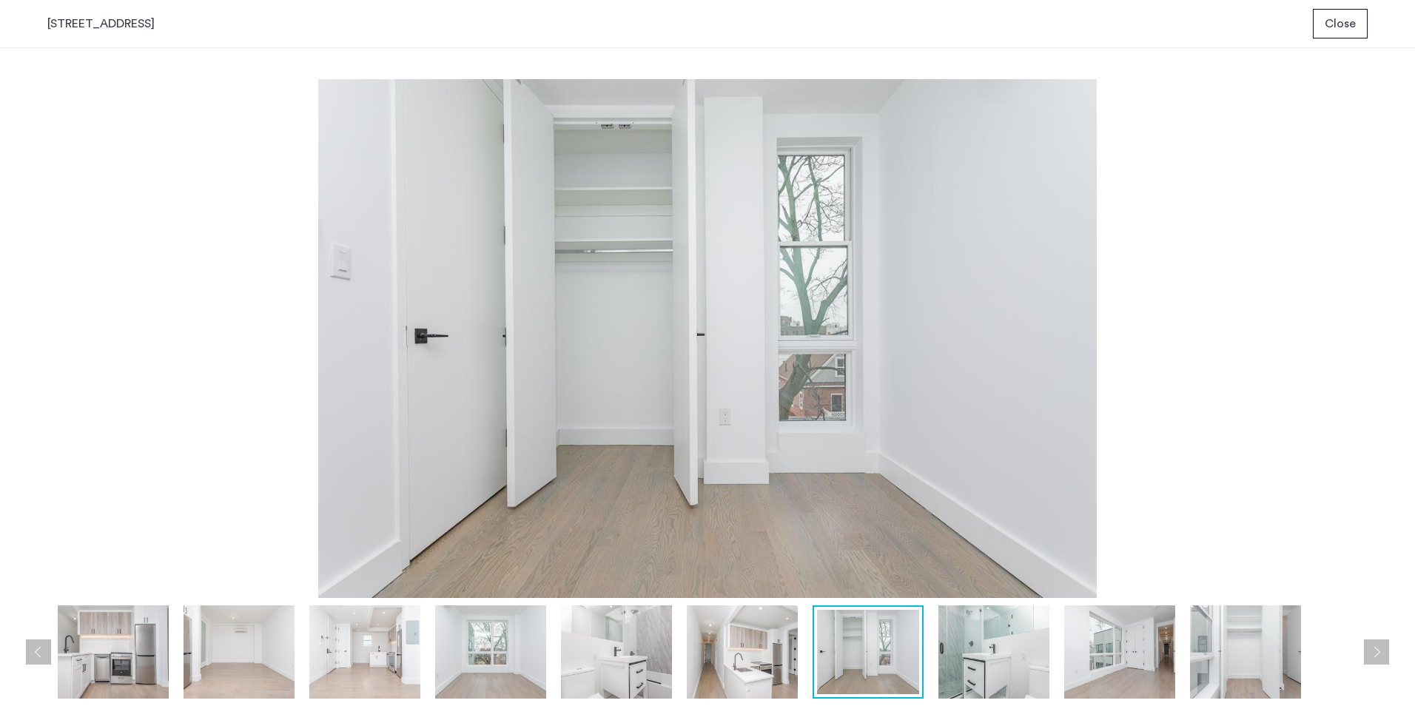
click at [1374, 645] on button "Next apartment" at bounding box center [1376, 651] width 25 height 25
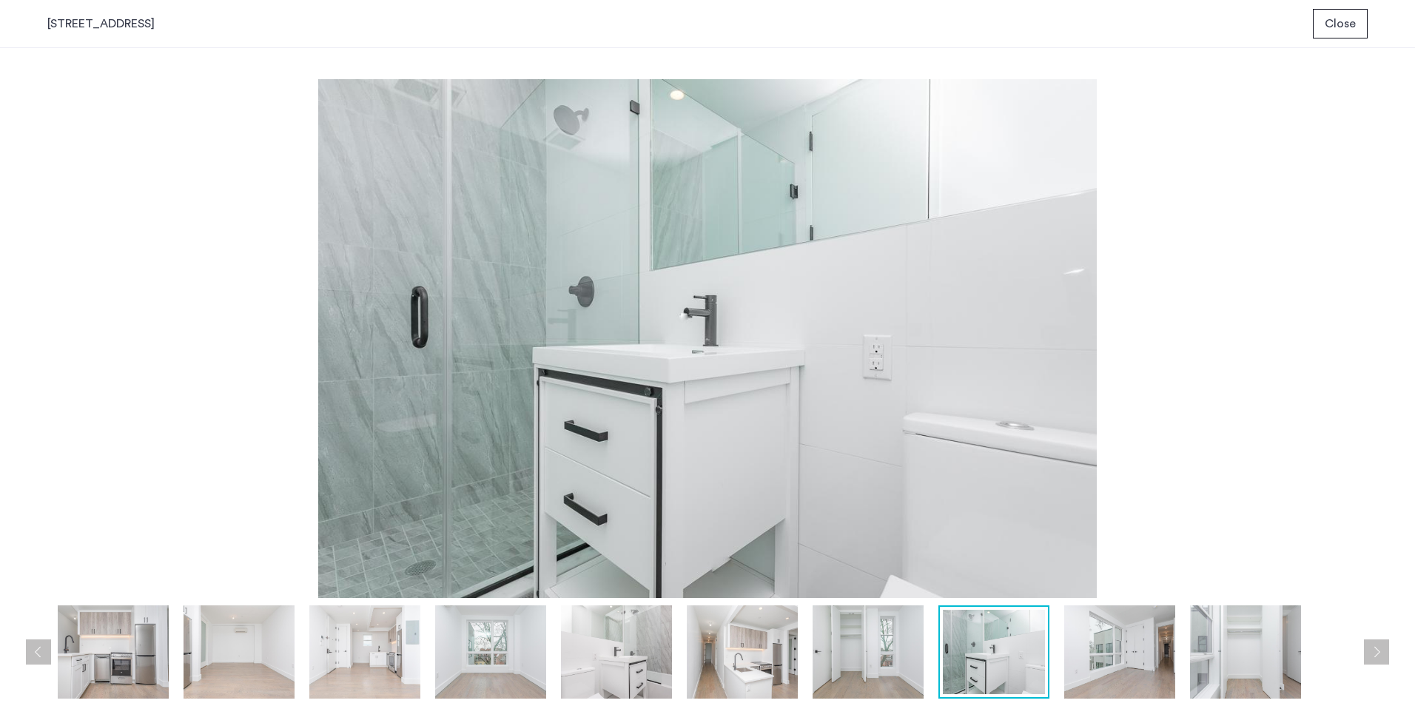
click at [1374, 645] on button "Next apartment" at bounding box center [1376, 651] width 25 height 25
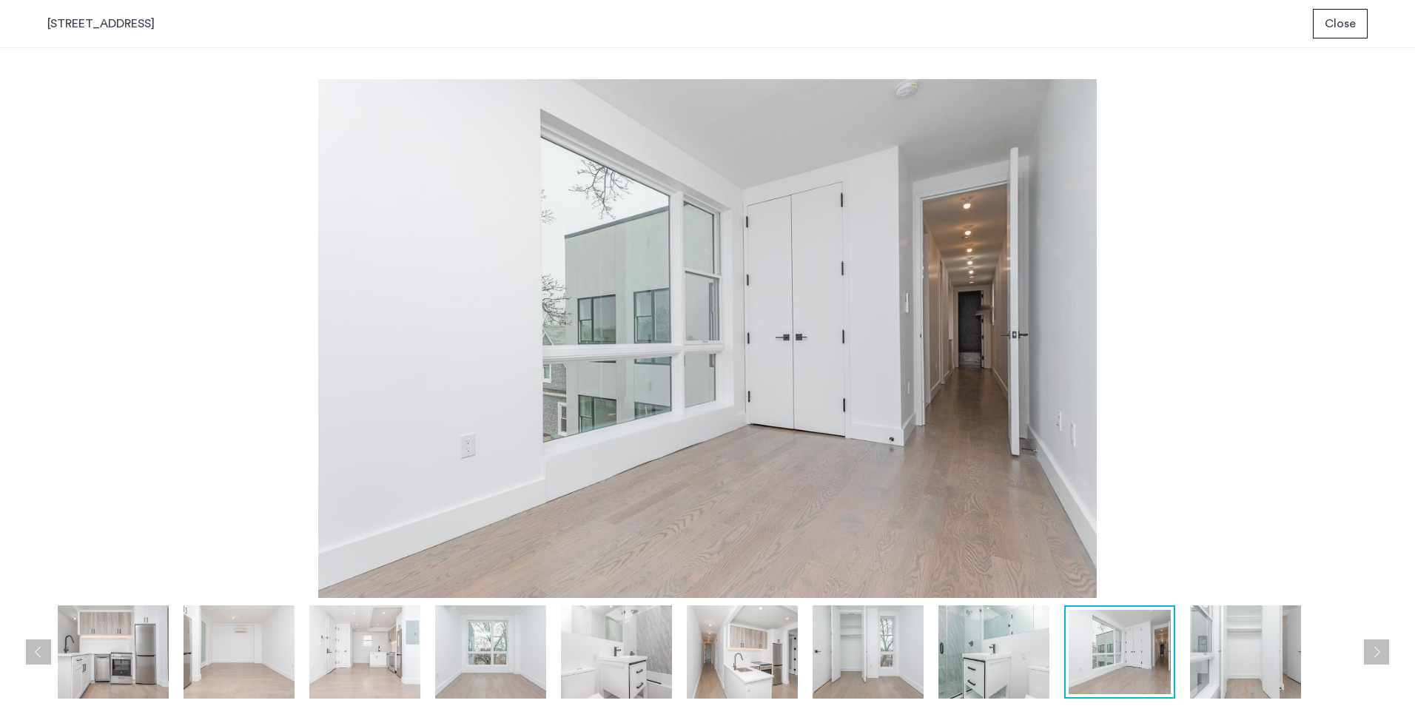
click at [1374, 645] on button "Next apartment" at bounding box center [1376, 651] width 25 height 25
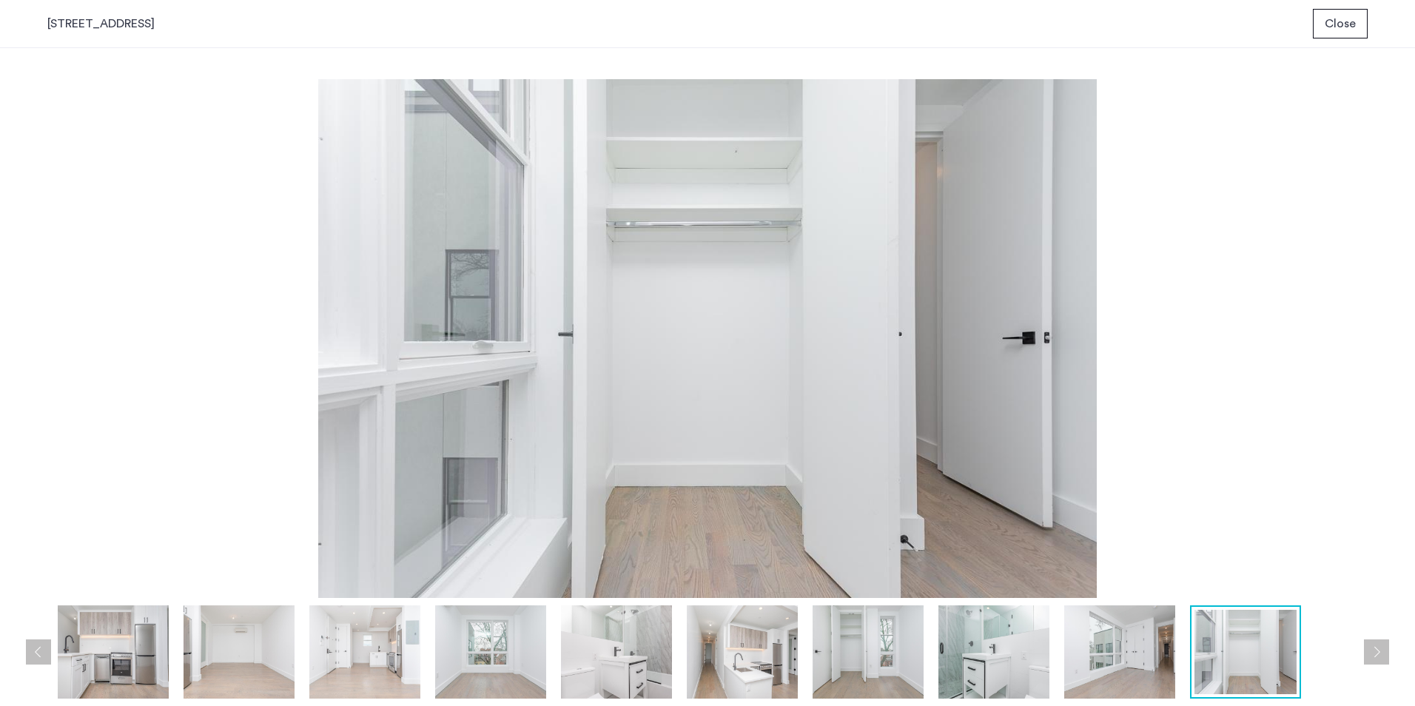
click at [1374, 645] on button "Next apartment" at bounding box center [1376, 651] width 25 height 25
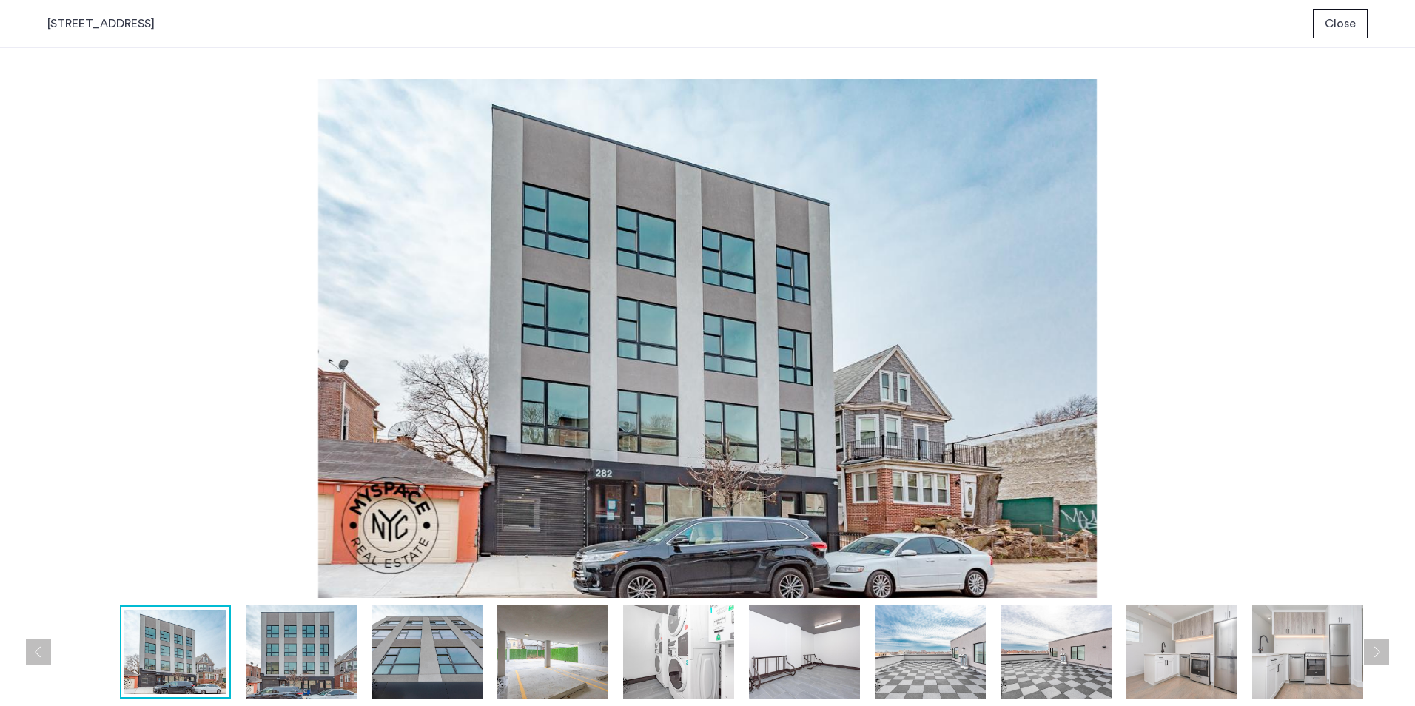
click at [1326, 26] on span "Close" at bounding box center [1339, 24] width 31 height 18
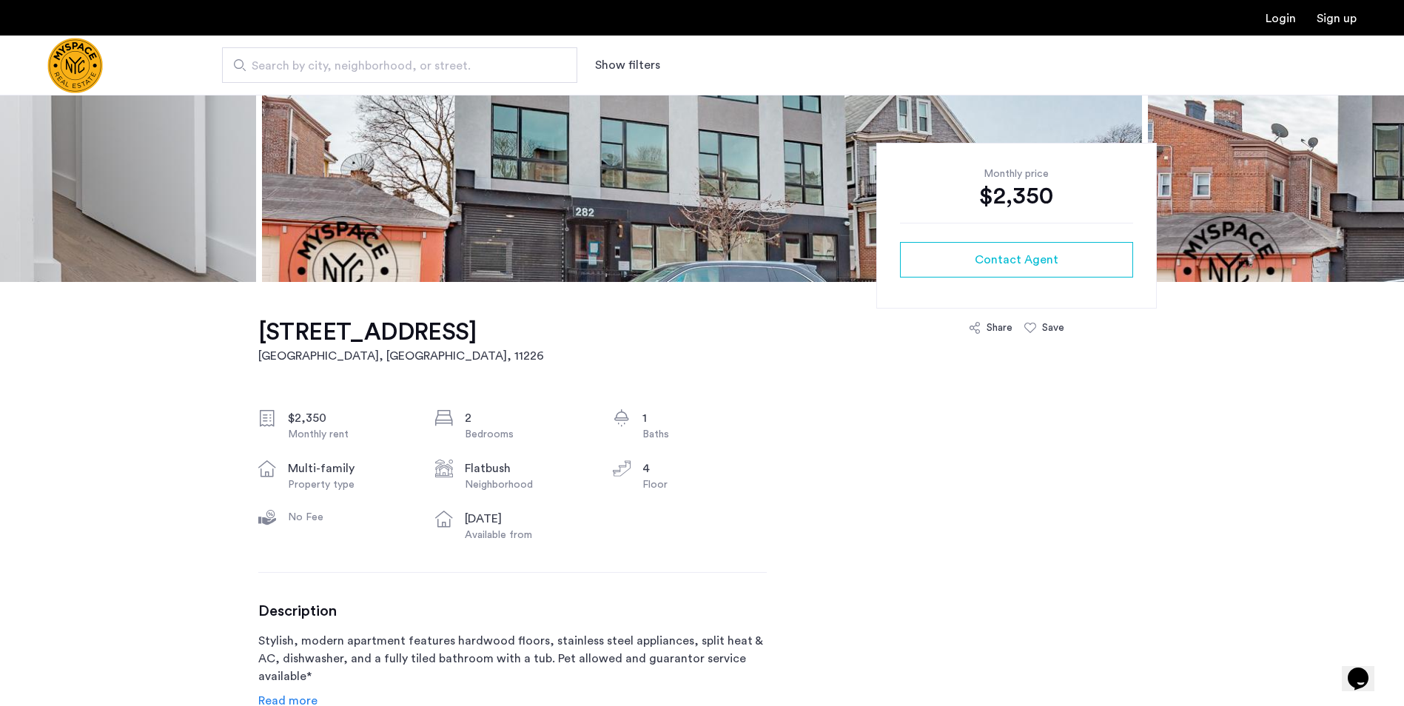
scroll to position [370, 0]
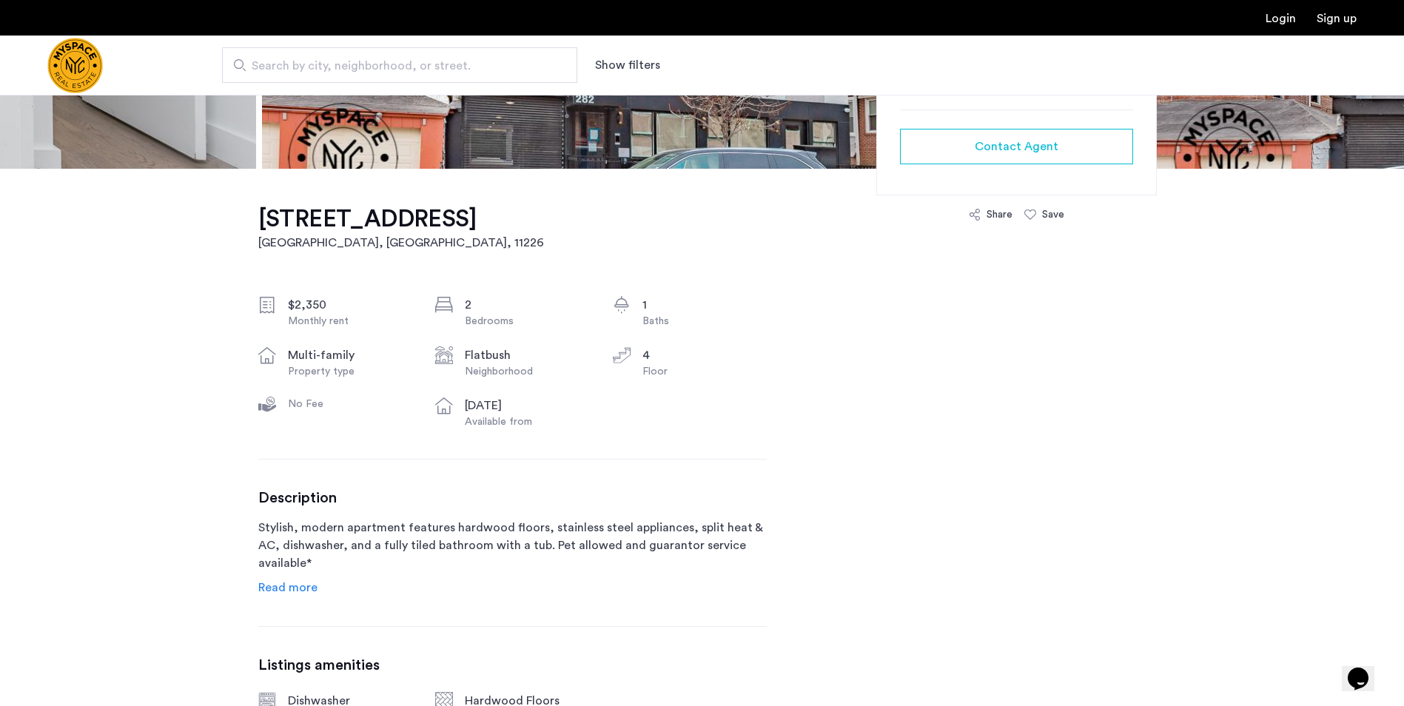
click at [297, 590] on span "Read more" at bounding box center [287, 588] width 59 height 12
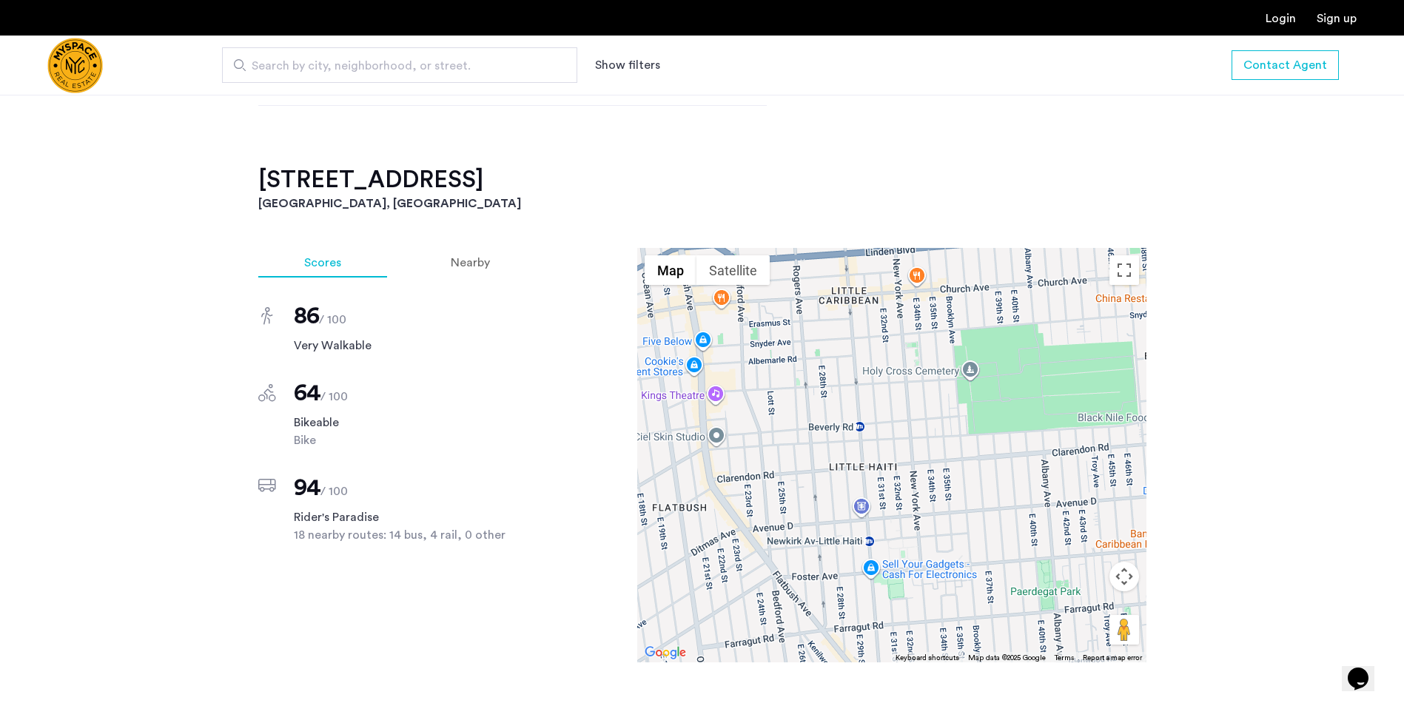
scroll to position [1258, 0]
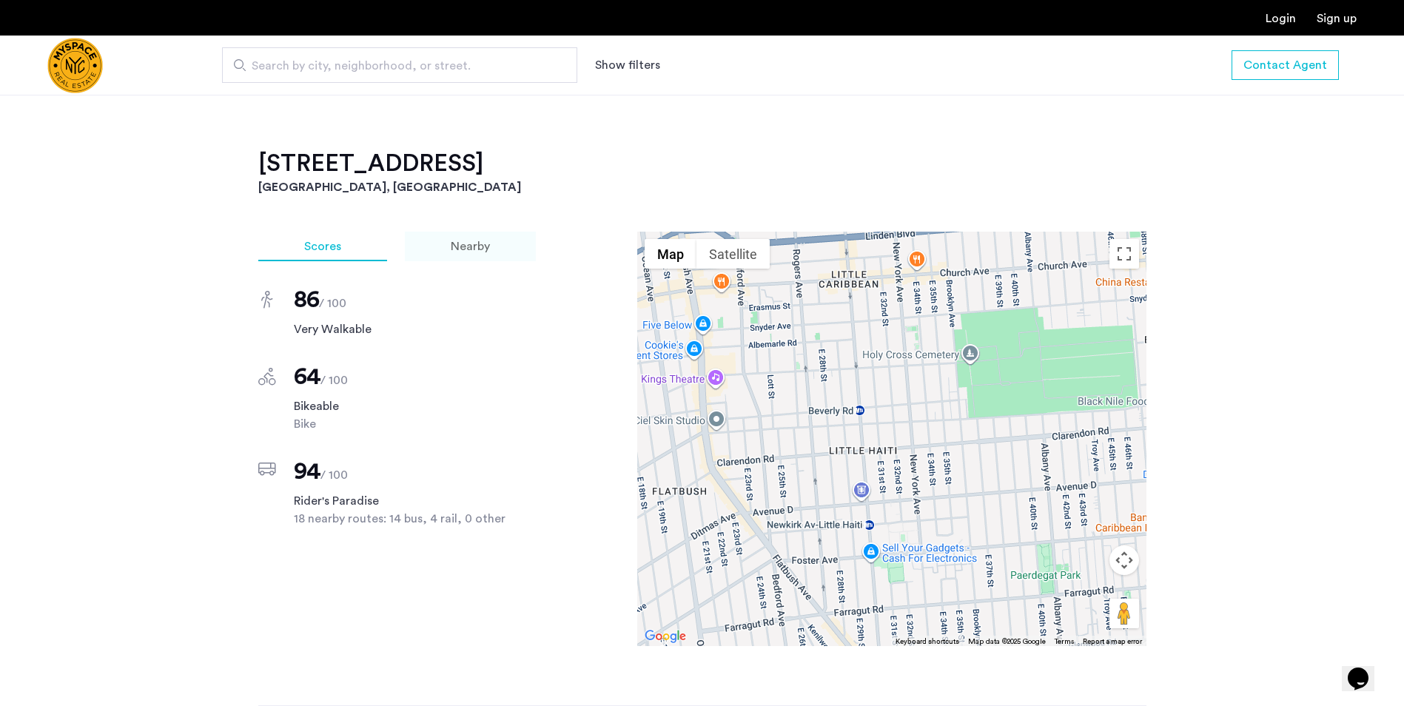
click at [463, 240] on span "Nearby" at bounding box center [470, 246] width 39 height 12
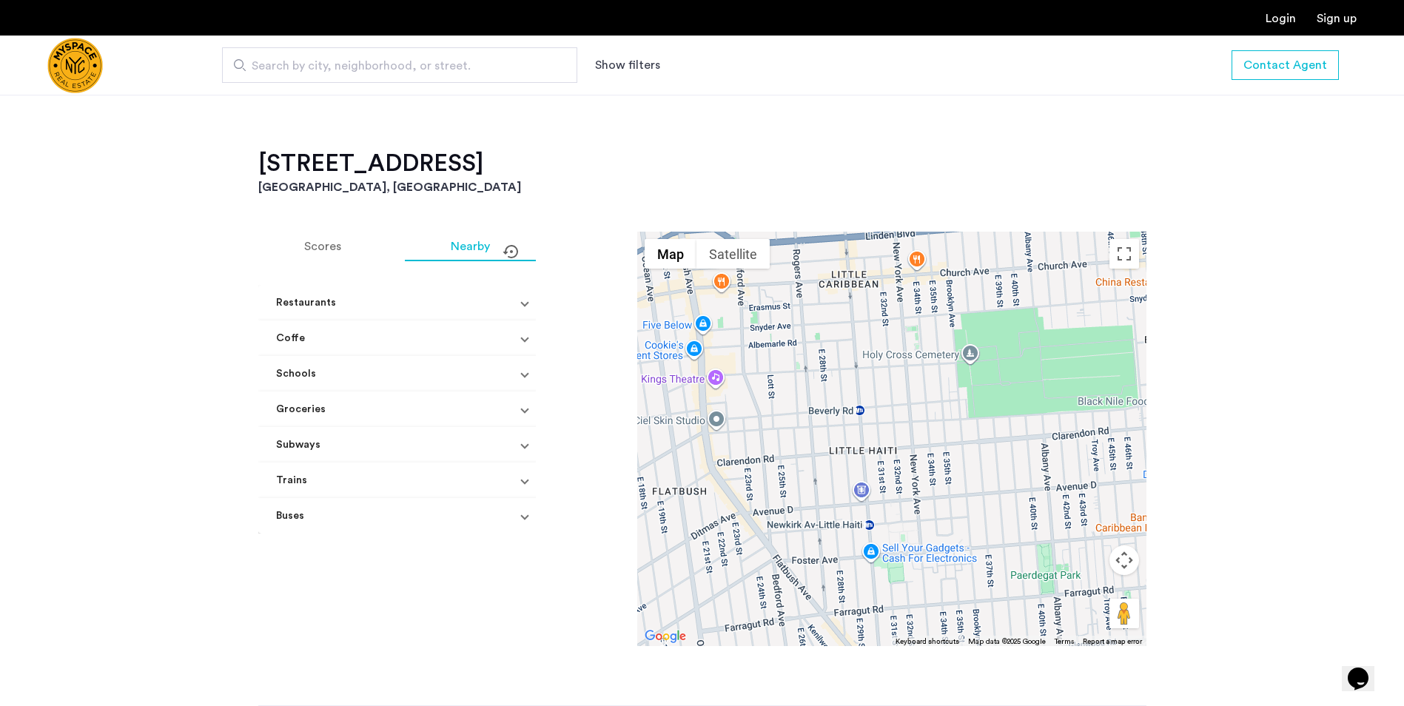
click at [483, 437] on mat-panel-title "Subways" at bounding box center [393, 445] width 234 height 16
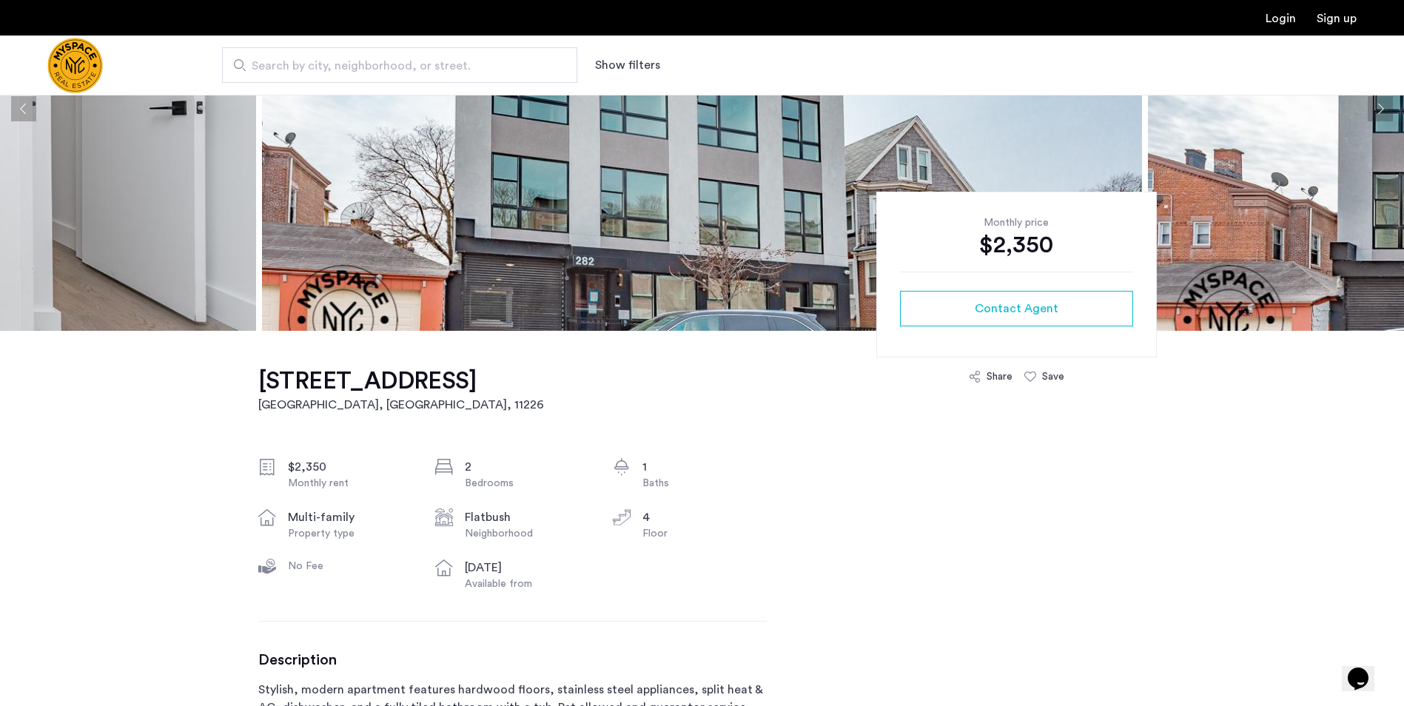
scroll to position [0, 0]
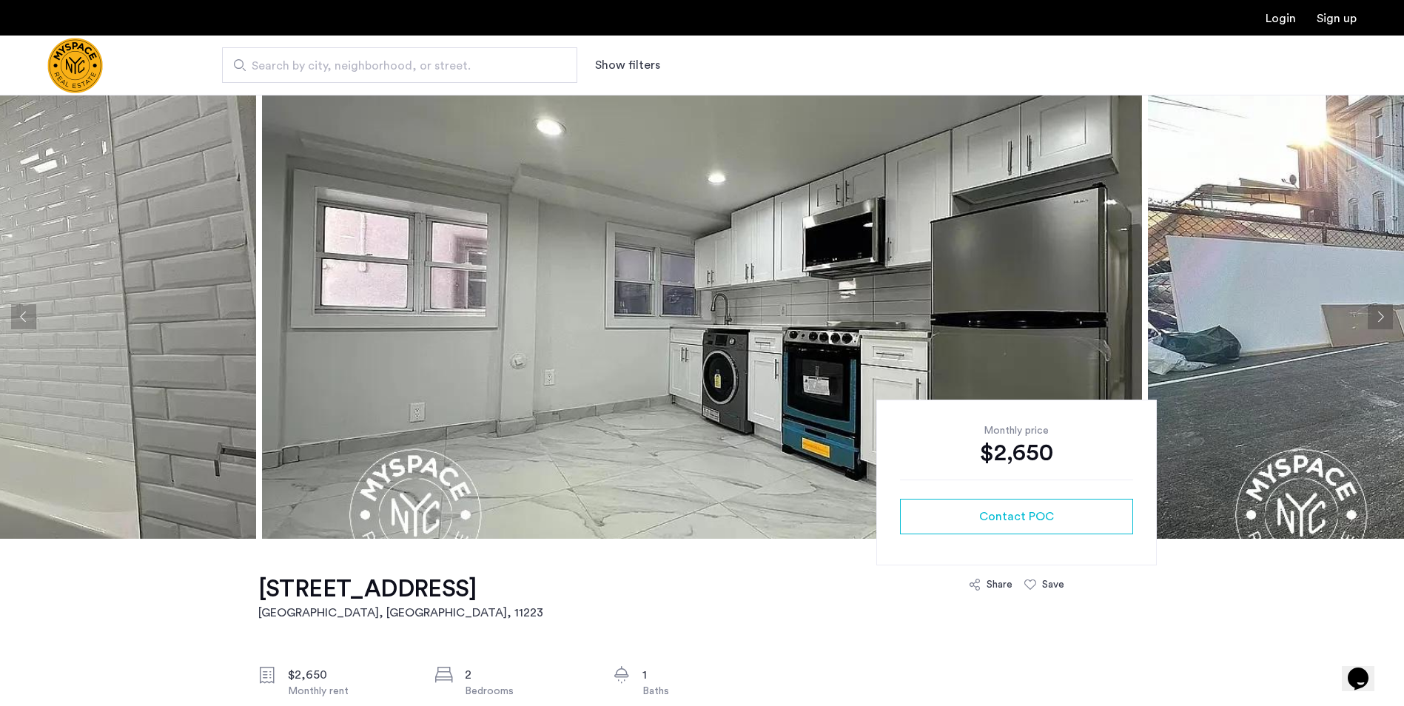
scroll to position [222, 0]
